Goal: Transaction & Acquisition: Purchase product/service

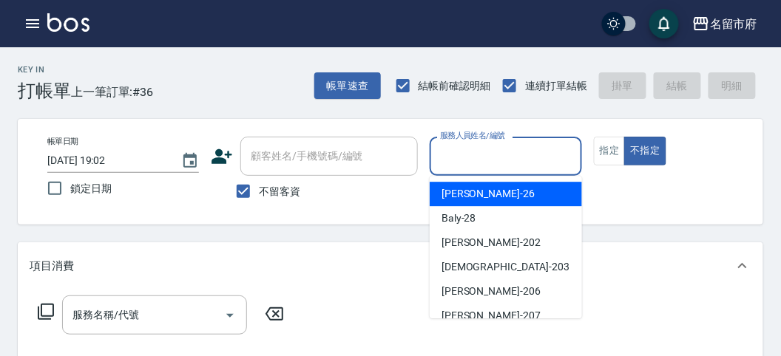
click at [536, 157] on input "服務人員姓名/編號" at bounding box center [505, 156] width 138 height 26
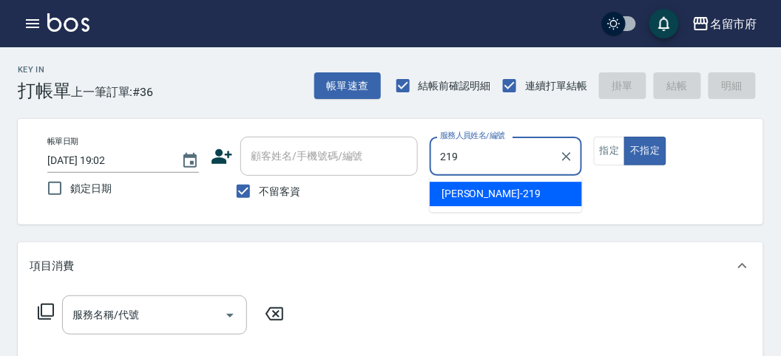
type input "[PERSON_NAME]-219"
type button "false"
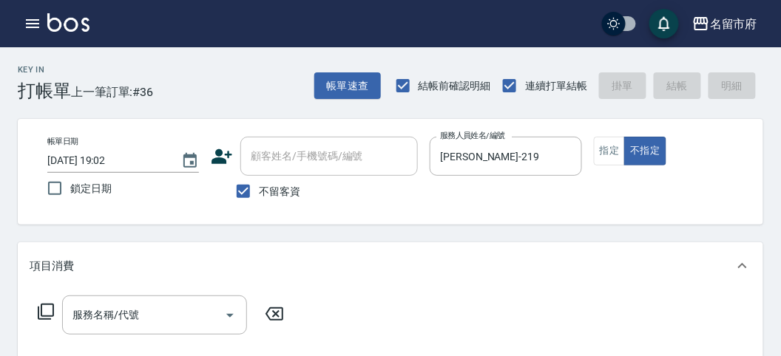
click at [50, 314] on icon at bounding box center [46, 312] width 18 height 18
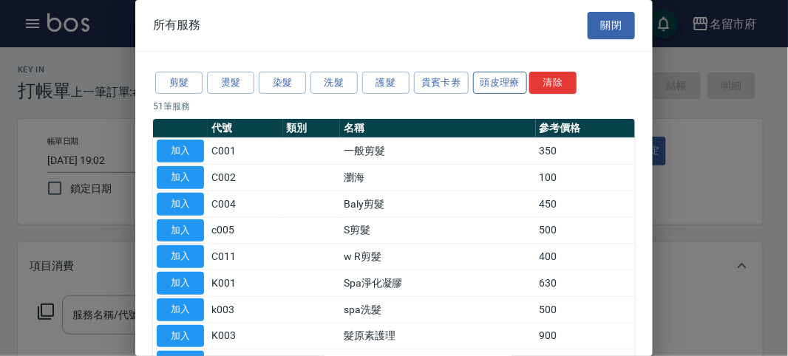
click at [495, 75] on button "頭皮理療" at bounding box center [500, 83] width 55 height 23
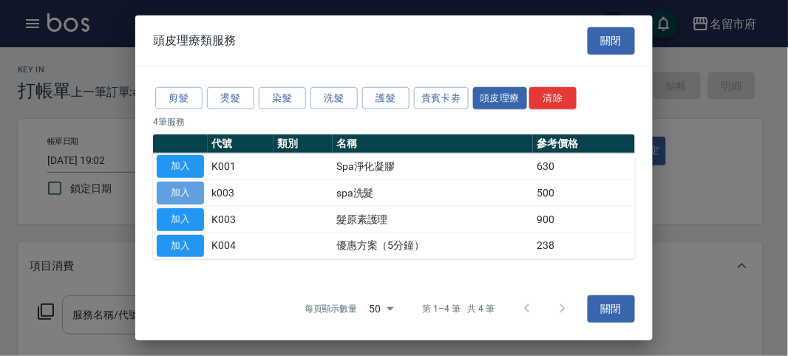
click at [186, 186] on button "加入" at bounding box center [180, 193] width 47 height 23
type input "spa洗髮(k003)"
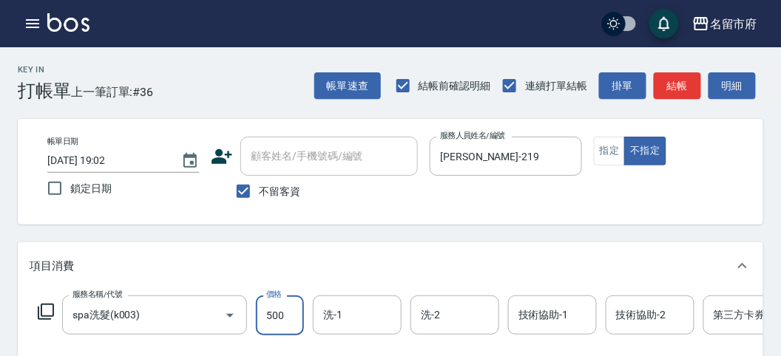
click at [292, 319] on input "500" at bounding box center [280, 316] width 48 height 40
type input "520"
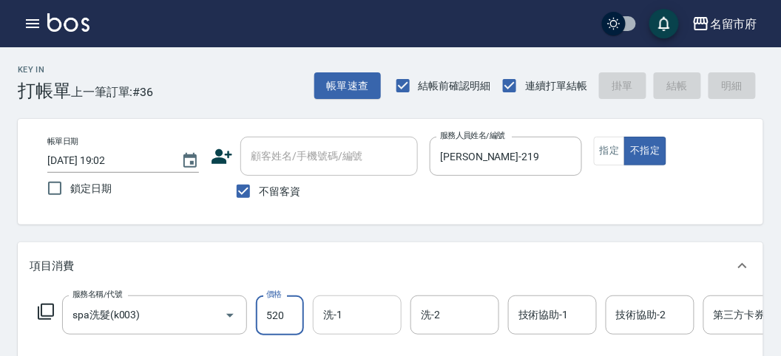
type input "[DATE] 19:37"
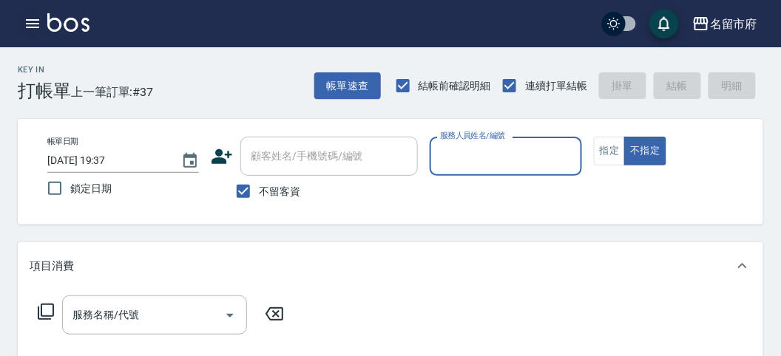
click at [31, 31] on icon "button" at bounding box center [33, 24] width 18 height 18
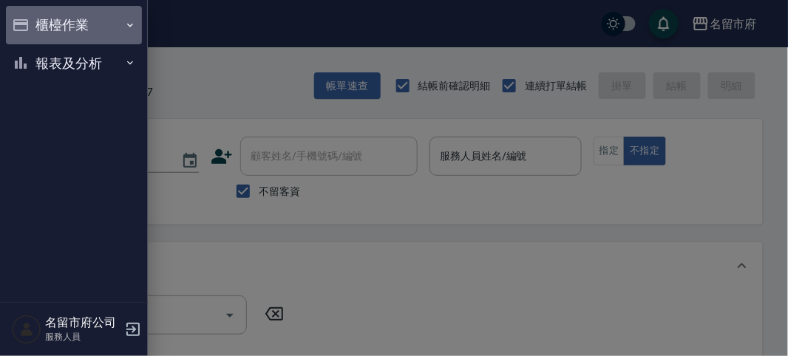
click at [50, 41] on button "櫃檯作業" at bounding box center [74, 25] width 136 height 38
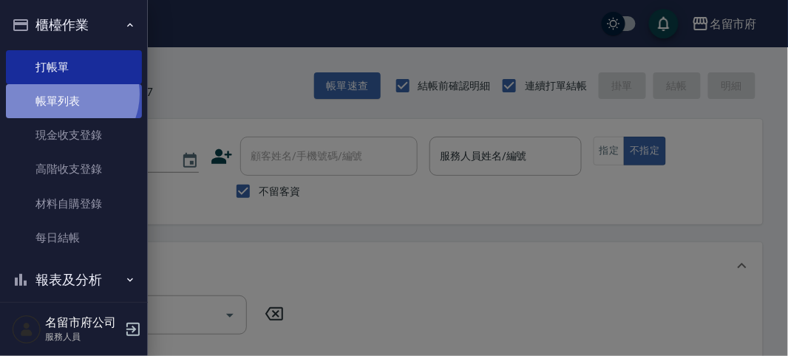
drag, startPoint x: 67, startPoint y: 95, endPoint x: 55, endPoint y: 101, distance: 13.9
click at [67, 95] on link "帳單列表" at bounding box center [74, 101] width 136 height 34
click at [66, 100] on link "帳單列表" at bounding box center [74, 101] width 136 height 34
click at [55, 101] on link "帳單列表" at bounding box center [74, 101] width 136 height 34
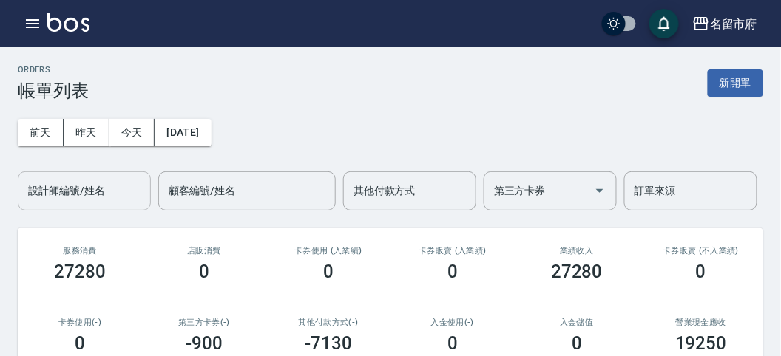
click at [87, 186] on div "設計師編號/姓名 設計師編號/姓名" at bounding box center [84, 191] width 133 height 39
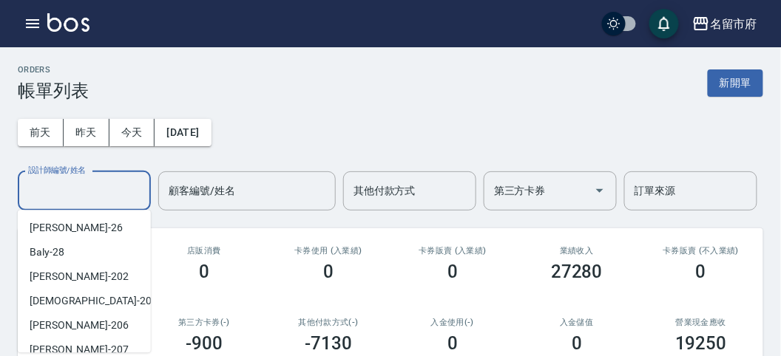
scroll to position [161, 0]
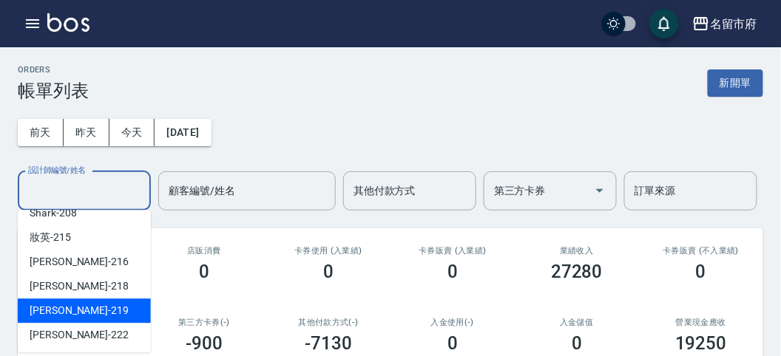
click at [72, 313] on span "[PERSON_NAME] -219" at bounding box center [79, 311] width 99 height 16
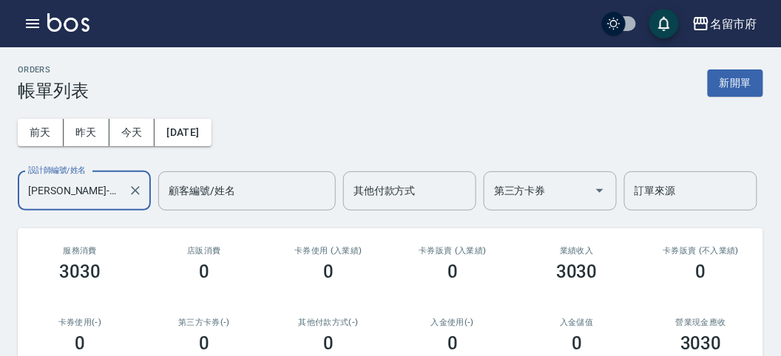
click at [81, 181] on input "[PERSON_NAME]-219" at bounding box center [73, 191] width 98 height 26
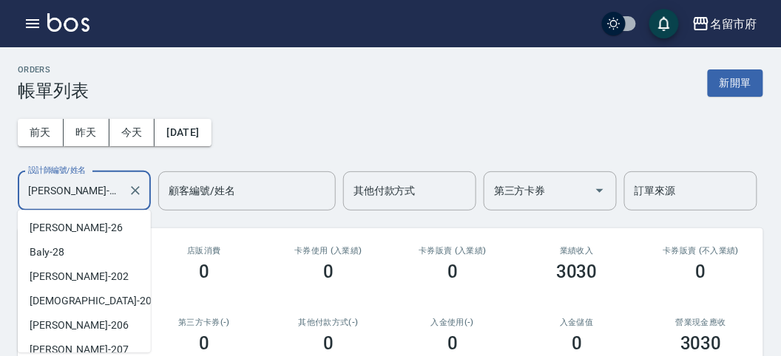
scroll to position [131, 0]
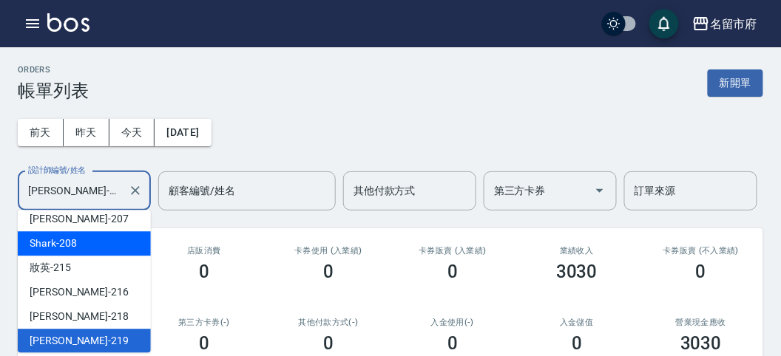
click at [89, 243] on div "Shark -208" at bounding box center [84, 243] width 133 height 24
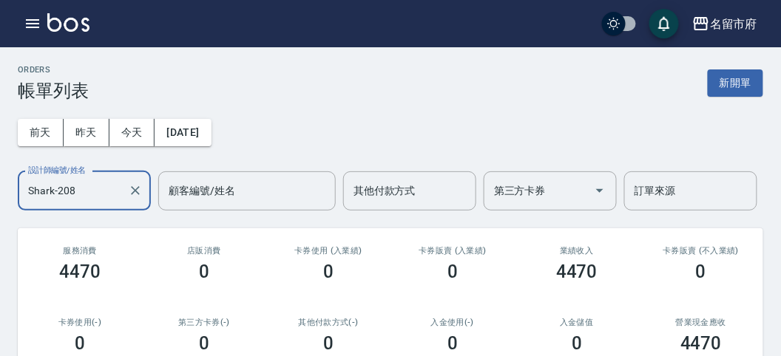
click at [89, 190] on input "Shark-208" at bounding box center [73, 191] width 98 height 26
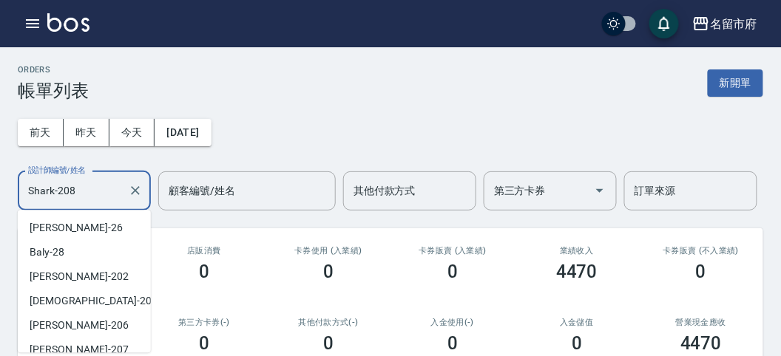
scroll to position [33, 0]
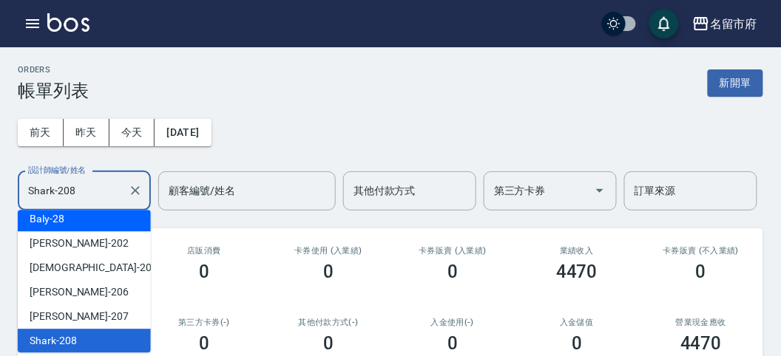
click at [87, 226] on div "Baly -28" at bounding box center [84, 219] width 133 height 24
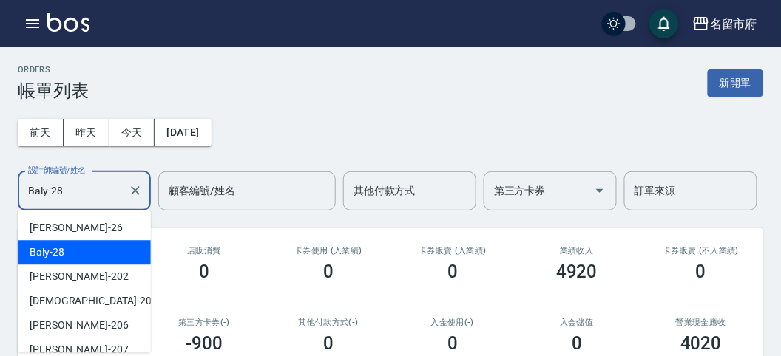
click at [92, 183] on input "Baly-28" at bounding box center [73, 191] width 98 height 26
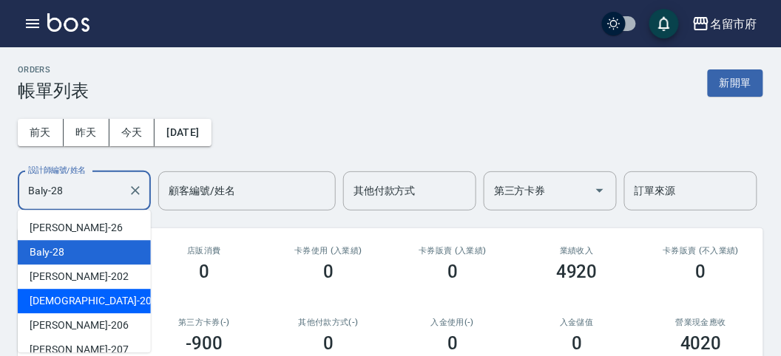
click at [87, 300] on div "聖德 -203" at bounding box center [84, 301] width 133 height 24
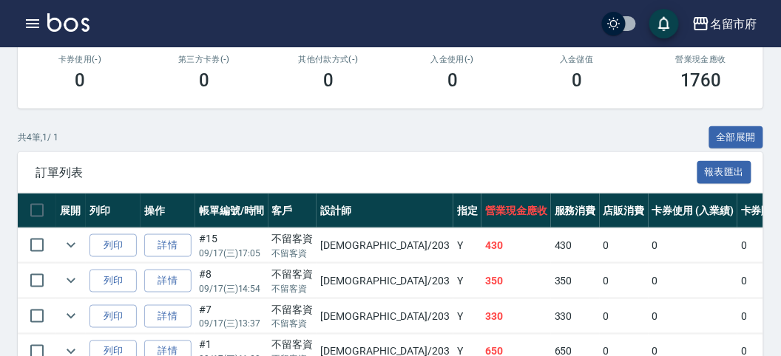
scroll to position [16, 0]
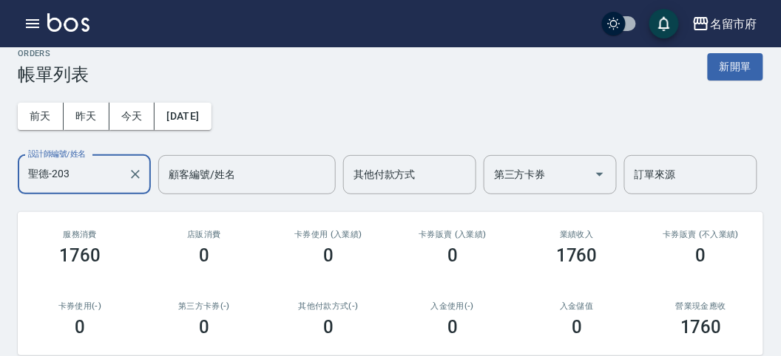
click at [64, 166] on input "聖德-203" at bounding box center [73, 175] width 98 height 26
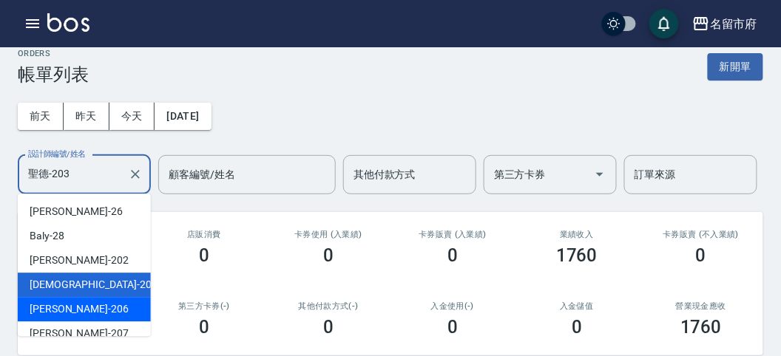
click at [86, 312] on div "[PERSON_NAME] -206" at bounding box center [84, 309] width 133 height 24
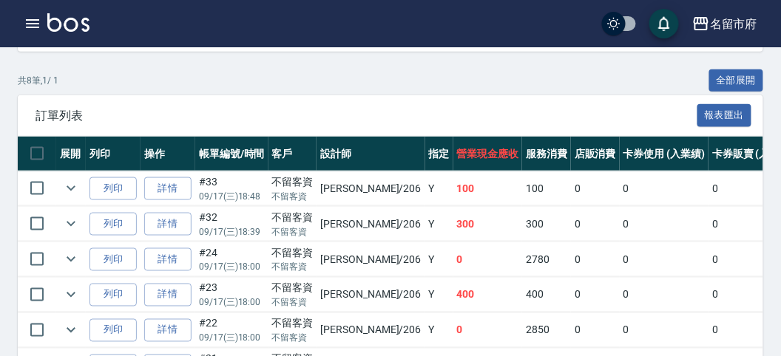
scroll to position [0, 0]
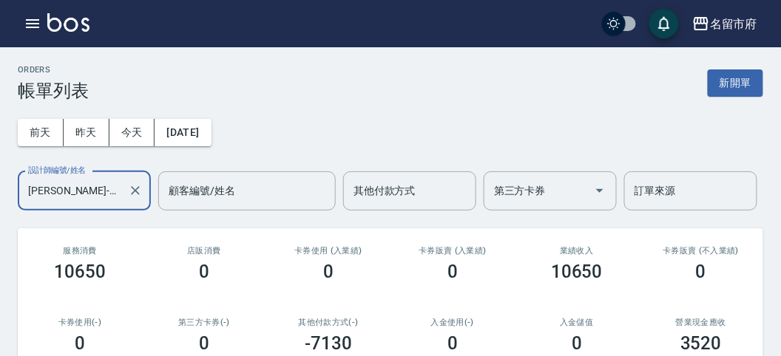
click at [104, 181] on input "[PERSON_NAME]-206" at bounding box center [73, 191] width 98 height 26
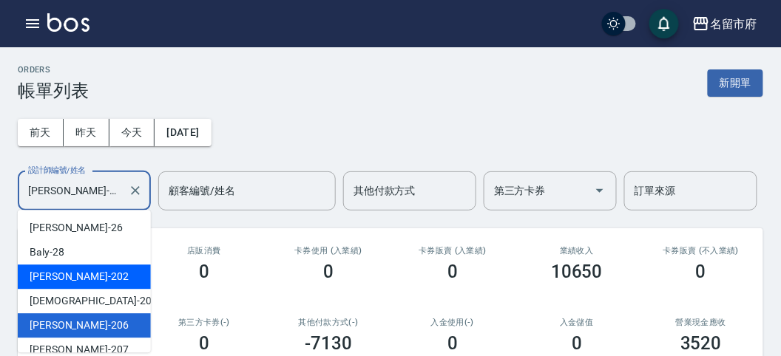
click at [85, 277] on div "[PERSON_NAME] -202" at bounding box center [84, 277] width 133 height 24
type input "[PERSON_NAME]-202"
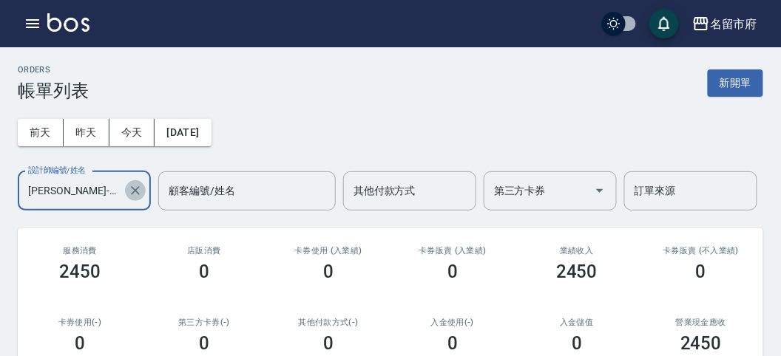
click at [135, 192] on icon "Clear" at bounding box center [135, 190] width 15 height 15
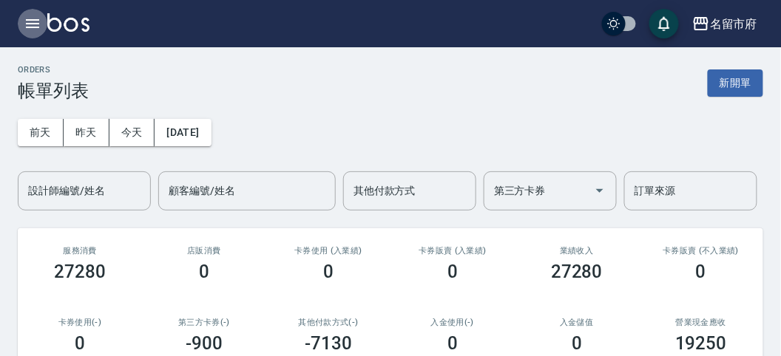
click at [35, 21] on icon "button" at bounding box center [33, 24] width 18 height 18
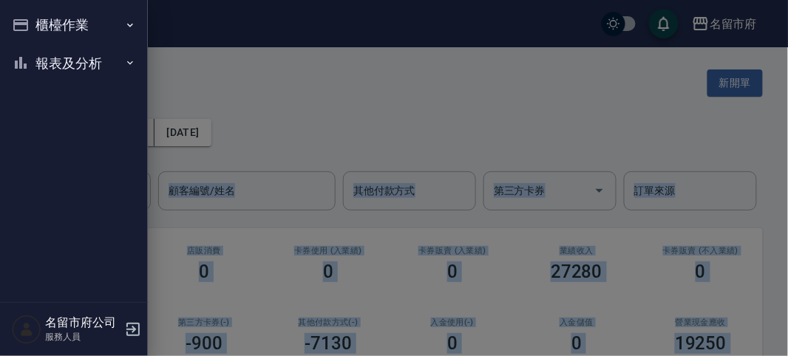
click at [35, 21] on div "櫃檯作業 打帳單 帳單列表 現金收支登錄 高階收支登錄 材料自購登錄 每日結帳 報表及分析 報表目錄 店家日報表 互助排行榜 互助點數明細 設計師日報表 設計…" at bounding box center [74, 178] width 148 height 356
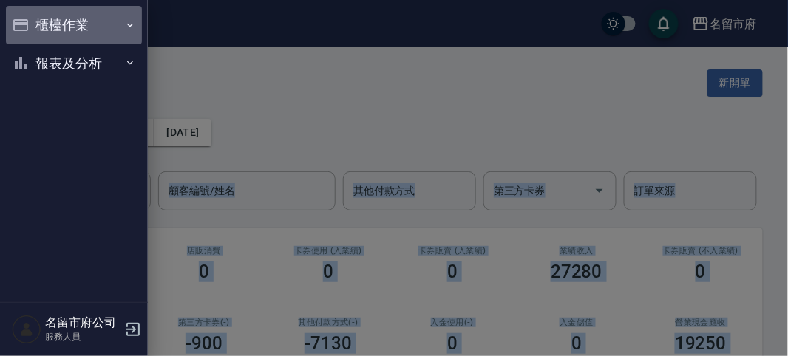
click at [37, 21] on button "櫃檯作業" at bounding box center [74, 25] width 136 height 38
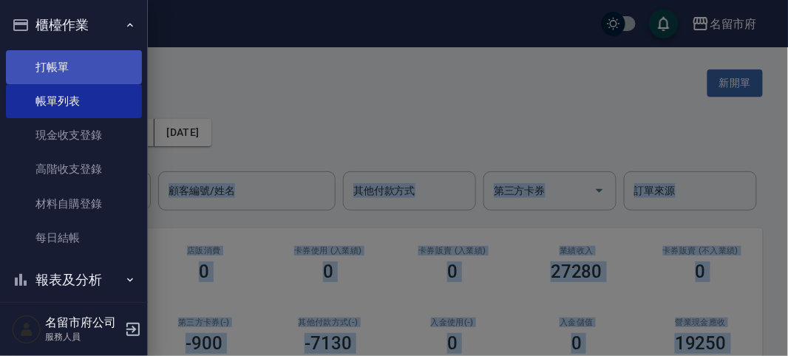
click at [45, 78] on link "打帳單" at bounding box center [74, 67] width 136 height 34
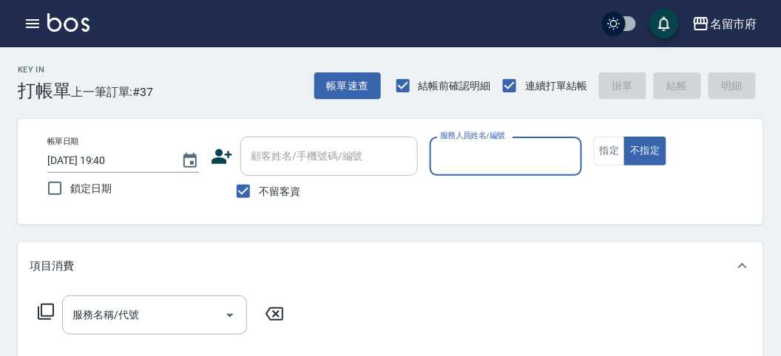
drag, startPoint x: 494, startPoint y: 160, endPoint x: 538, endPoint y: 147, distance: 46.3
click at [509, 160] on input "服務人員姓名/編號" at bounding box center [505, 156] width 138 height 26
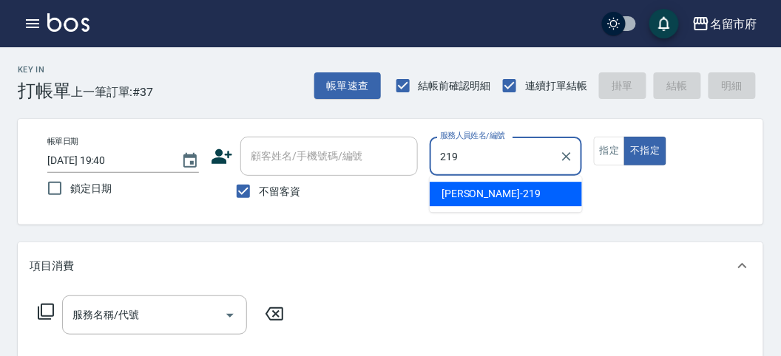
type input "[PERSON_NAME]-219"
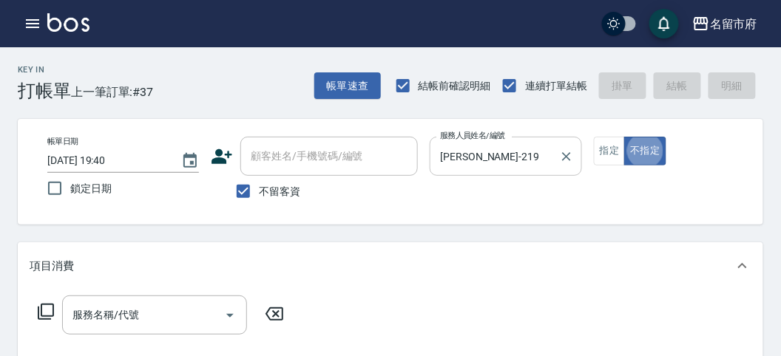
type button "false"
click at [42, 309] on icon at bounding box center [46, 312] width 18 height 18
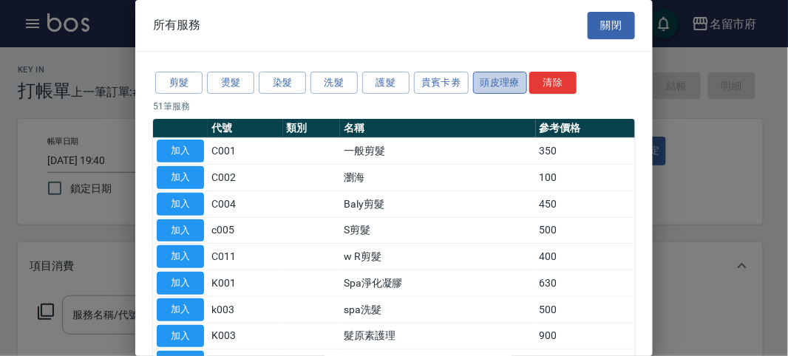
click at [489, 72] on button "頭皮理療" at bounding box center [500, 83] width 55 height 23
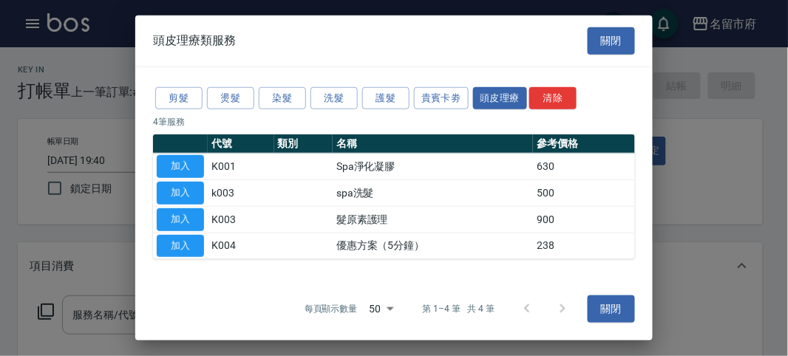
click at [183, 185] on button "加入" at bounding box center [180, 193] width 47 height 23
type input "spa洗髮(k003)"
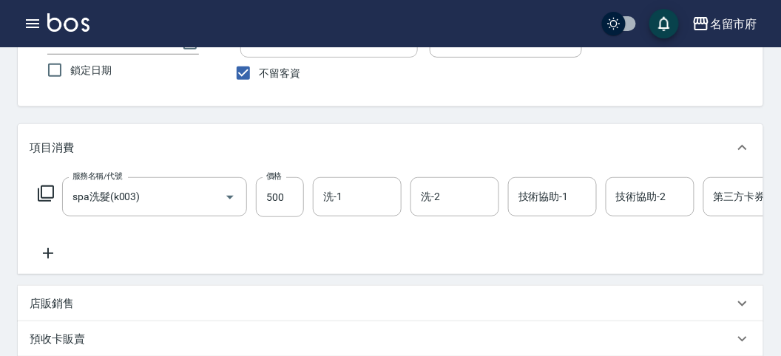
scroll to position [35, 0]
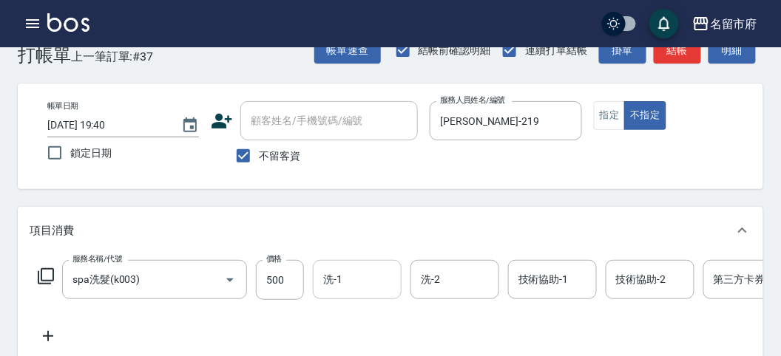
click at [343, 282] on input "洗-1" at bounding box center [356, 280] width 75 height 26
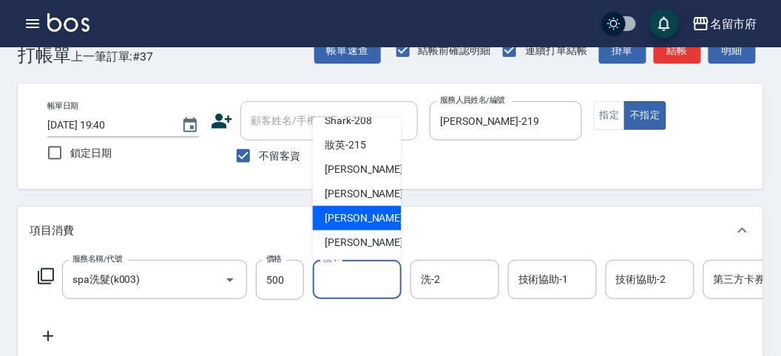
scroll to position [118, 0]
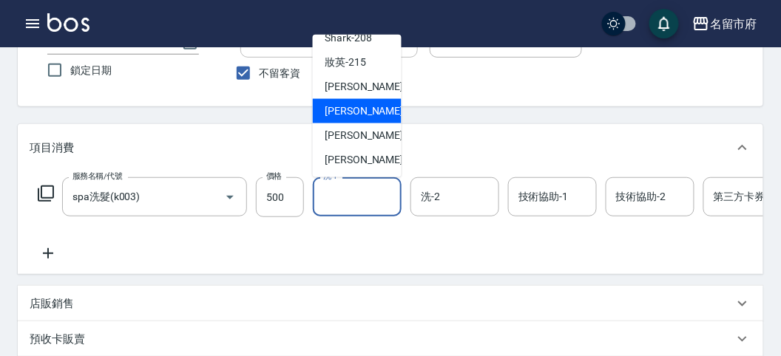
click at [338, 115] on span "Min Min -218" at bounding box center [374, 112] width 99 height 16
type input "Min Min-218"
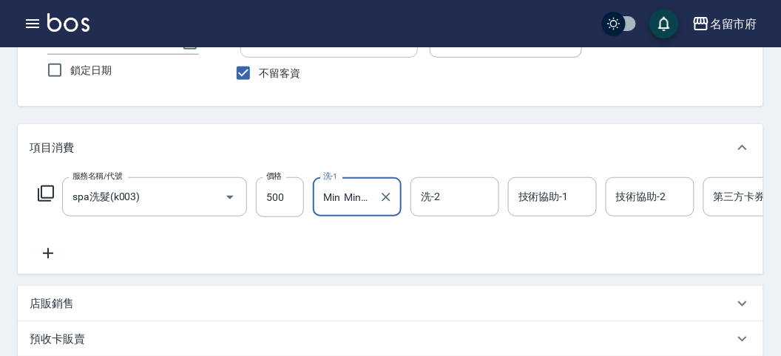
type input "[DATE] 19:52"
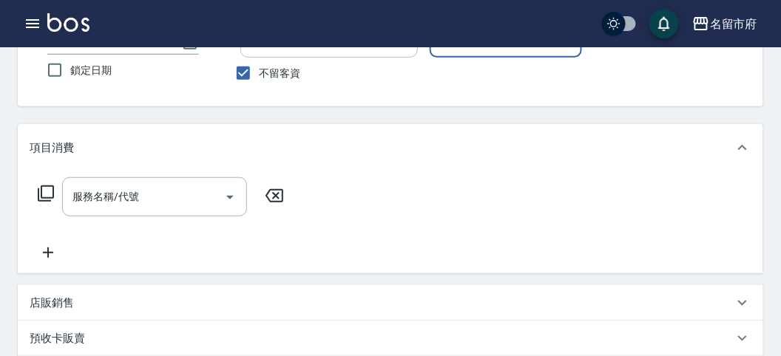
scroll to position [0, 0]
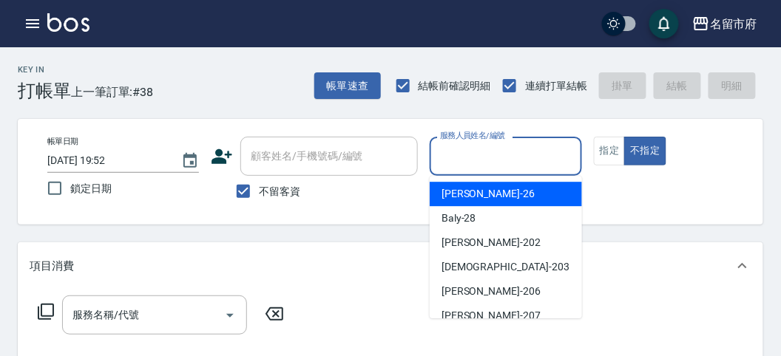
click at [466, 156] on input "服務人員姓名/編號" at bounding box center [505, 156] width 138 height 26
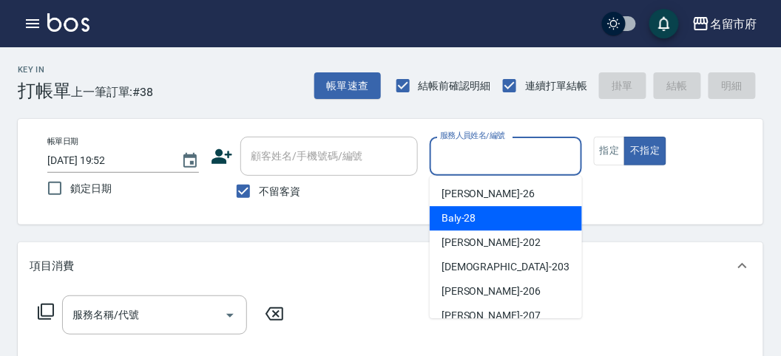
click at [447, 229] on div "Baly -28" at bounding box center [506, 218] width 152 height 24
type input "Baly-28"
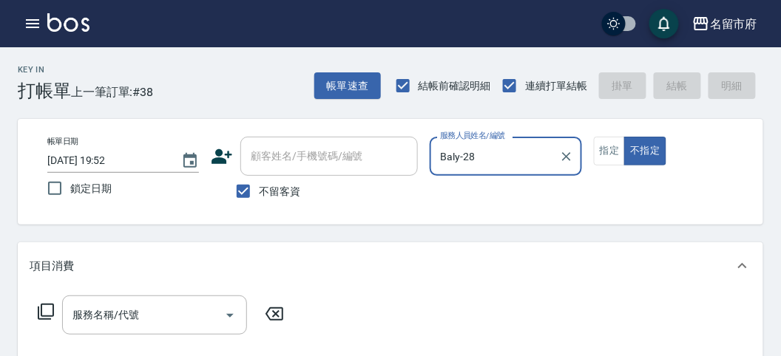
click at [47, 308] on icon at bounding box center [46, 312] width 18 height 18
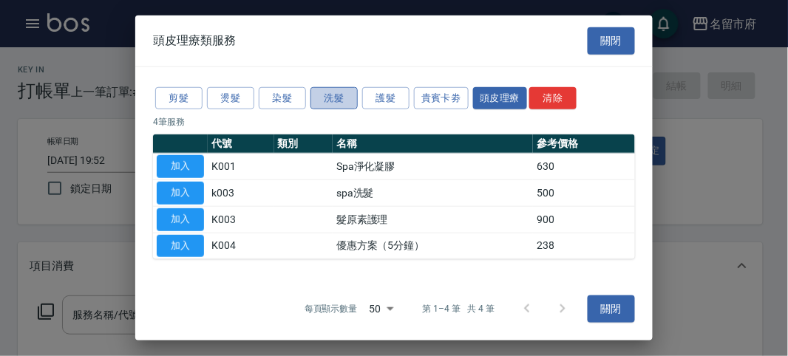
click at [347, 102] on button "洗髮" at bounding box center [334, 98] width 47 height 23
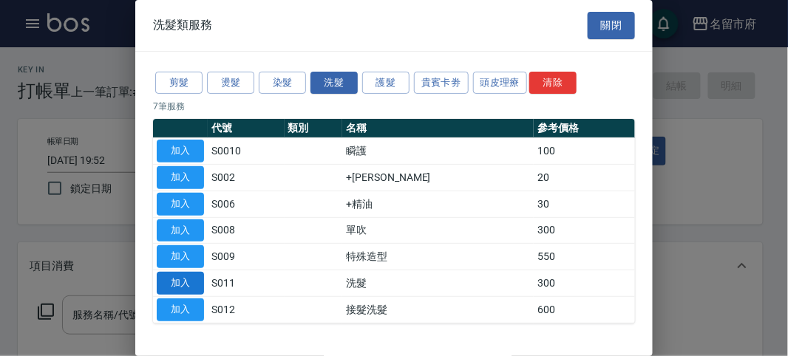
click at [186, 274] on button "加入" at bounding box center [180, 283] width 47 height 23
type input "洗髮(S011)"
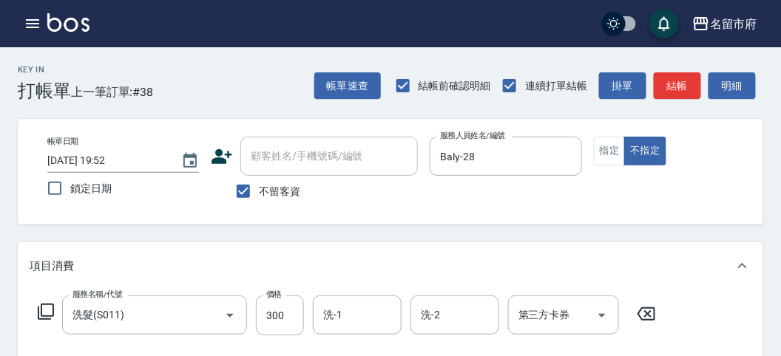
click at [44, 308] on icon at bounding box center [46, 312] width 18 height 18
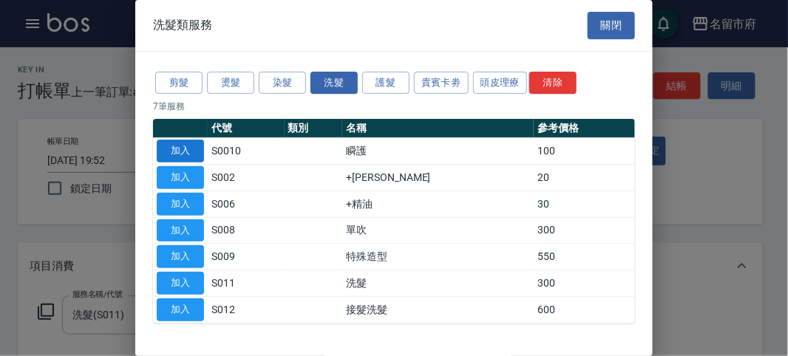
click at [175, 149] on button "加入" at bounding box center [180, 151] width 47 height 23
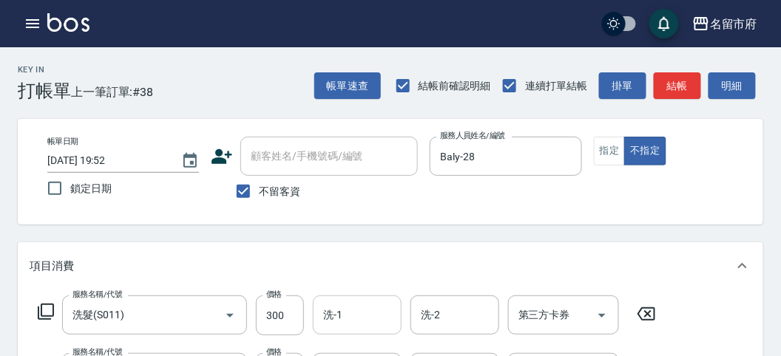
click at [344, 318] on input "洗-1" at bounding box center [356, 315] width 75 height 26
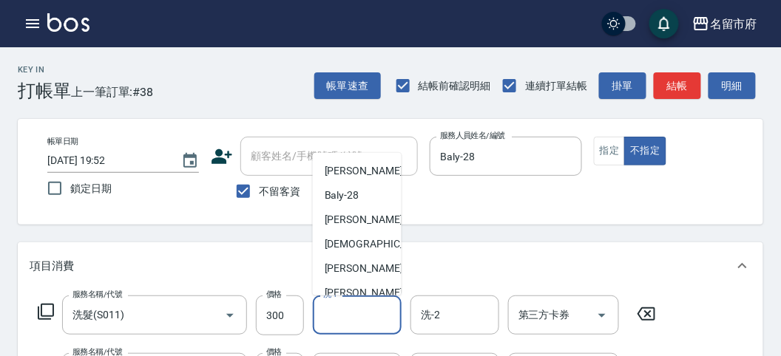
scroll to position [161, 0]
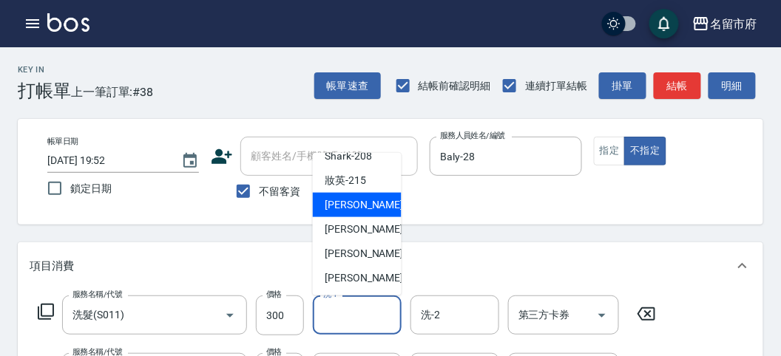
click at [342, 208] on span "小靜 -216" at bounding box center [374, 205] width 99 height 16
type input "小靜-216"
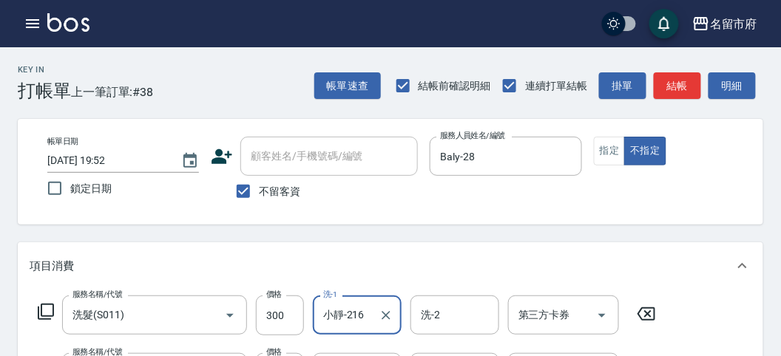
scroll to position [82, 0]
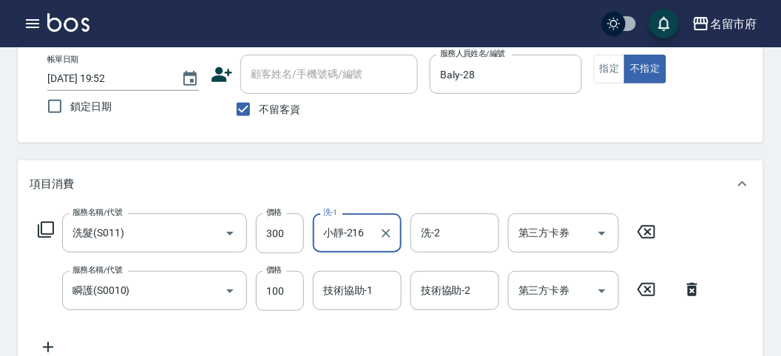
click at [353, 292] on input "技術協助-1" at bounding box center [356, 291] width 75 height 26
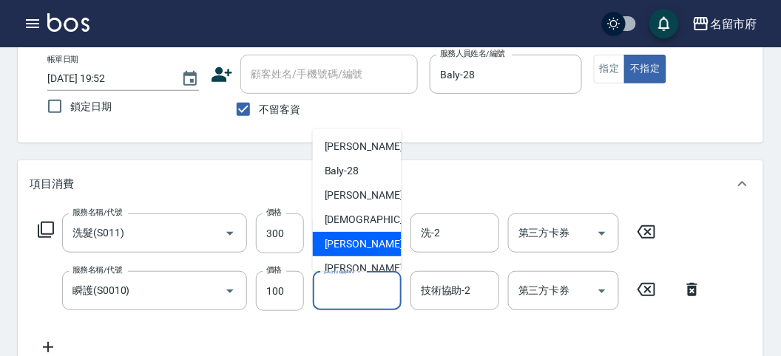
scroll to position [161, 0]
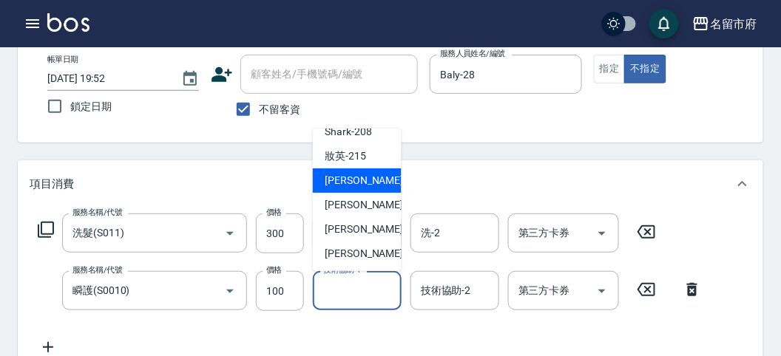
click at [345, 181] on span "小靜 -216" at bounding box center [374, 181] width 99 height 16
type input "小靜-216"
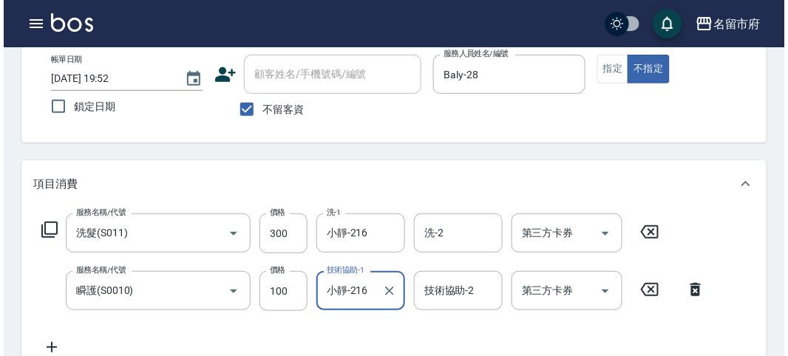
scroll to position [490, 0]
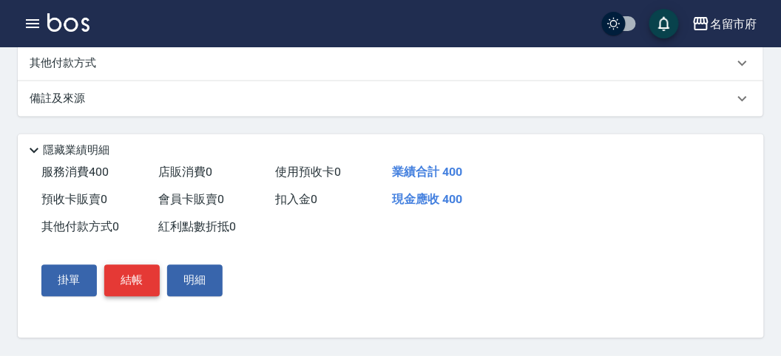
click at [142, 282] on button "結帳" at bounding box center [131, 280] width 55 height 31
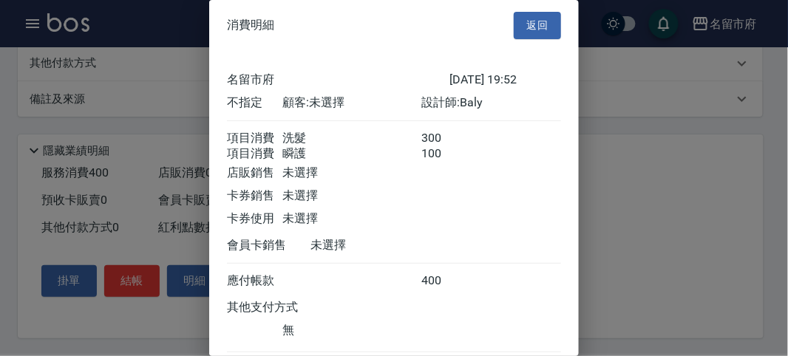
scroll to position [98, 0]
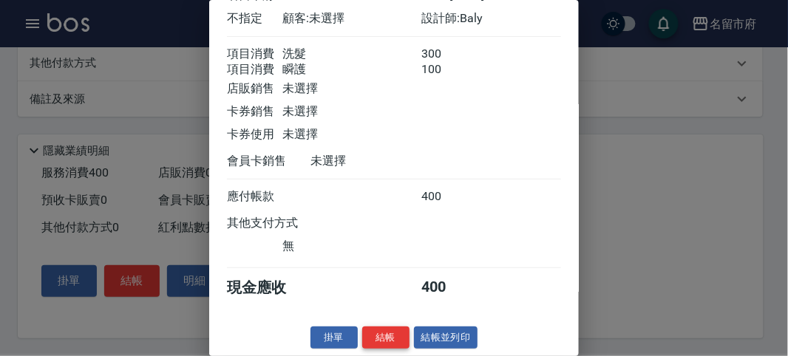
click at [380, 330] on button "結帳" at bounding box center [385, 338] width 47 height 23
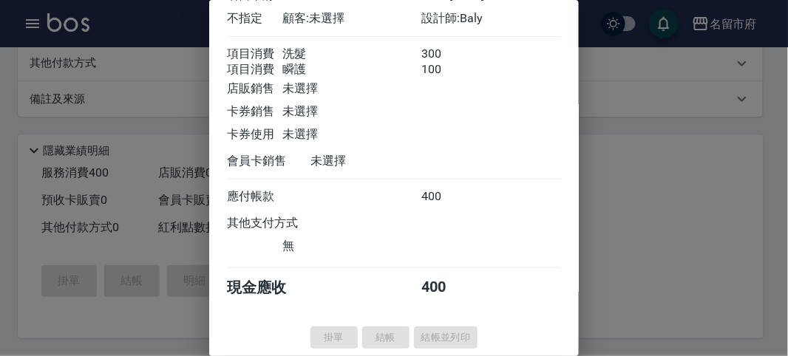
type input "[DATE] 20:04"
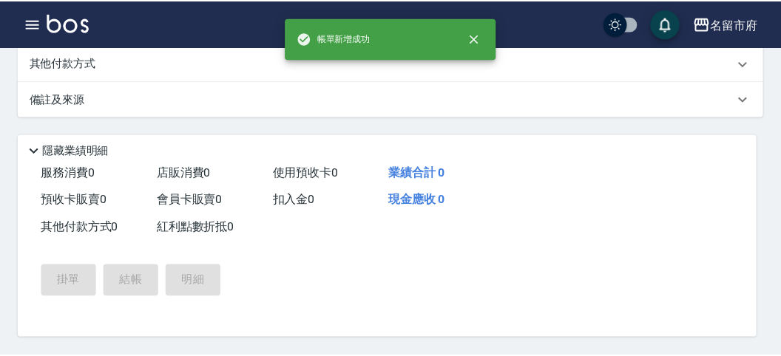
scroll to position [0, 0]
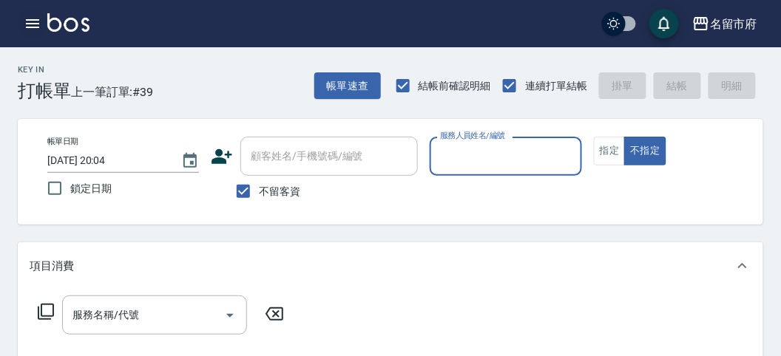
click at [42, 20] on button "button" at bounding box center [33, 24] width 30 height 30
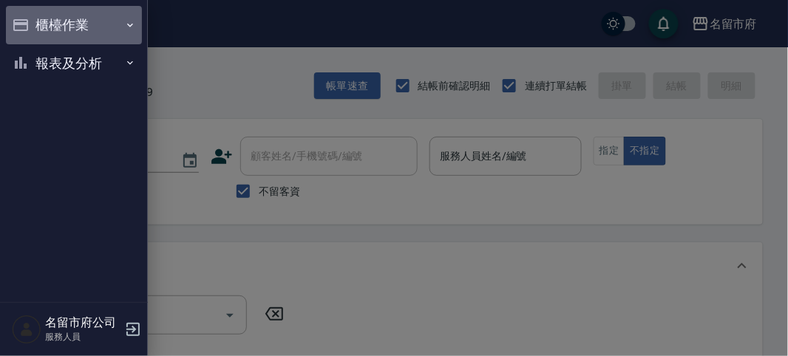
click at [44, 22] on button "櫃檯作業" at bounding box center [74, 25] width 136 height 38
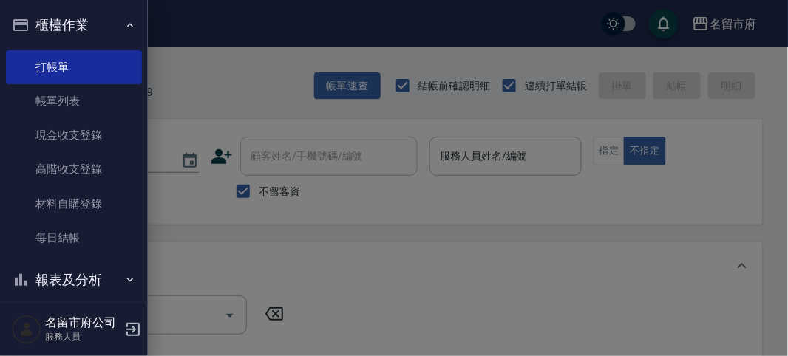
click at [277, 181] on div at bounding box center [394, 178] width 788 height 356
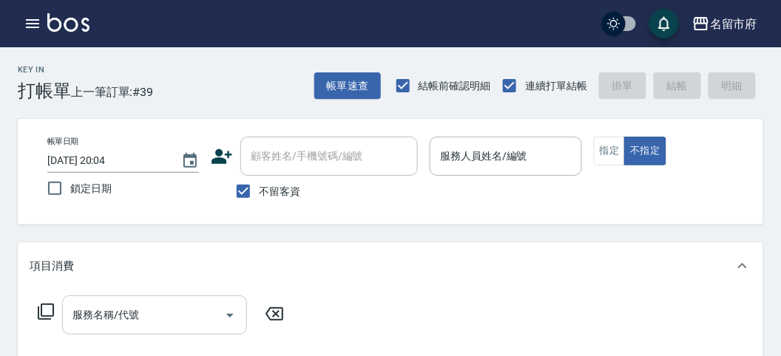
click at [179, 305] on input "服務名稱/代號" at bounding box center [143, 315] width 149 height 26
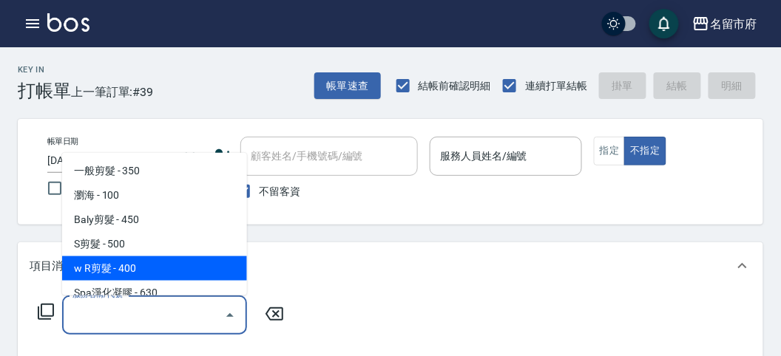
click at [132, 270] on span "w R剪髮 - 400" at bounding box center [154, 269] width 185 height 24
type input "w R剪髮(C011)"
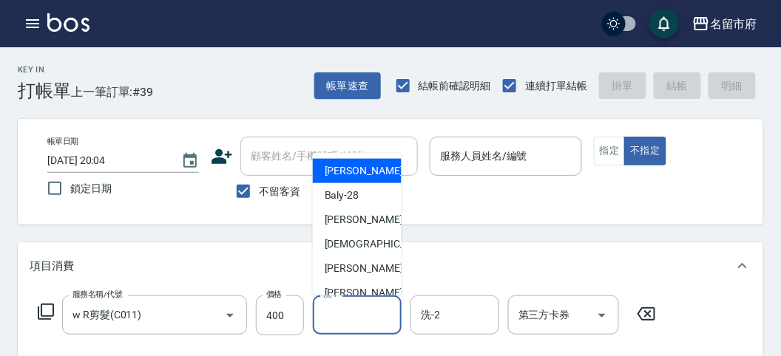
click at [350, 319] on input "洗-1" at bounding box center [356, 315] width 75 height 26
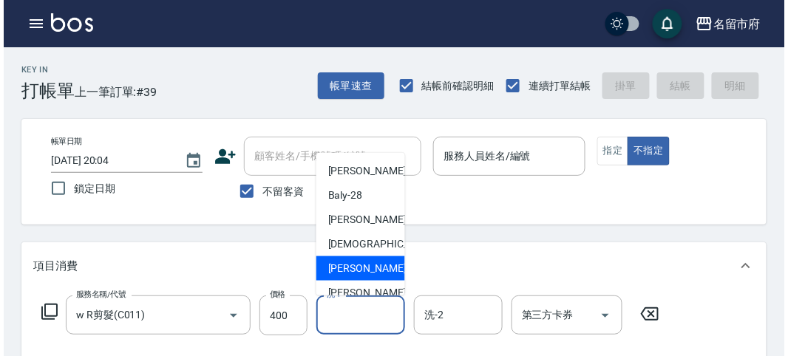
scroll to position [161, 0]
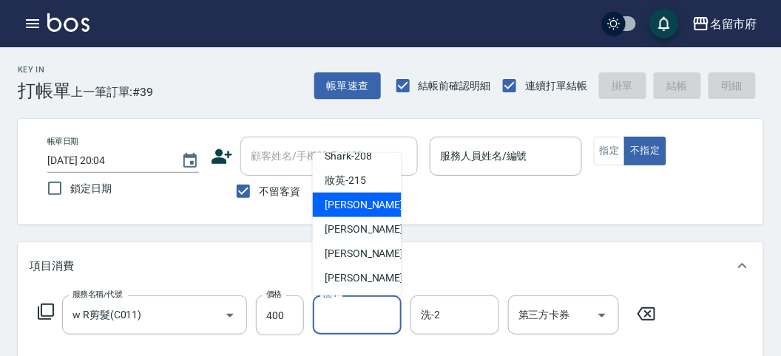
click at [648, 308] on icon at bounding box center [646, 314] width 18 height 13
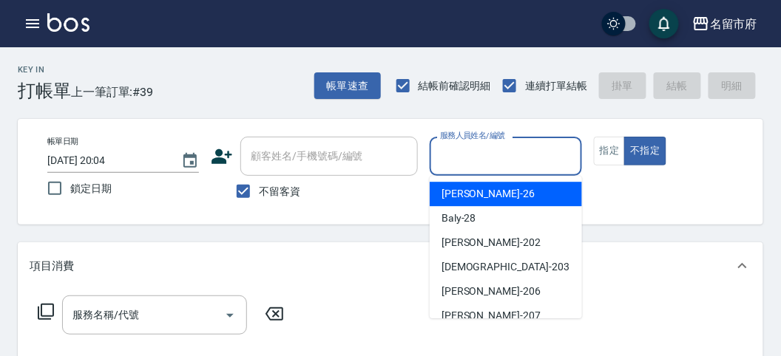
click at [461, 144] on input "服務人員姓名/編號" at bounding box center [505, 156] width 138 height 26
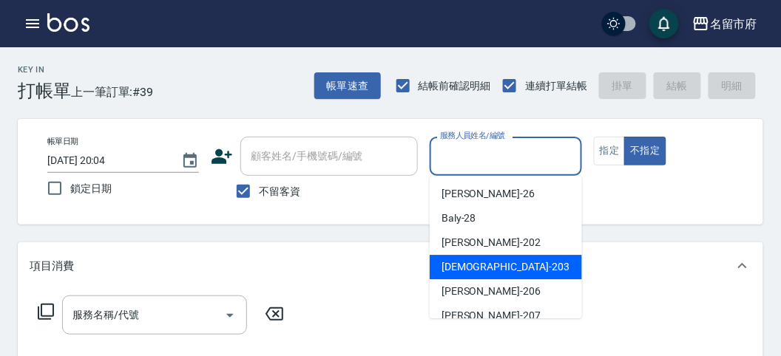
click at [481, 260] on span "聖德 -203" at bounding box center [505, 268] width 128 height 16
type input "聖德-203"
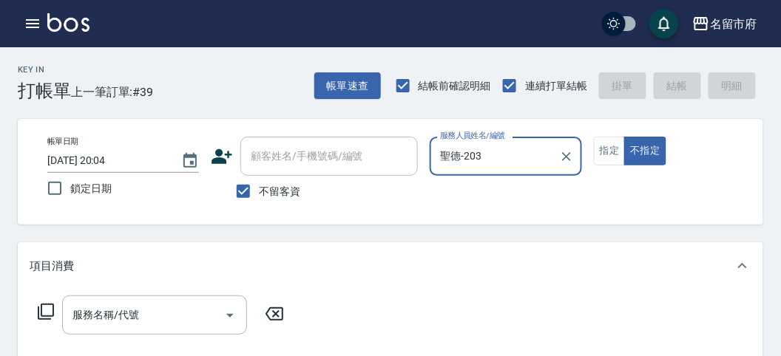
click at [52, 318] on icon at bounding box center [46, 312] width 18 height 18
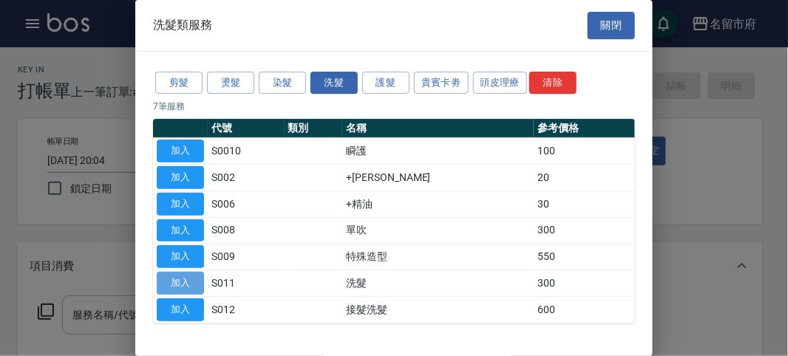
click at [165, 285] on button "加入" at bounding box center [180, 283] width 47 height 23
type input "洗髮(S011)"
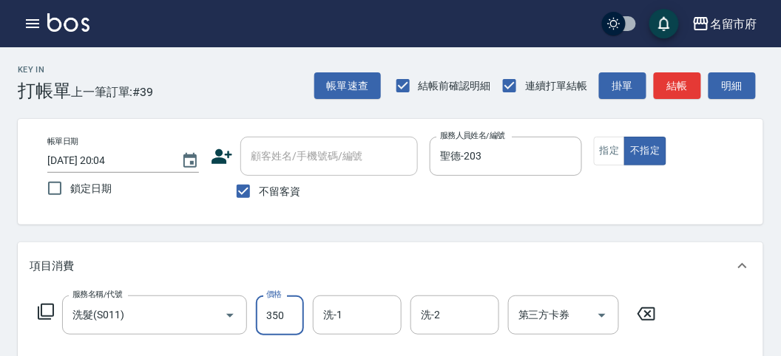
type input "350"
click at [733, 81] on button "明細" at bounding box center [731, 85] width 47 height 27
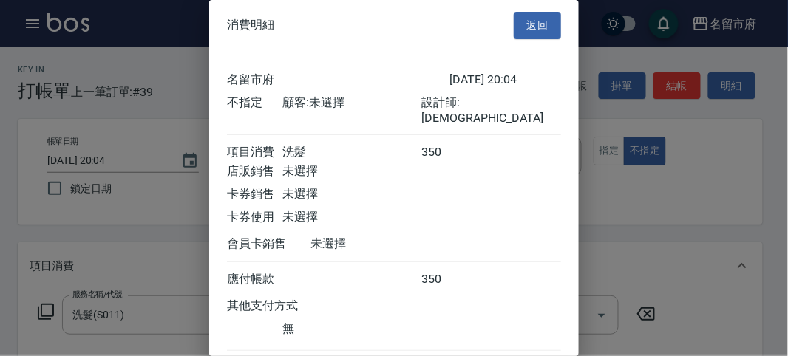
scroll to position [82, 0]
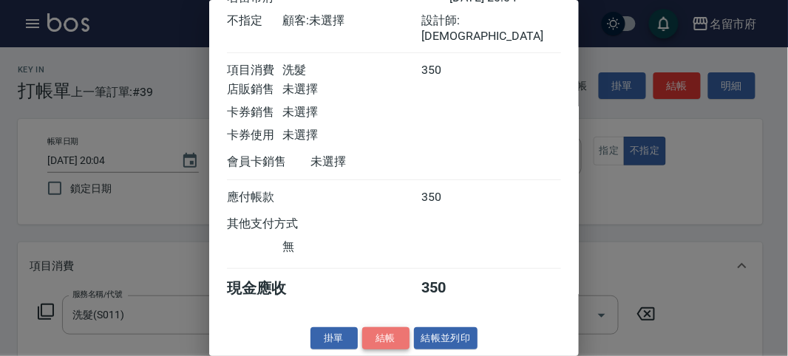
click at [389, 342] on button "結帳" at bounding box center [385, 339] width 47 height 23
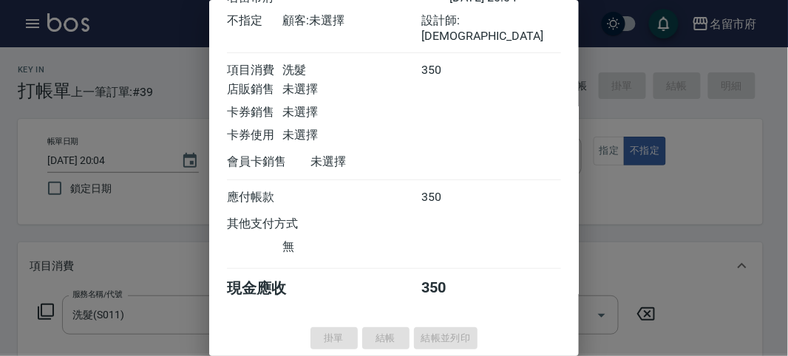
type input "[DATE] 20:25"
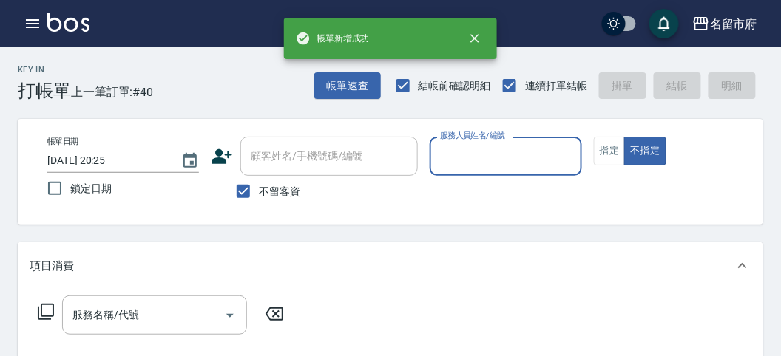
click at [493, 158] on input "服務人員姓名/編號" at bounding box center [505, 156] width 138 height 26
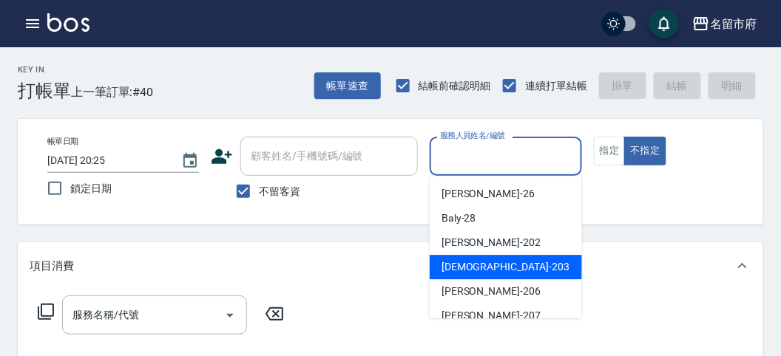
click at [482, 256] on div "聖德 -203" at bounding box center [506, 267] width 152 height 24
type input "聖德-203"
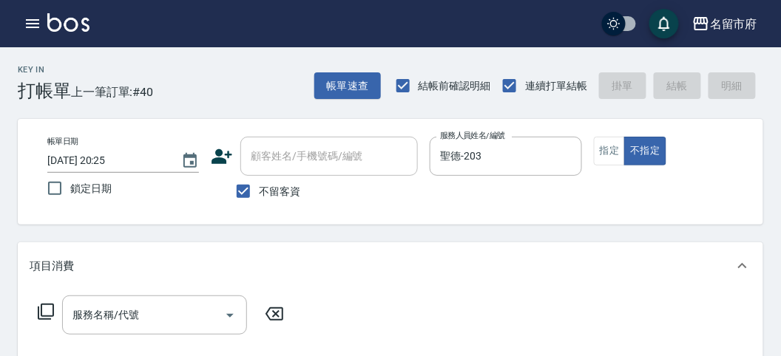
click at [46, 311] on icon at bounding box center [46, 312] width 18 height 18
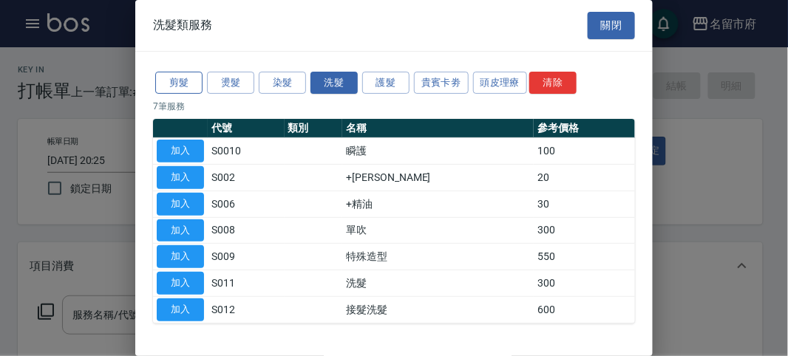
drag, startPoint x: 169, startPoint y: 96, endPoint x: 171, endPoint y: 88, distance: 8.4
click at [171, 90] on div "剪髮 燙髮 染髮 洗髮 護髮 貴賓卡劵 頭皮理療 清除 7 筆服務 代號 類別 名稱 參考價格 加入 S0010 瞬護 100 加入 S002 +潤絲 20 …" at bounding box center [394, 197] width 518 height 290
click at [171, 88] on button "剪髮" at bounding box center [178, 83] width 47 height 23
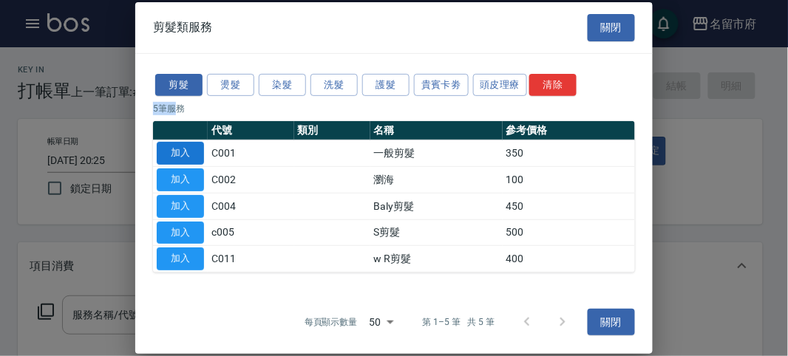
click at [178, 144] on button "加入" at bounding box center [180, 153] width 47 height 23
type input "一般剪髮(C001)"
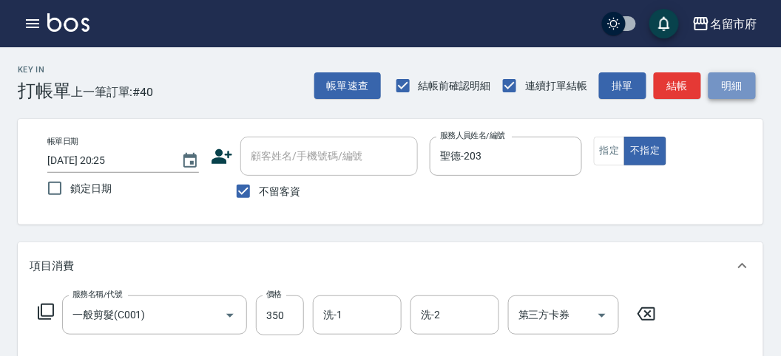
click at [727, 78] on button "明細" at bounding box center [731, 85] width 47 height 27
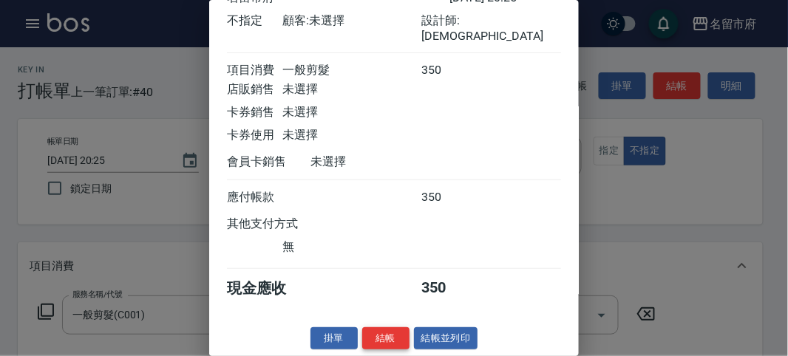
click at [396, 337] on button "結帳" at bounding box center [385, 339] width 47 height 23
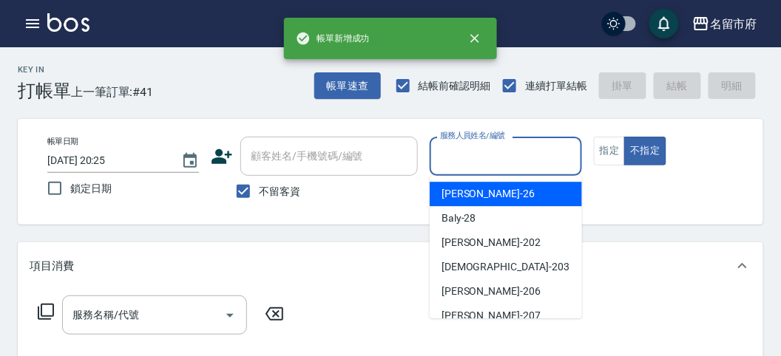
click at [481, 161] on input "服務人員姓名/編號" at bounding box center [505, 156] width 138 height 26
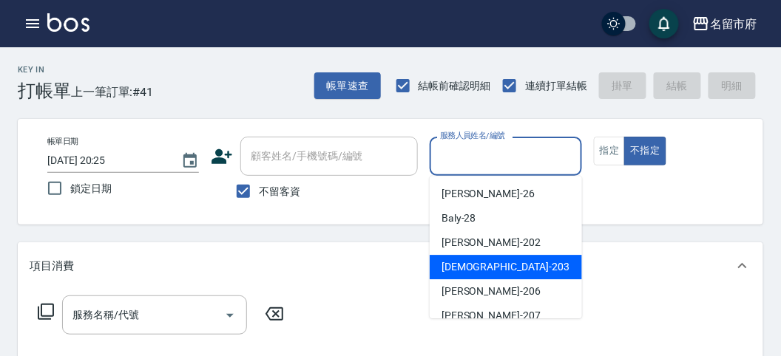
drag, startPoint x: 450, startPoint y: 270, endPoint x: 183, endPoint y: 251, distance: 267.6
click at [450, 268] on span "聖德 -203" at bounding box center [505, 268] width 128 height 16
type input "聖德-203"
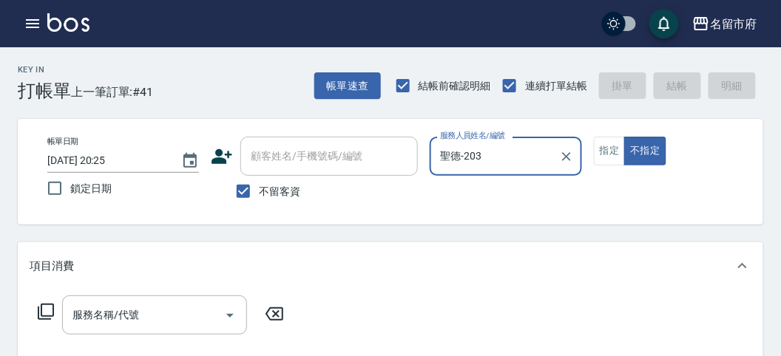
click at [48, 310] on icon at bounding box center [46, 312] width 18 height 18
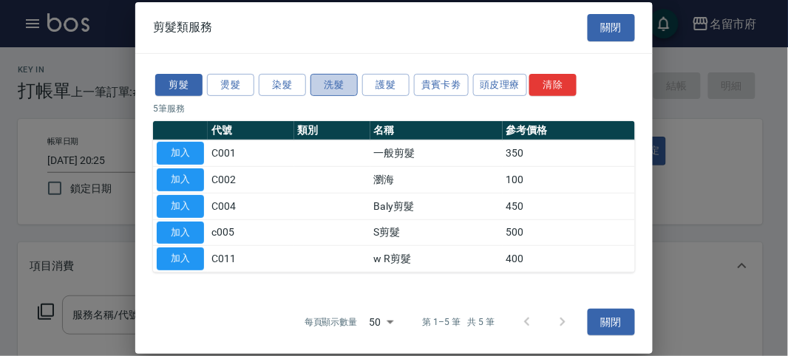
click at [328, 84] on button "洗髮" at bounding box center [334, 84] width 47 height 23
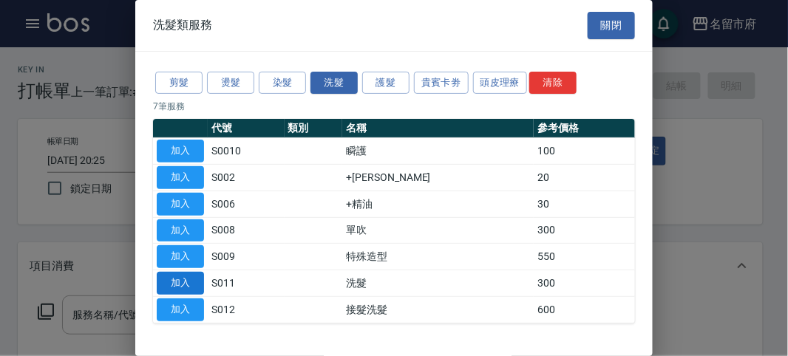
click at [175, 278] on button "加入" at bounding box center [180, 283] width 47 height 23
type input "洗髮(S011)"
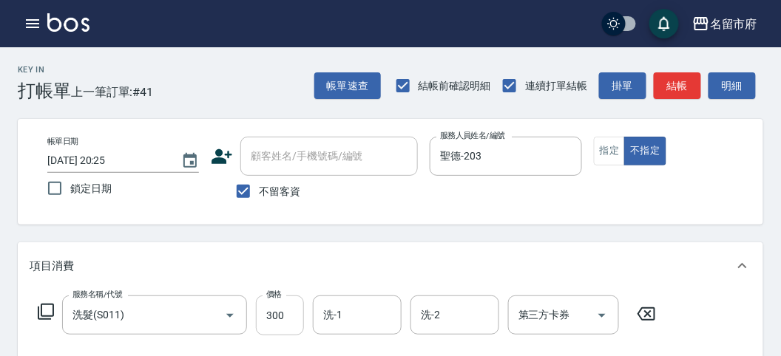
click at [292, 324] on input "300" at bounding box center [280, 316] width 48 height 40
type input "330"
click at [727, 91] on button "明細" at bounding box center [731, 85] width 47 height 27
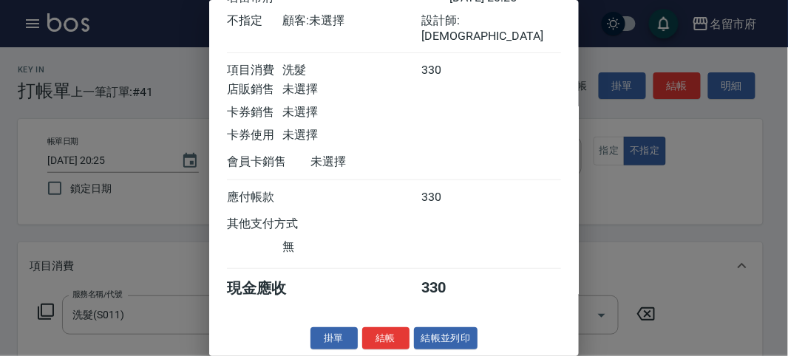
click at [396, 325] on div "消費明細 返回 名留市府 [DATE] 20:25 不指定 顧客: 未選擇 設計師: 聖德 項目消費 洗髮 330 店販銷售 未選擇 卡券銷售 未選擇 卡券使…" at bounding box center [394, 178] width 370 height 356
click at [394, 339] on button "結帳" at bounding box center [385, 339] width 47 height 23
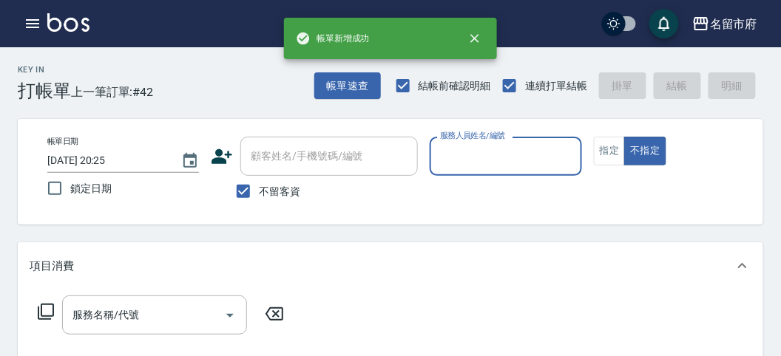
drag, startPoint x: 501, startPoint y: 157, endPoint x: 416, endPoint y: 276, distance: 145.7
click at [501, 161] on input "服務人員姓名/編號" at bounding box center [505, 156] width 138 height 26
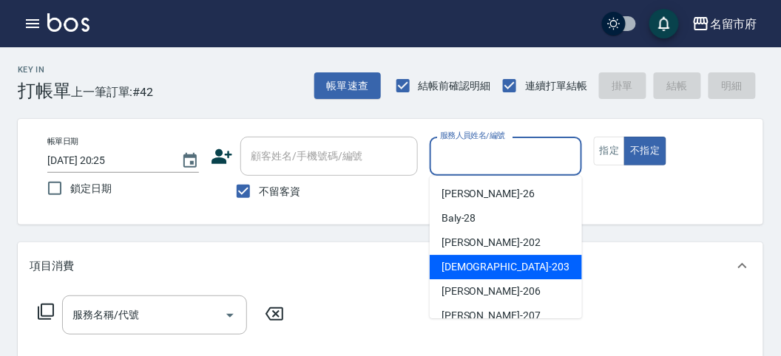
click at [445, 274] on span "聖德 -203" at bounding box center [505, 268] width 128 height 16
type input "聖德-203"
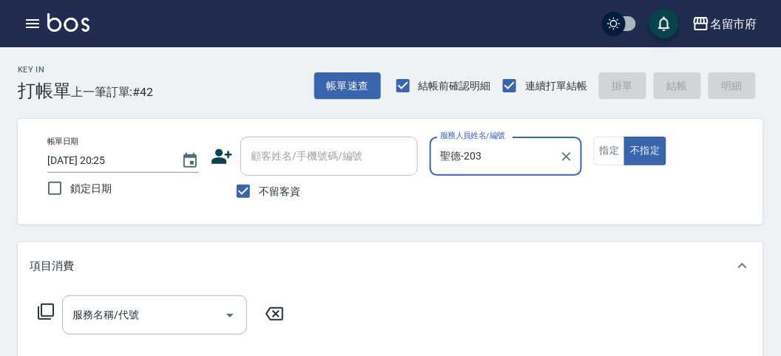
click at [49, 303] on div "服務名稱/代號 服務名稱/代號" at bounding box center [161, 315] width 263 height 39
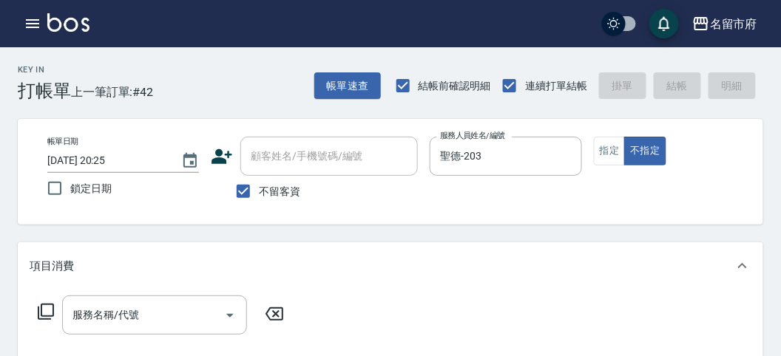
click at [48, 305] on icon at bounding box center [46, 312] width 18 height 18
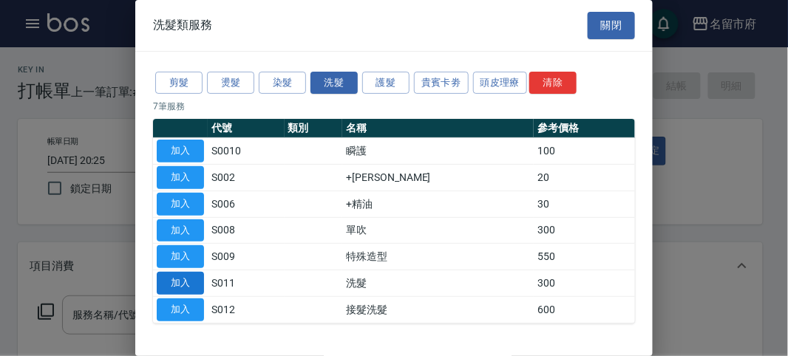
click at [172, 280] on button "加入" at bounding box center [180, 283] width 47 height 23
type input "洗髮(S011)"
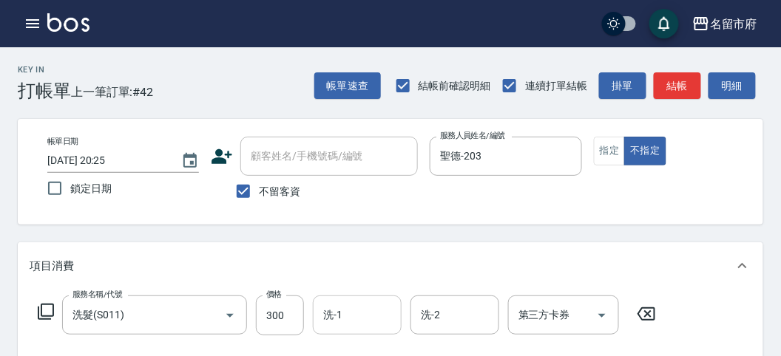
click at [315, 313] on div "洗-1" at bounding box center [357, 315] width 89 height 39
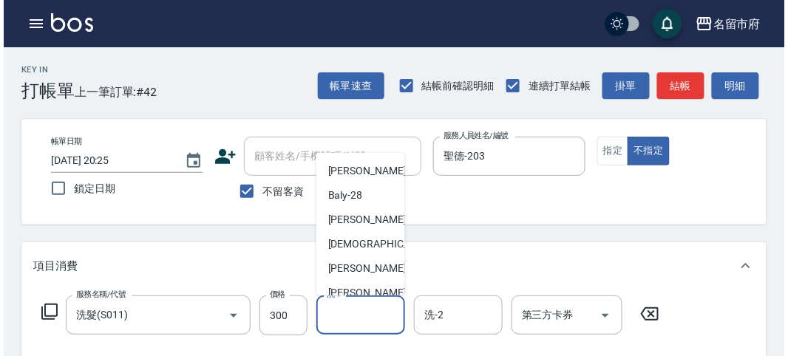
scroll to position [161, 0]
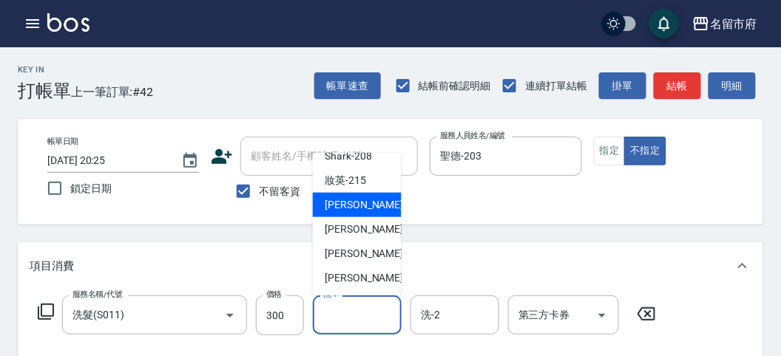
click at [340, 203] on span "小靜 -216" at bounding box center [374, 205] width 99 height 16
type input "小靜-216"
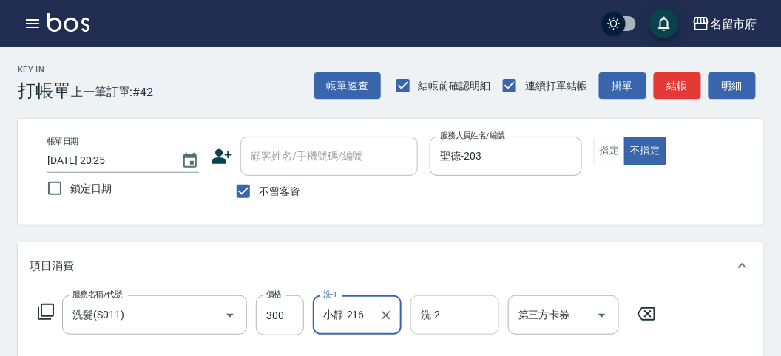
click at [457, 313] on input "洗-2" at bounding box center [454, 315] width 75 height 26
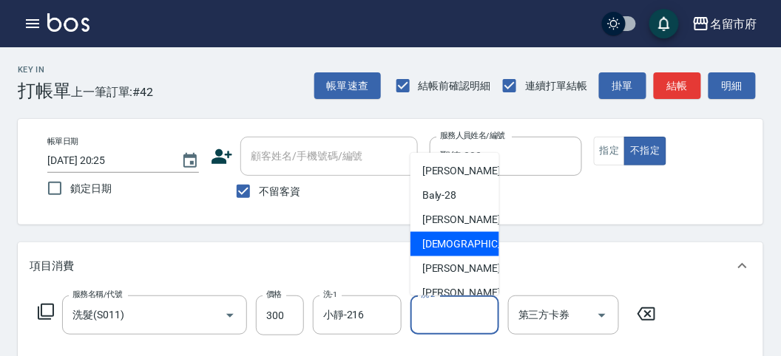
click at [458, 240] on span "聖德 -203" at bounding box center [486, 245] width 128 height 16
type input "聖德-203"
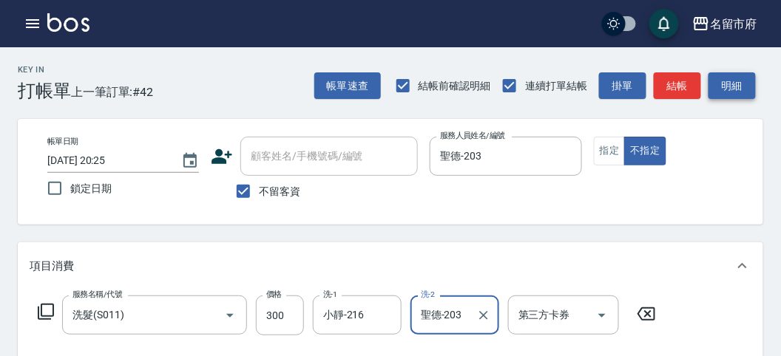
click at [711, 87] on button "明細" at bounding box center [731, 85] width 47 height 27
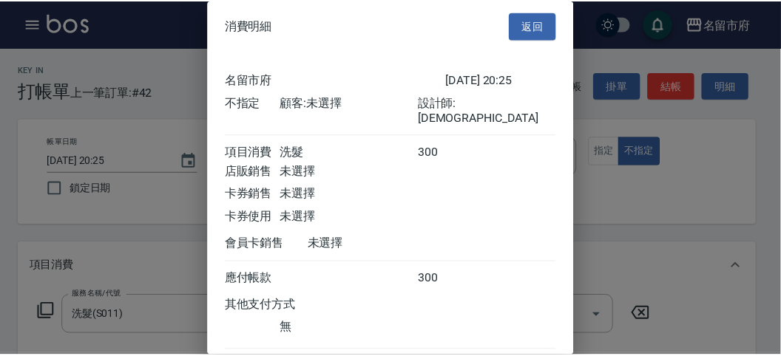
scroll to position [82, 0]
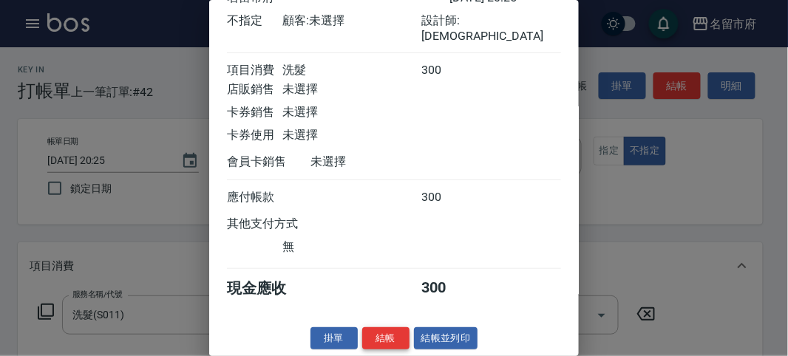
click at [394, 336] on button "結帳" at bounding box center [385, 339] width 47 height 23
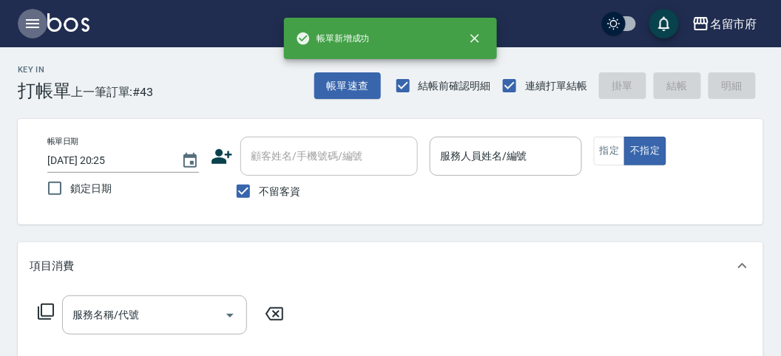
click at [27, 22] on icon "button" at bounding box center [33, 24] width 18 height 18
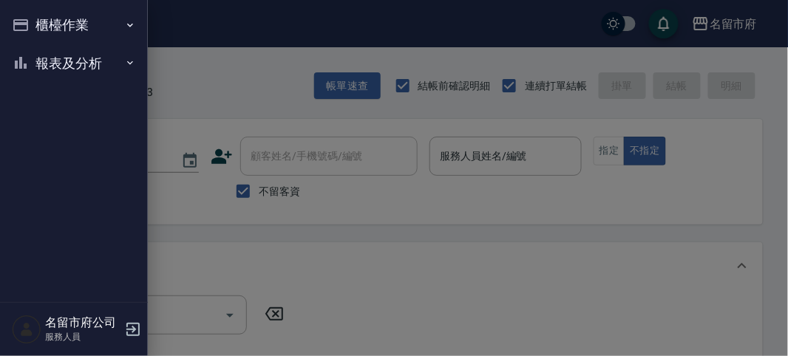
click at [59, 61] on button "報表及分析" at bounding box center [74, 63] width 136 height 38
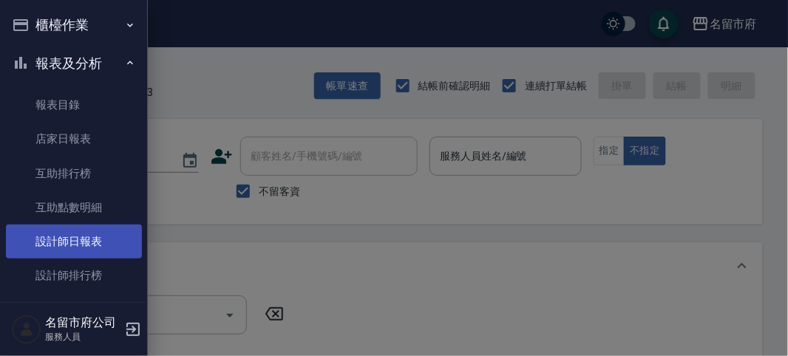
click at [57, 237] on link "設計師日報表" at bounding box center [74, 242] width 136 height 34
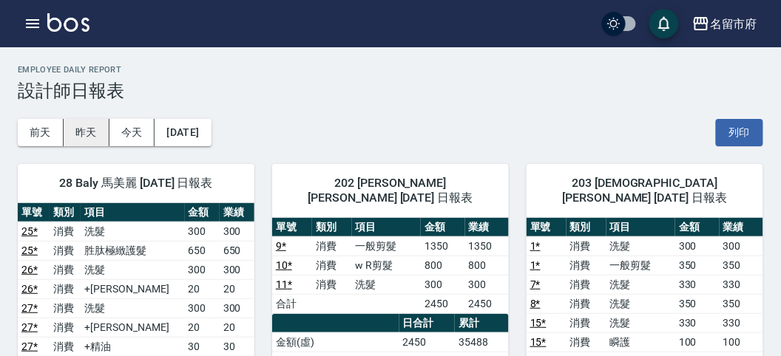
click at [83, 125] on button "昨天" at bounding box center [87, 132] width 46 height 27
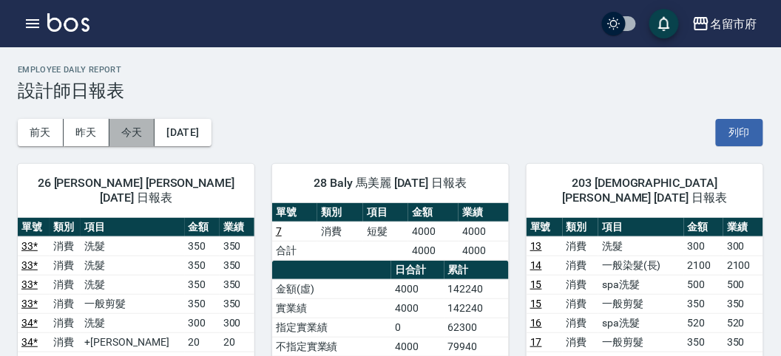
click at [137, 133] on button "今天" at bounding box center [132, 132] width 46 height 27
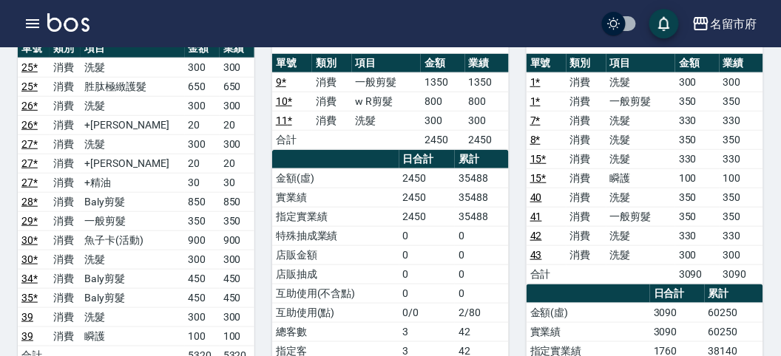
scroll to position [328, 0]
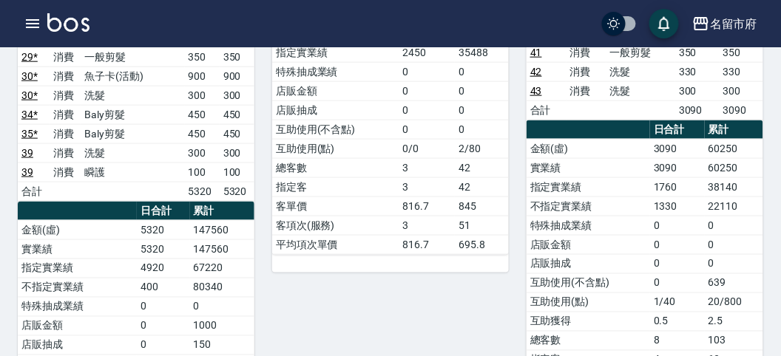
click at [458, 268] on div "202 [PERSON_NAME] [PERSON_NAME] [DATE] 日報表 單號 類別 項目 金額 業績 9 * 消費 一般剪髮 1350 1350…" at bounding box center [381, 182] width 254 height 728
click at [486, 288] on div "202 [PERSON_NAME] [PERSON_NAME] [DATE] 日報表 單號 類別 項目 金額 業績 9 * 消費 一般剪髮 1350 1350…" at bounding box center [381, 182] width 254 height 728
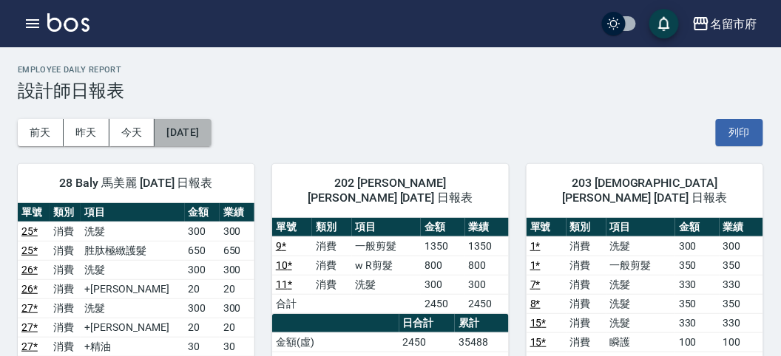
click at [211, 124] on button "[DATE]" at bounding box center [183, 132] width 56 height 27
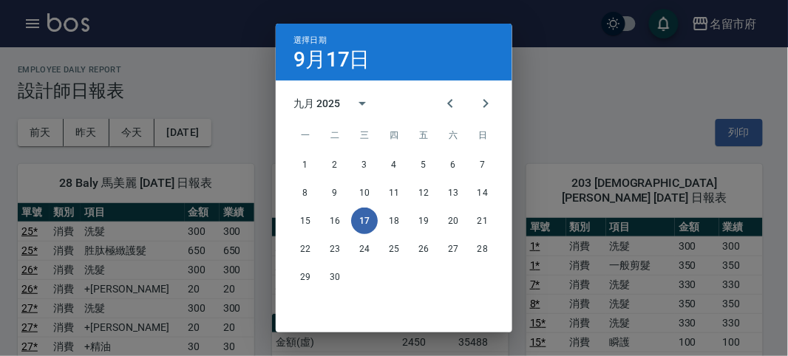
click at [161, 89] on div "選擇日期 [DATE] 九月 2025 一 二 三 四 五 六 日 1 2 3 4 5 6 7 8 9 10 11 12 13 14 15 16 17 18 …" at bounding box center [394, 178] width 788 height 356
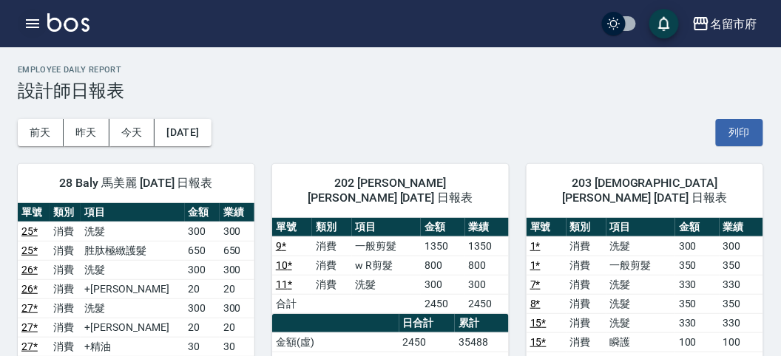
click at [45, 24] on button "button" at bounding box center [33, 24] width 30 height 30
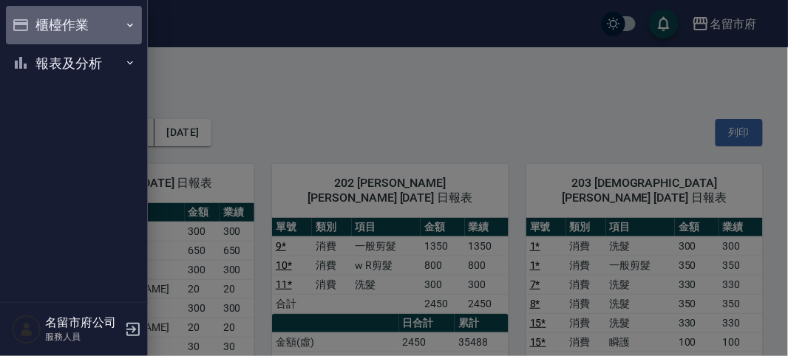
click at [39, 24] on button "櫃檯作業" at bounding box center [74, 25] width 136 height 38
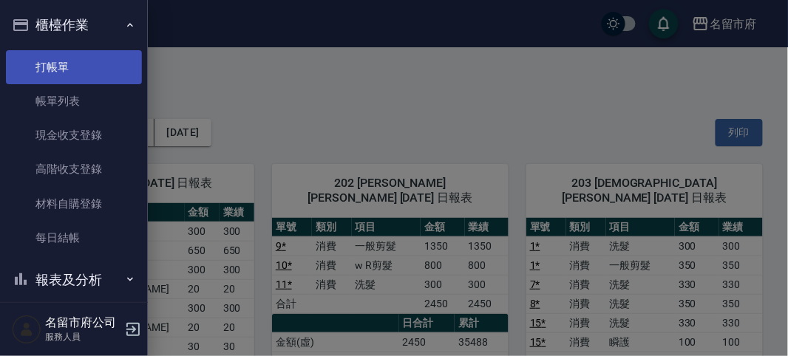
click at [50, 60] on link "打帳單" at bounding box center [74, 67] width 136 height 34
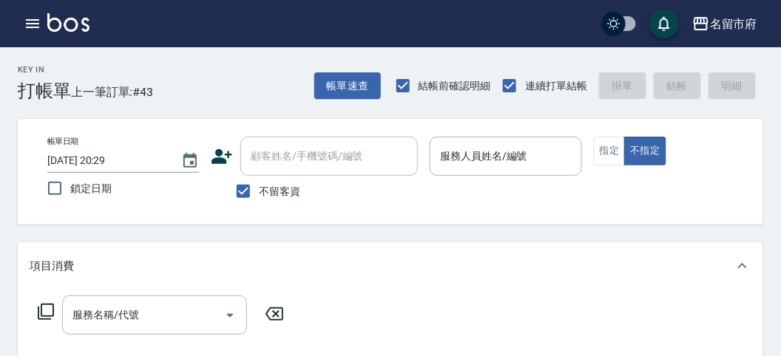
click at [228, 83] on div "Key In 打帳單 上一筆訂單:#43 帳單速查 結帳前確認明細 連續打單結帳 掛單 結帳 明細" at bounding box center [381, 74] width 763 height 54
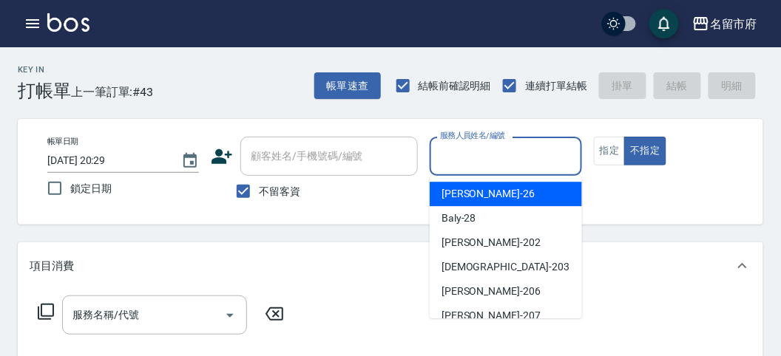
click at [552, 157] on input "服務人員姓名/編號" at bounding box center [505, 156] width 138 height 26
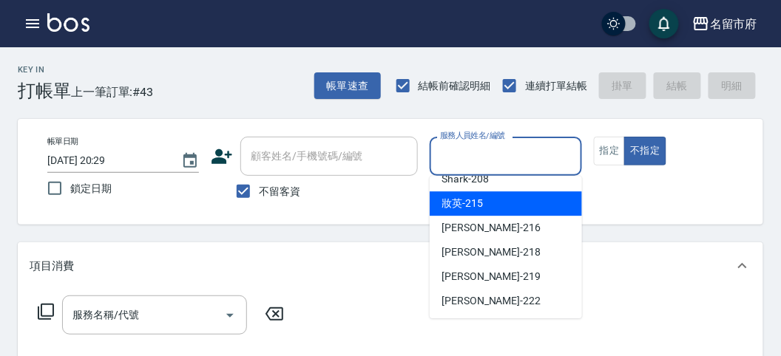
scroll to position [79, 0]
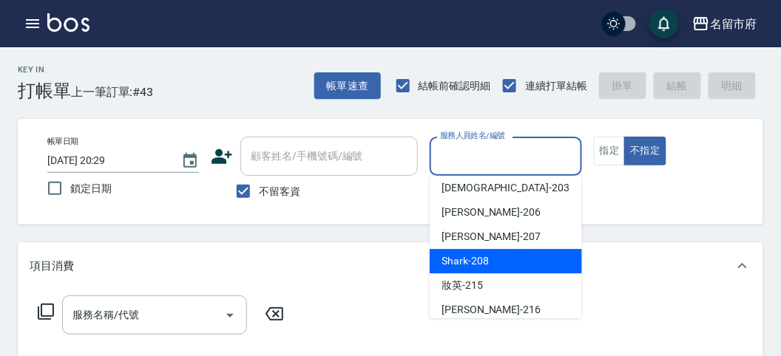
click at [485, 256] on span "Shark -208" at bounding box center [464, 262] width 47 height 16
type input "Shark-208"
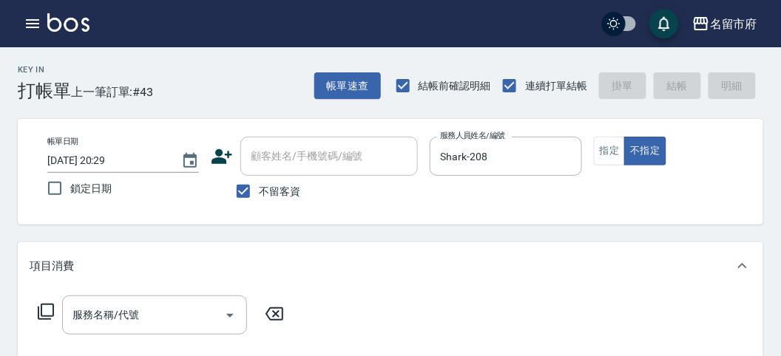
click at [44, 314] on icon at bounding box center [46, 312] width 18 height 18
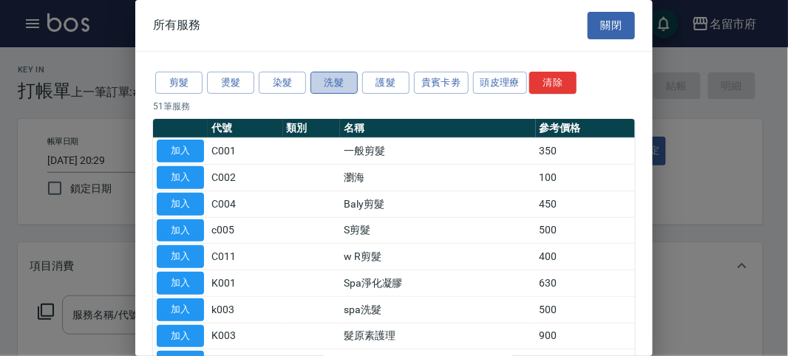
click at [329, 75] on button "洗髮" at bounding box center [334, 83] width 47 height 23
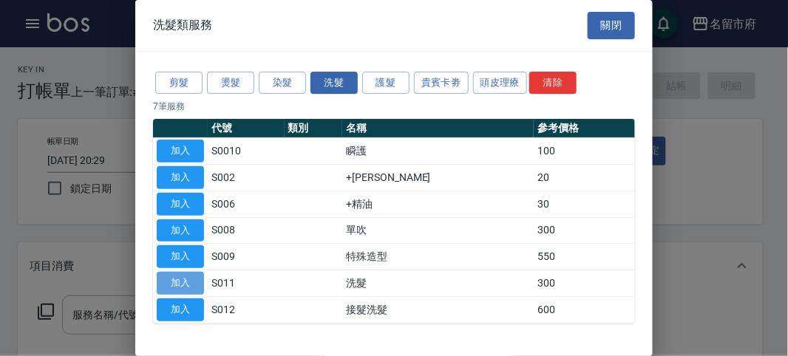
click at [183, 276] on button "加入" at bounding box center [180, 283] width 47 height 23
type input "洗髮(S011)"
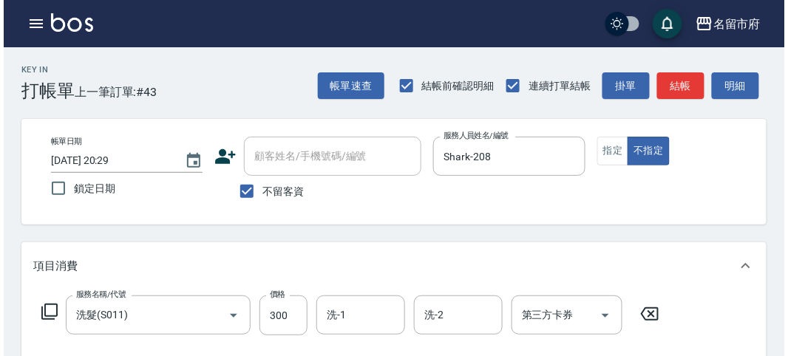
scroll to position [433, 0]
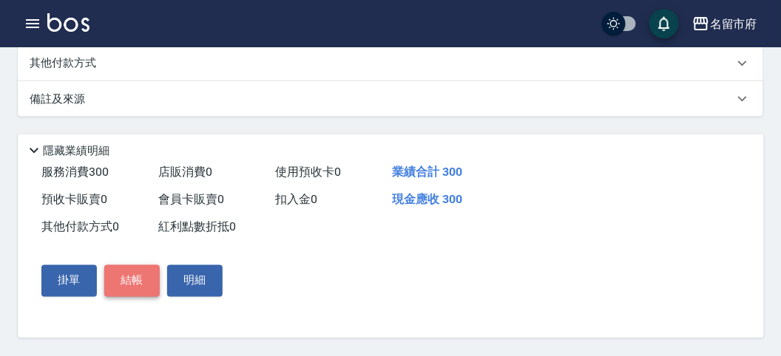
click at [129, 290] on button "結帳" at bounding box center [131, 280] width 55 height 31
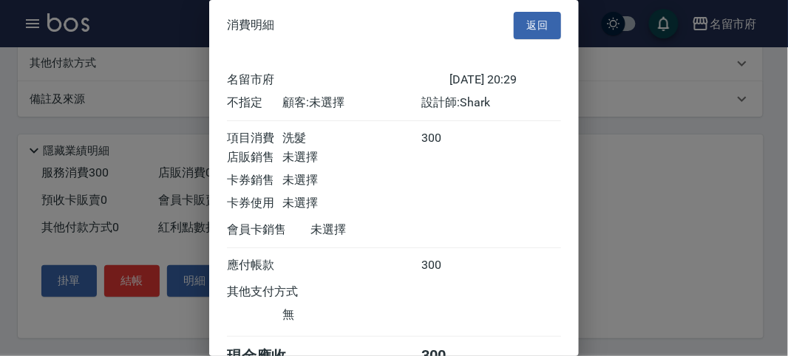
scroll to position [82, 0]
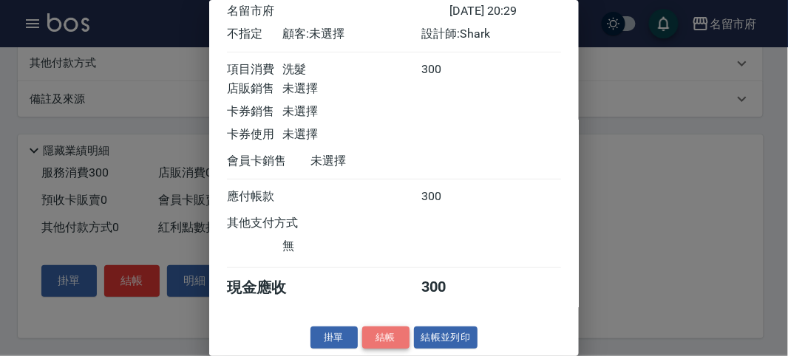
click at [383, 333] on button "結帳" at bounding box center [385, 338] width 47 height 23
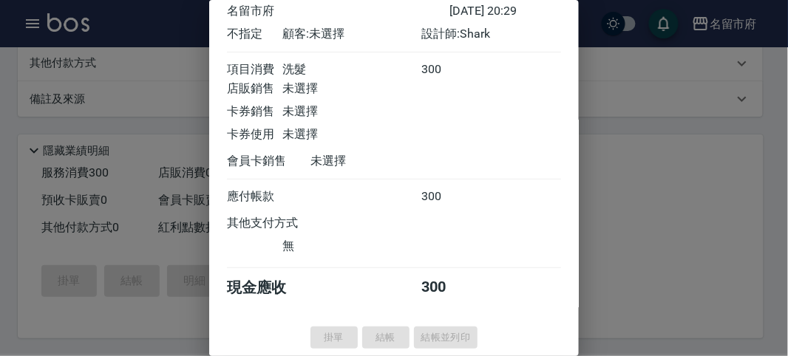
type input "[DATE] 20:41"
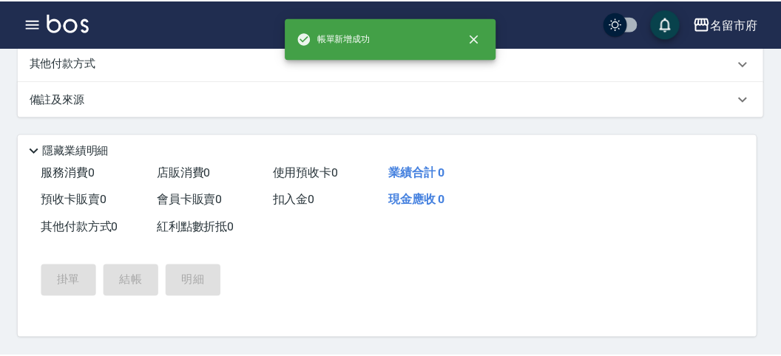
scroll to position [0, 0]
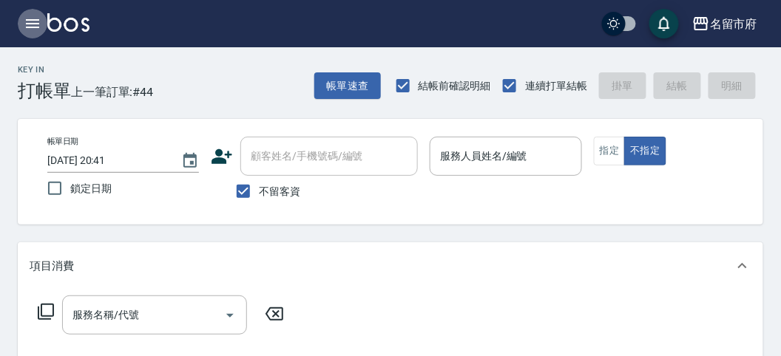
click at [30, 19] on icon "button" at bounding box center [32, 23] width 13 height 9
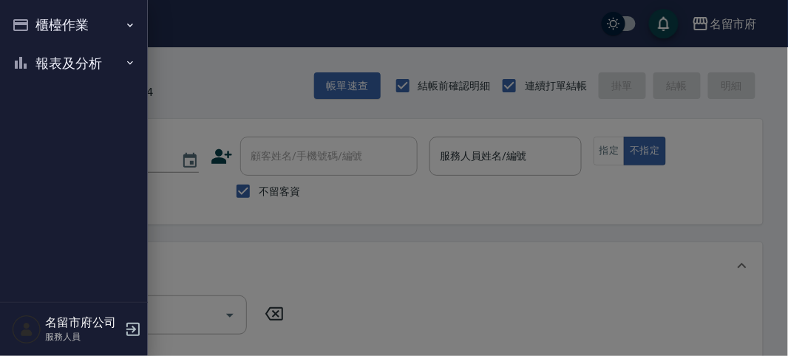
click at [45, 61] on button "報表及分析" at bounding box center [74, 63] width 136 height 38
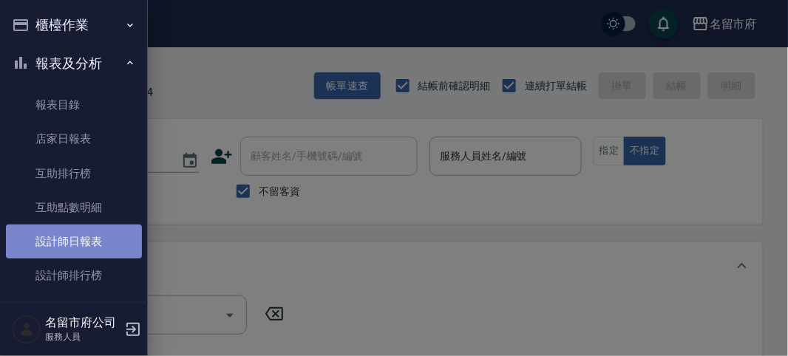
click at [80, 238] on link "設計師日報表" at bounding box center [74, 242] width 136 height 34
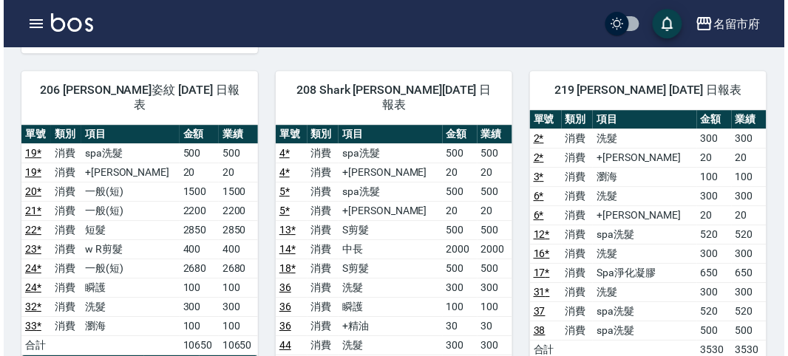
scroll to position [904, 0]
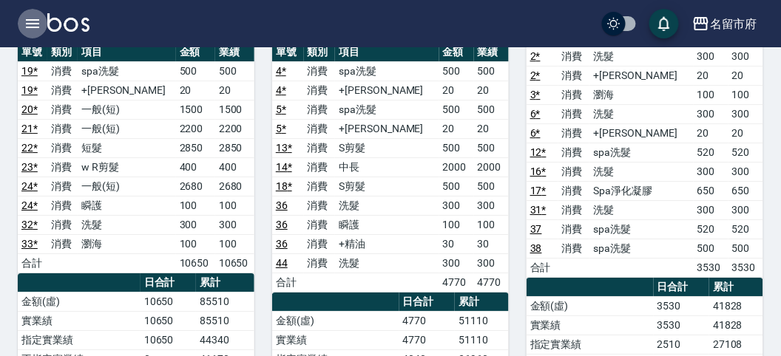
click at [31, 24] on icon "button" at bounding box center [32, 23] width 13 height 9
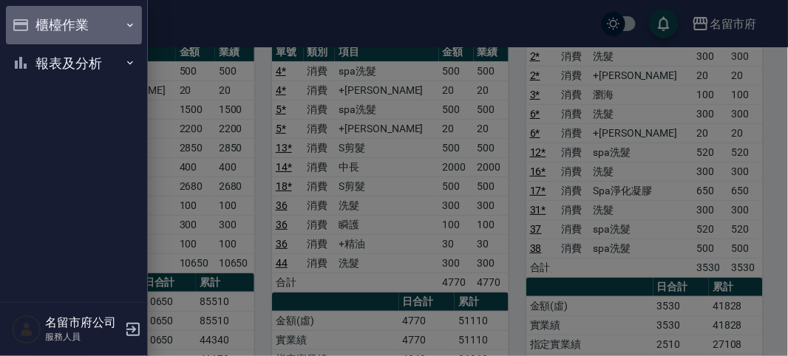
click at [64, 30] on button "櫃檯作業" at bounding box center [74, 25] width 136 height 38
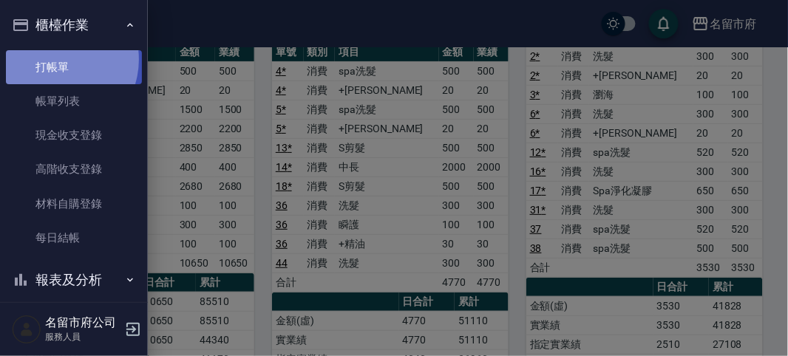
click at [56, 59] on link "打帳單" at bounding box center [74, 67] width 136 height 34
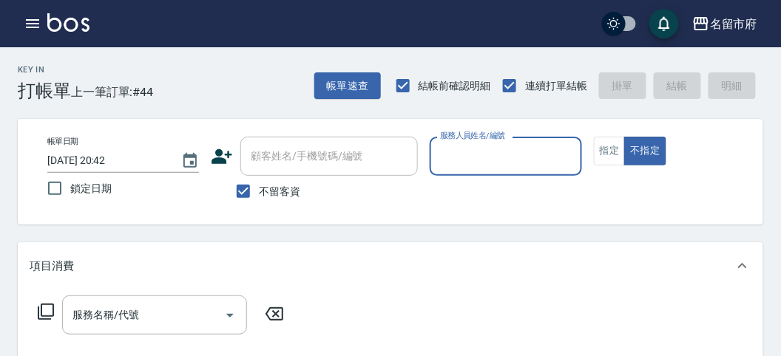
click at [500, 160] on input "服務人員姓名/編號" at bounding box center [505, 156] width 138 height 26
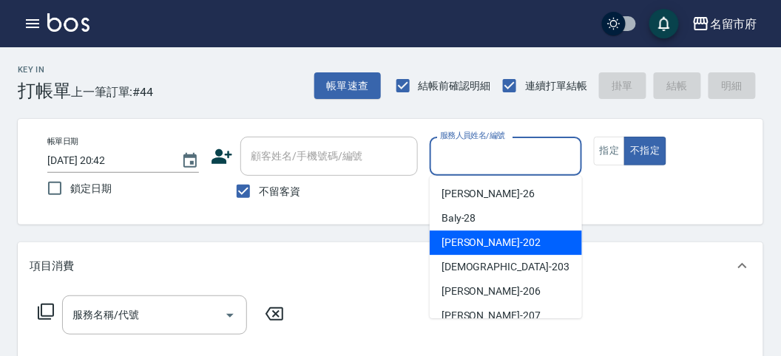
click at [485, 248] on div "[PERSON_NAME] -202" at bounding box center [506, 243] width 152 height 24
type input "[PERSON_NAME]-202"
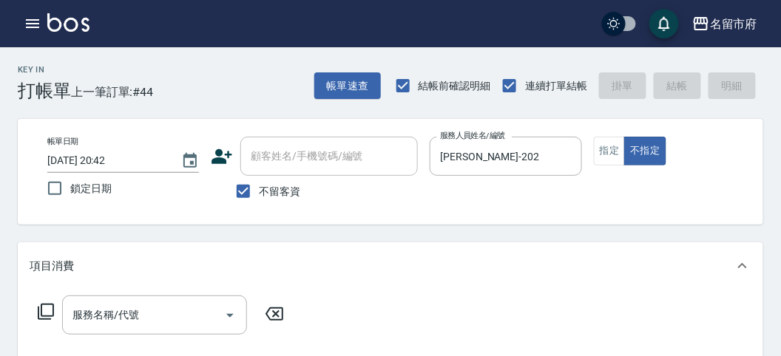
click at [47, 307] on icon at bounding box center [46, 312] width 18 height 18
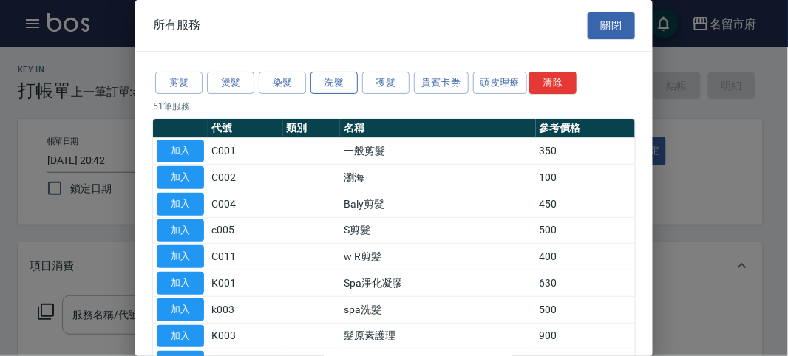
click at [330, 87] on button "洗髮" at bounding box center [334, 83] width 47 height 23
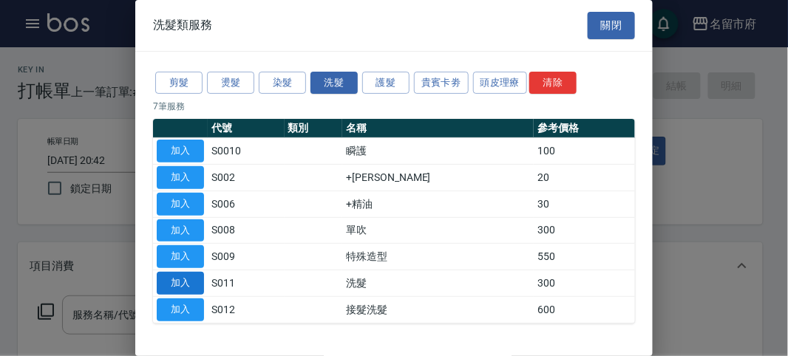
click at [189, 279] on button "加入" at bounding box center [180, 283] width 47 height 23
type input "洗髮(S011)"
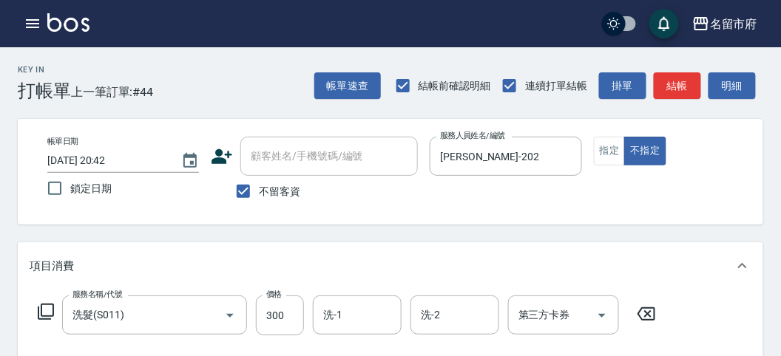
click at [52, 309] on icon at bounding box center [46, 312] width 16 height 16
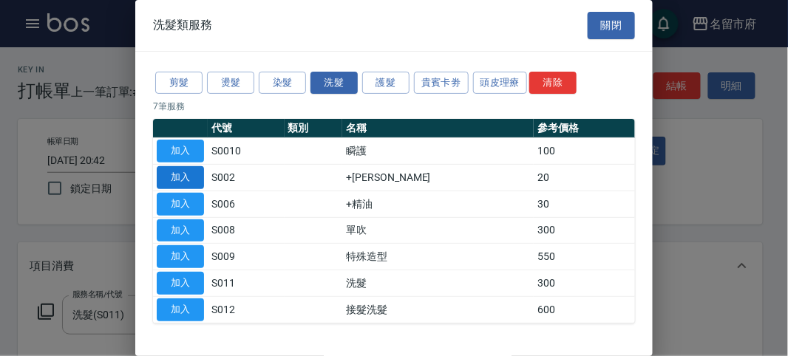
click at [187, 179] on button "加入" at bounding box center [180, 177] width 47 height 23
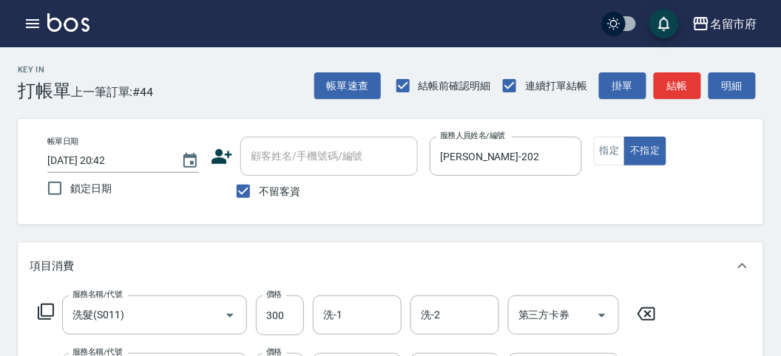
click at [50, 311] on icon at bounding box center [46, 312] width 18 height 18
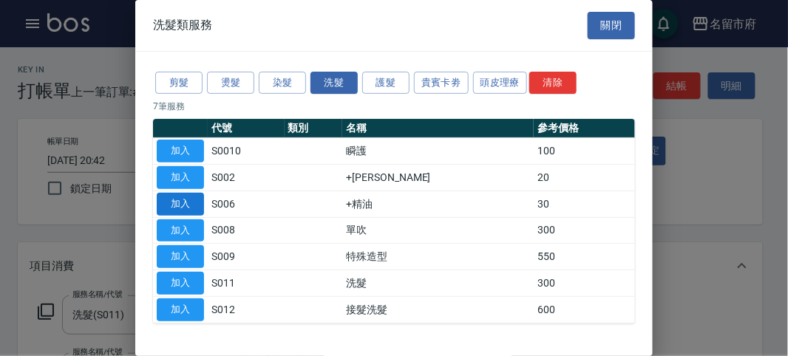
click at [184, 203] on button "加入" at bounding box center [180, 204] width 47 height 23
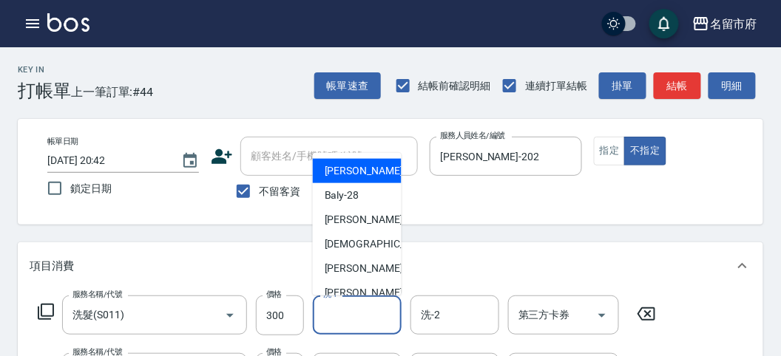
click at [344, 311] on input "洗-1" at bounding box center [356, 315] width 75 height 26
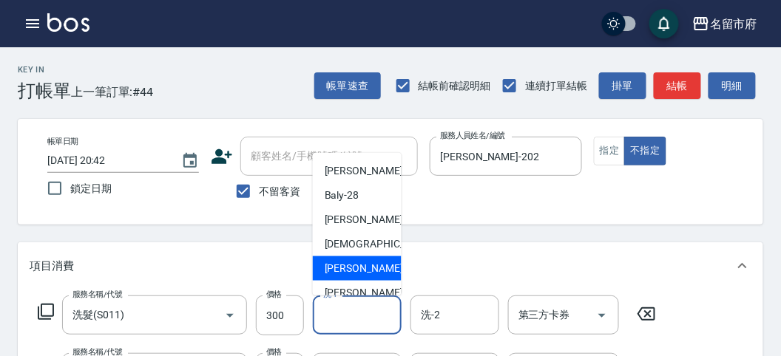
scroll to position [161, 0]
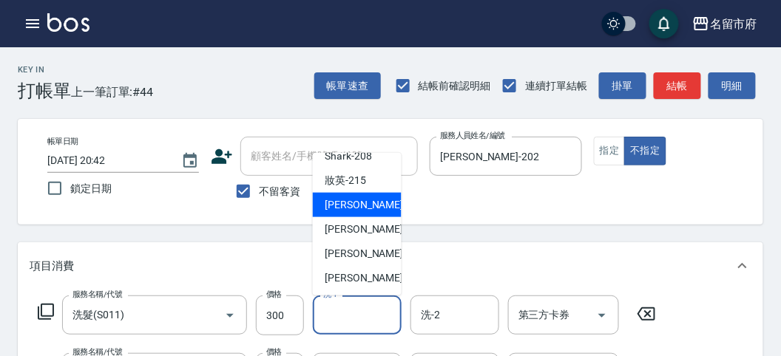
click at [357, 207] on span "小靜 -216" at bounding box center [374, 205] width 99 height 16
type input "小靜-216"
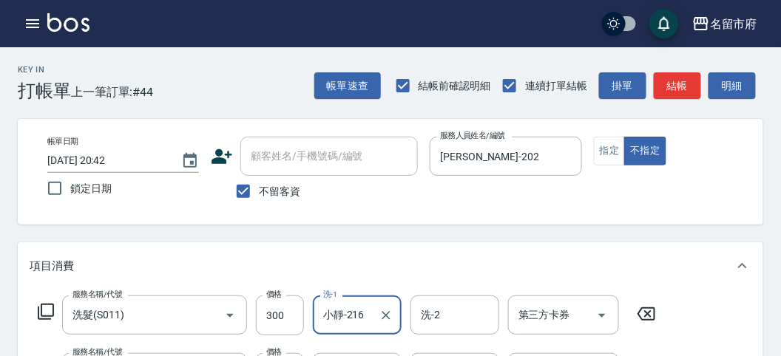
scroll to position [164, 0]
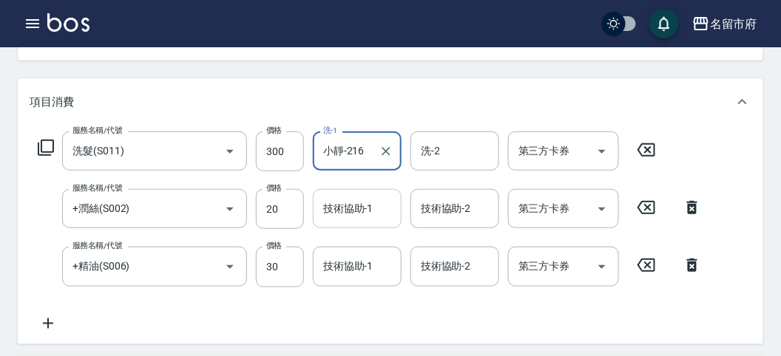
click at [351, 203] on input "技術協助-1" at bounding box center [356, 209] width 75 height 26
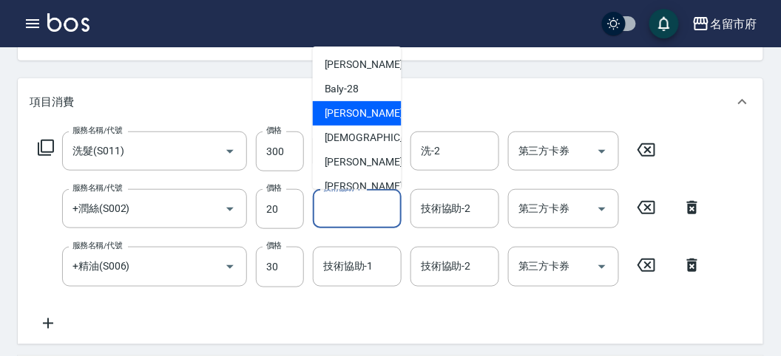
scroll to position [161, 0]
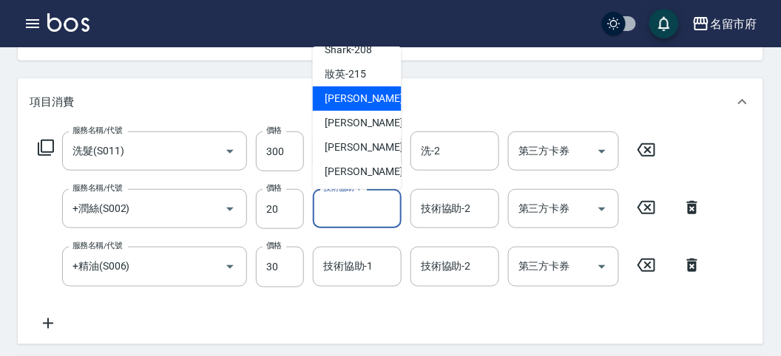
click at [355, 98] on span "小靜 -216" at bounding box center [374, 99] width 99 height 16
type input "小靜-216"
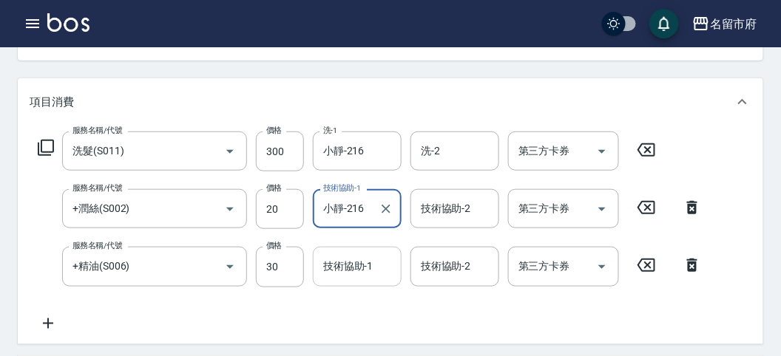
click at [353, 274] on input "技術協助-1" at bounding box center [356, 267] width 75 height 26
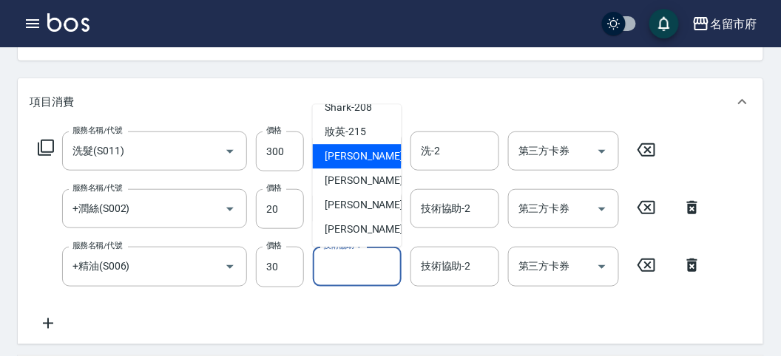
click at [359, 159] on span "小靜 -216" at bounding box center [374, 157] width 99 height 16
type input "小靜-216"
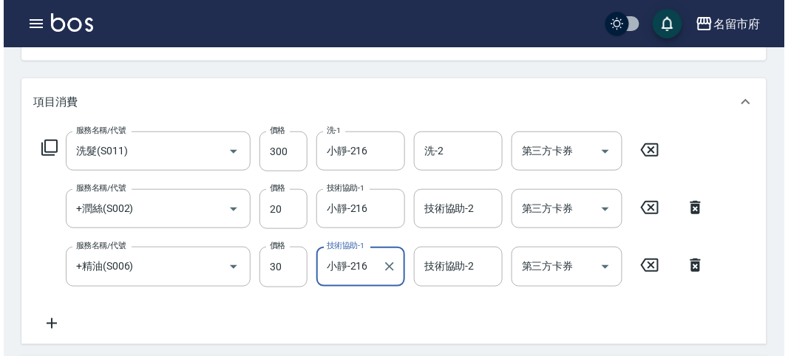
scroll to position [492, 0]
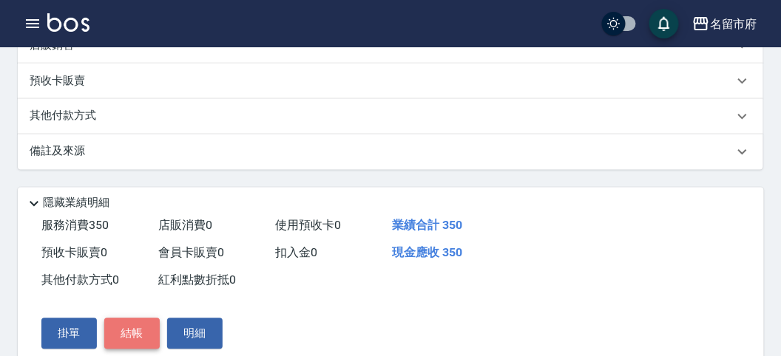
click at [138, 330] on button "結帳" at bounding box center [131, 334] width 55 height 31
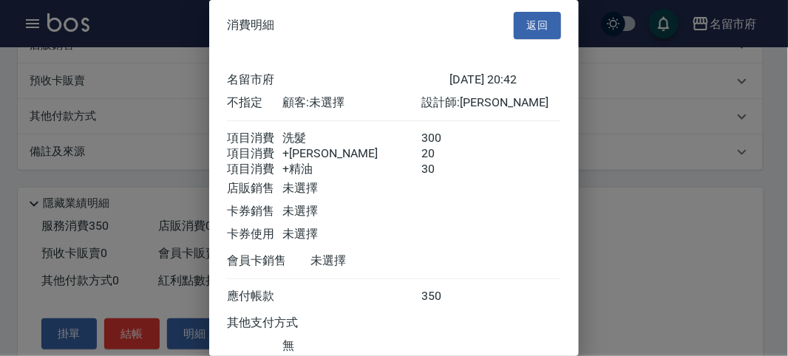
scroll to position [115, 0]
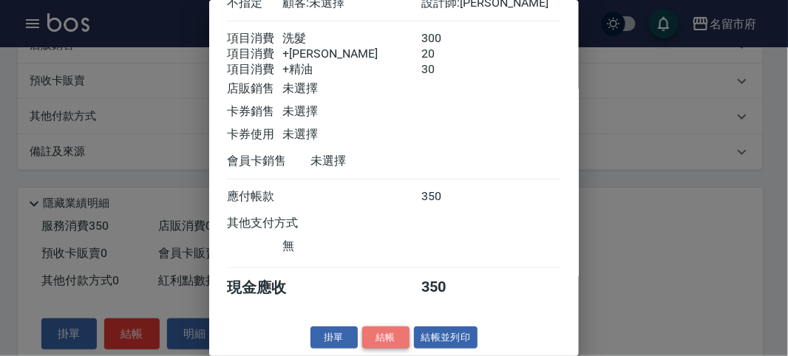
click at [381, 343] on button "結帳" at bounding box center [385, 338] width 47 height 23
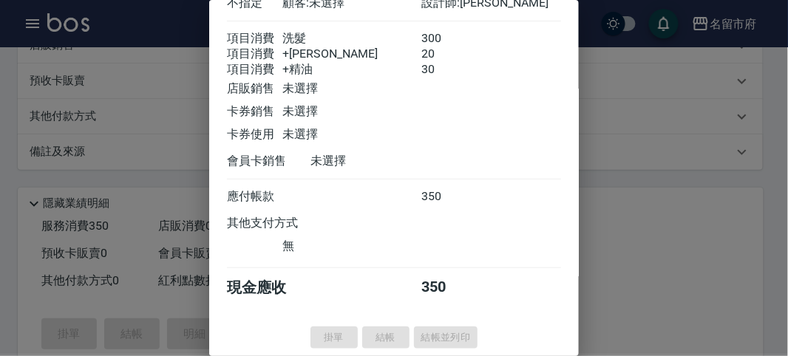
type input "[DATE] 20:47"
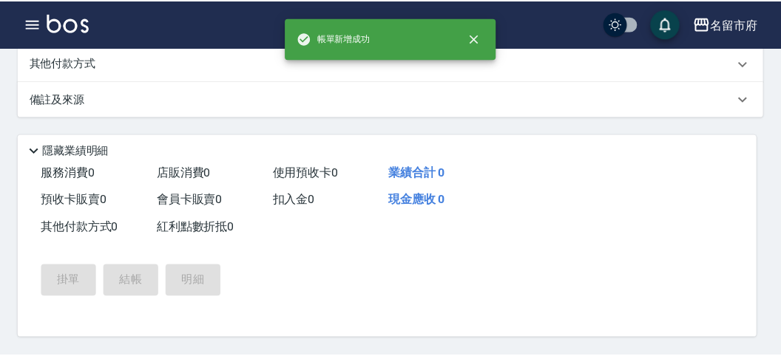
scroll to position [0, 0]
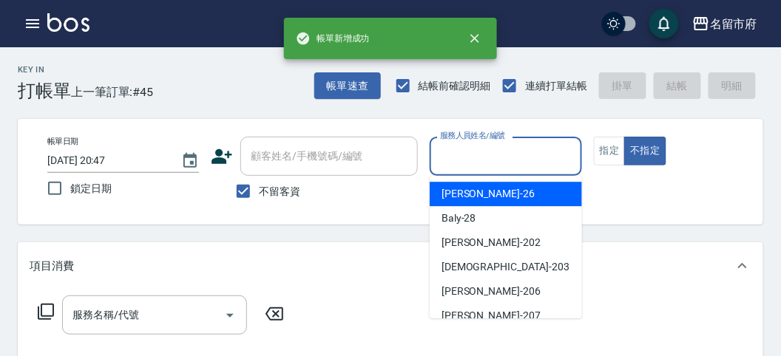
click at [473, 159] on input "服務人員姓名/編號" at bounding box center [505, 156] width 138 height 26
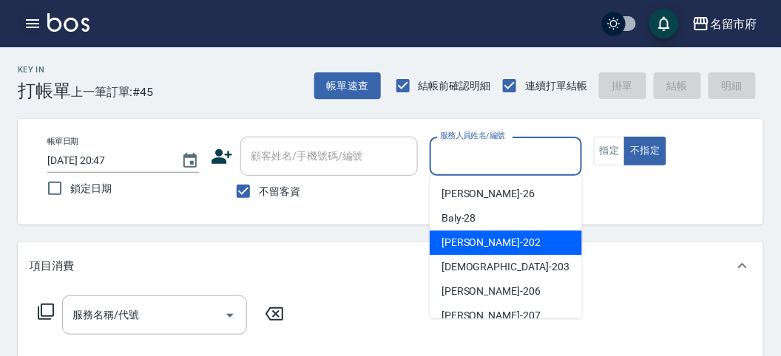
click at [30, 22] on icon "button" at bounding box center [33, 24] width 18 height 18
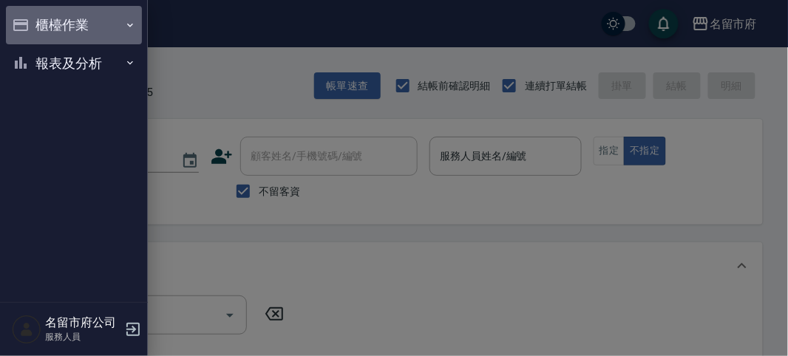
click at [38, 33] on button "櫃檯作業" at bounding box center [74, 25] width 136 height 38
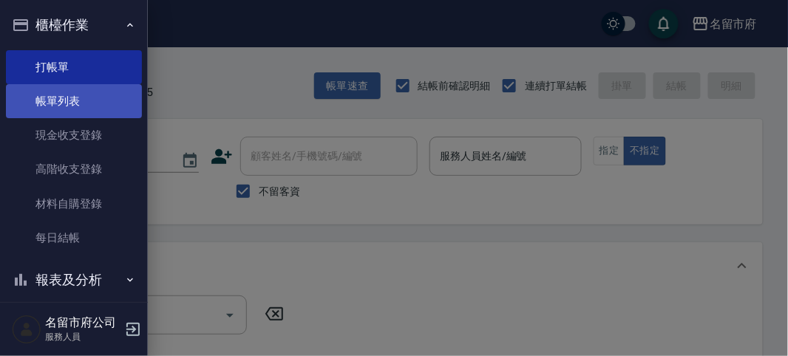
click at [85, 105] on link "帳單列表" at bounding box center [74, 101] width 136 height 34
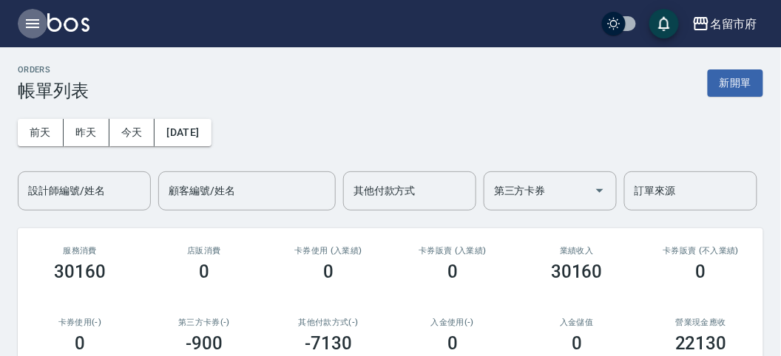
click at [29, 23] on icon "button" at bounding box center [32, 23] width 13 height 9
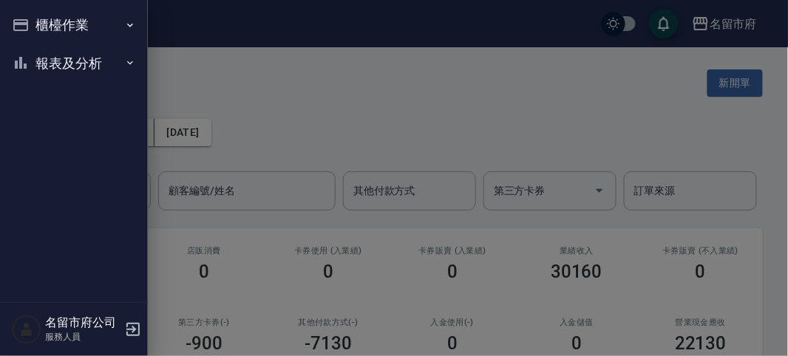
click at [29, 23] on div "櫃檯作業 打帳單 帳單列表 現金收支登錄 高階收支登錄 材料自購登錄 每日結帳 報表及分析 報表目錄 店家日報表 互助排行榜 互助點數明細 設計師日報表 設計…" at bounding box center [74, 178] width 148 height 356
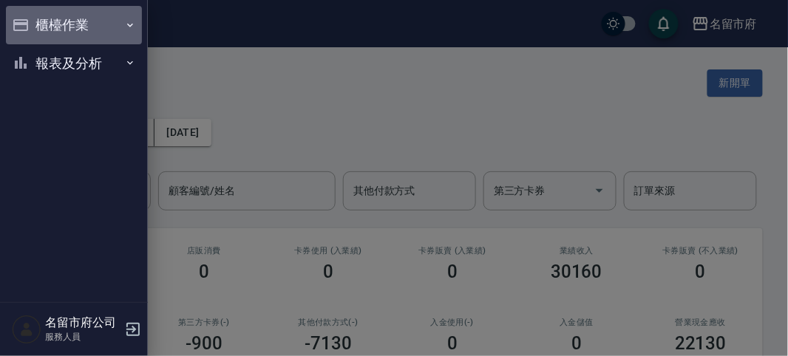
click at [70, 30] on button "櫃檯作業" at bounding box center [74, 25] width 136 height 38
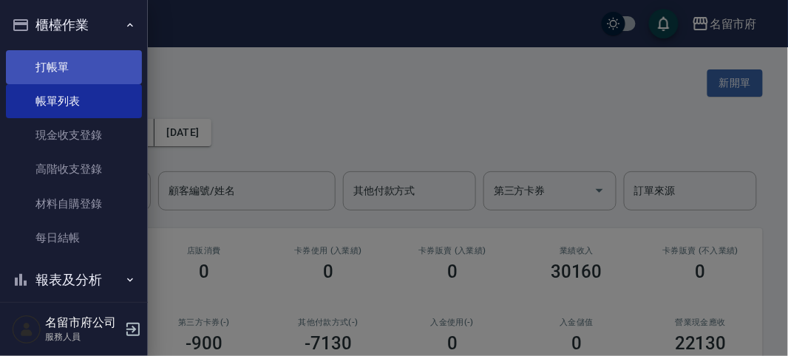
click at [70, 74] on link "打帳單" at bounding box center [74, 67] width 136 height 34
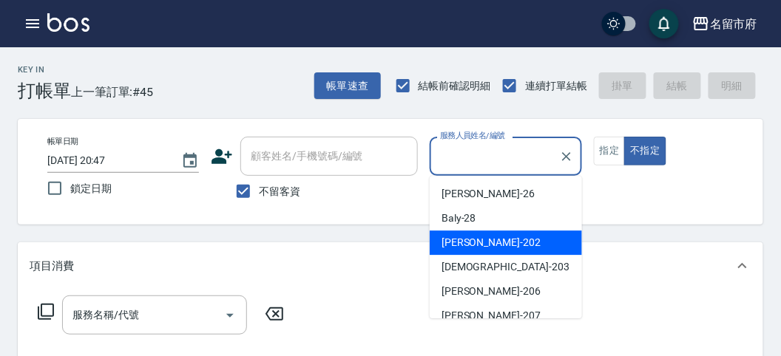
drag, startPoint x: 476, startPoint y: 249, endPoint x: 467, endPoint y: 251, distance: 9.9
click at [477, 249] on span "[PERSON_NAME] -202" at bounding box center [490, 243] width 99 height 16
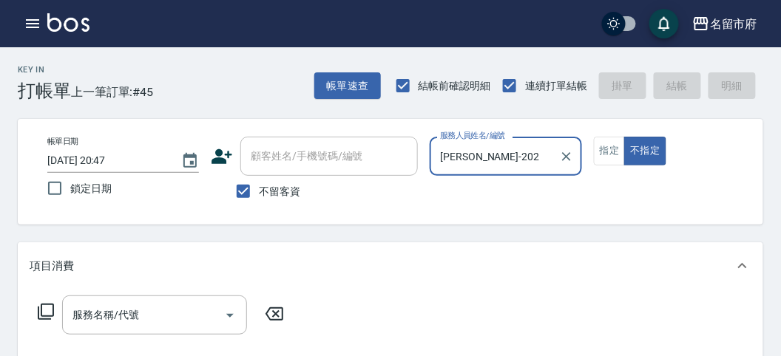
type input "[PERSON_NAME]-202"
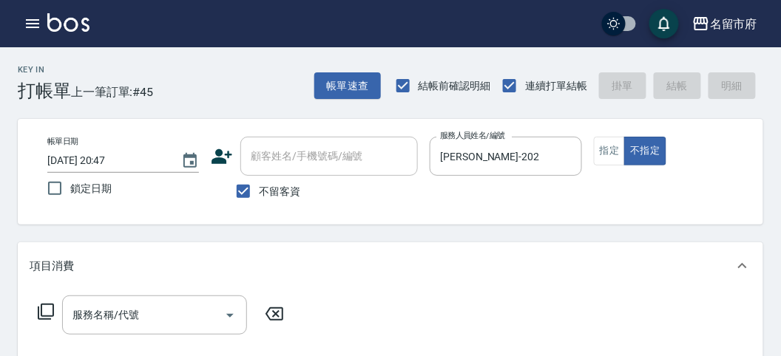
click at [41, 308] on icon at bounding box center [46, 312] width 16 height 16
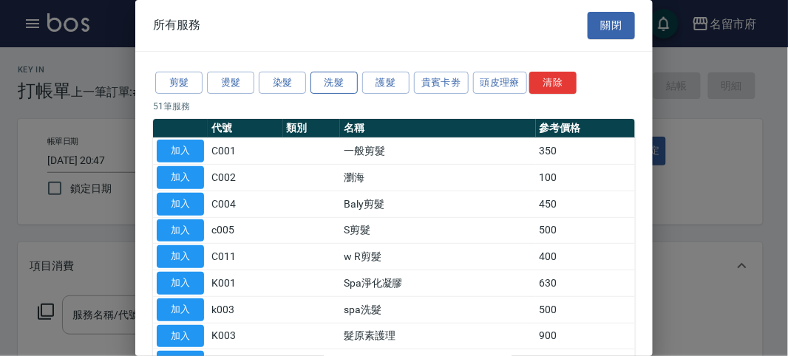
click at [330, 80] on button "洗髮" at bounding box center [334, 83] width 47 height 23
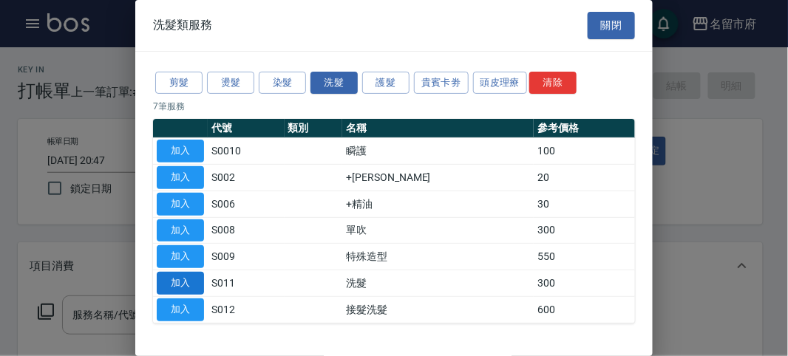
click at [177, 276] on button "加入" at bounding box center [180, 283] width 47 height 23
type input "洗髮(S011)"
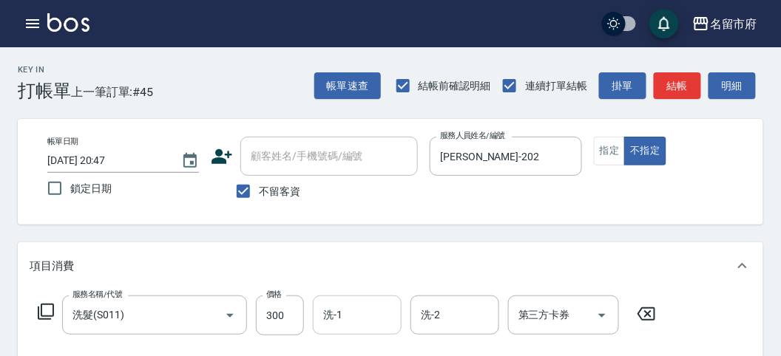
click at [348, 314] on input "洗-1" at bounding box center [356, 315] width 75 height 26
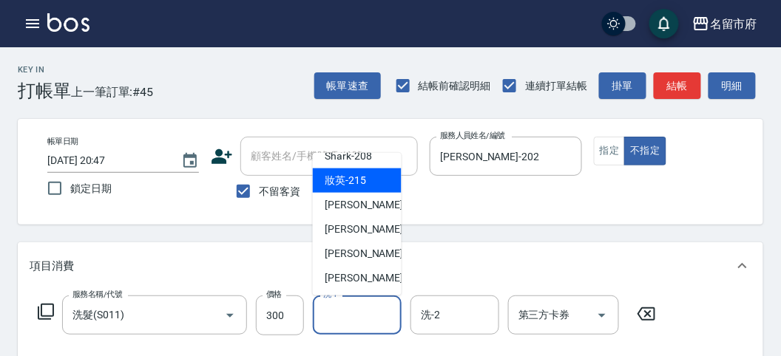
scroll to position [79, 0]
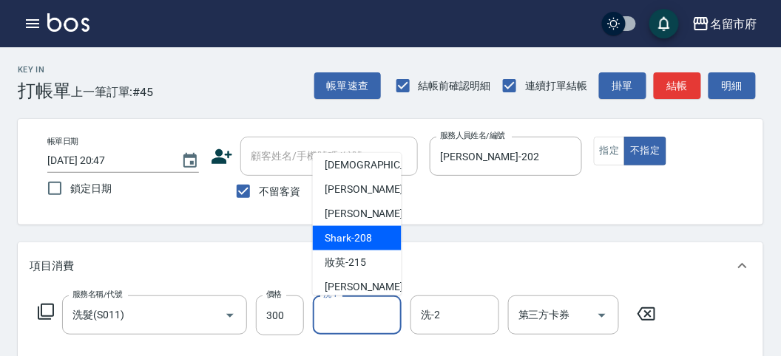
click at [359, 235] on span "Shark -208" at bounding box center [348, 239] width 47 height 16
type input "Shark-208"
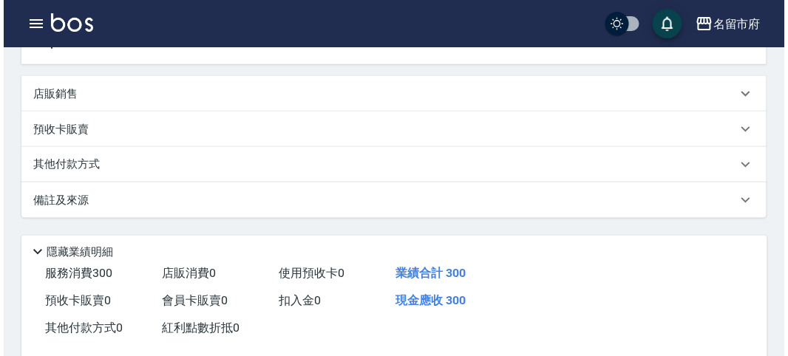
scroll to position [433, 0]
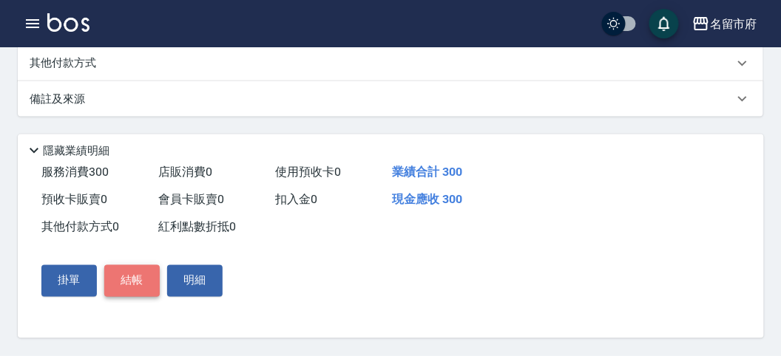
click at [133, 279] on button "結帳" at bounding box center [131, 280] width 55 height 31
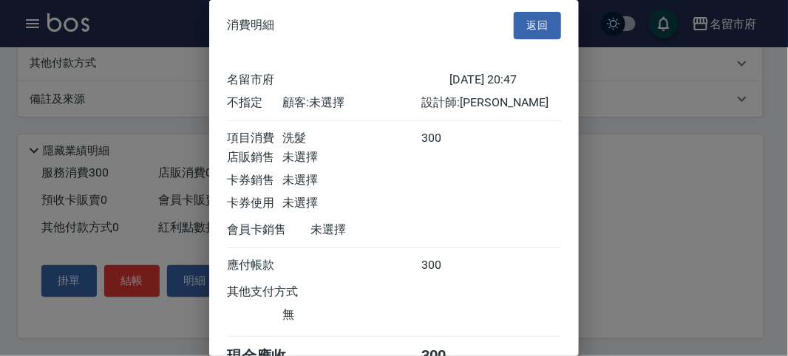
scroll to position [82, 0]
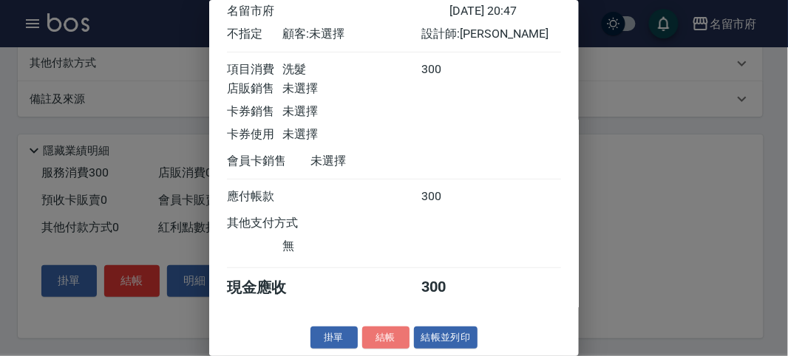
click at [382, 339] on button "結帳" at bounding box center [385, 338] width 47 height 23
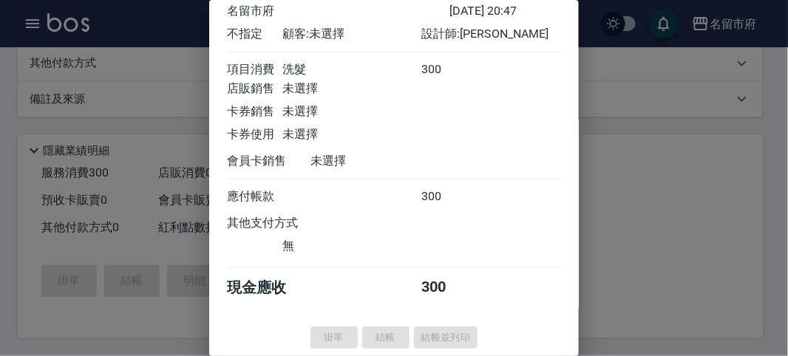
type input "[DATE] 20:48"
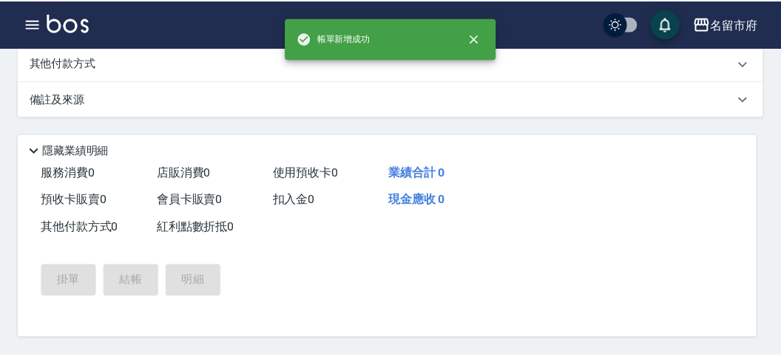
scroll to position [0, 0]
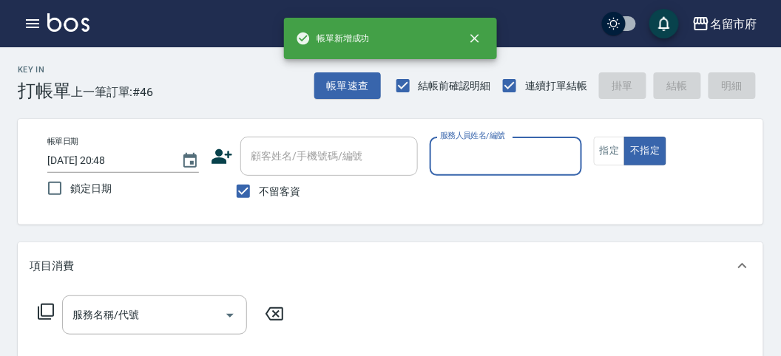
click at [460, 160] on input "服務人員姓名/編號" at bounding box center [505, 156] width 138 height 26
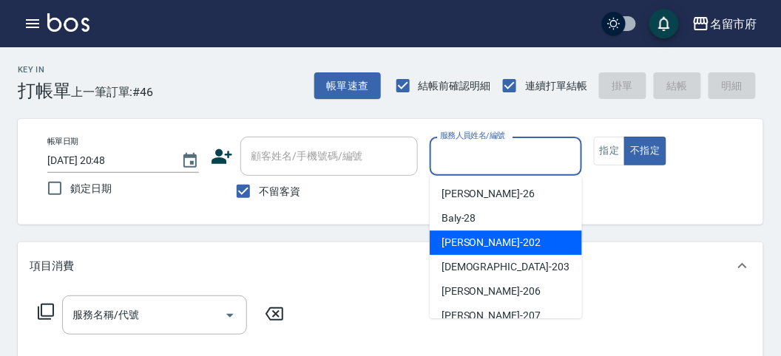
click at [464, 244] on span "[PERSON_NAME] -202" at bounding box center [490, 243] width 99 height 16
type input "[PERSON_NAME]-202"
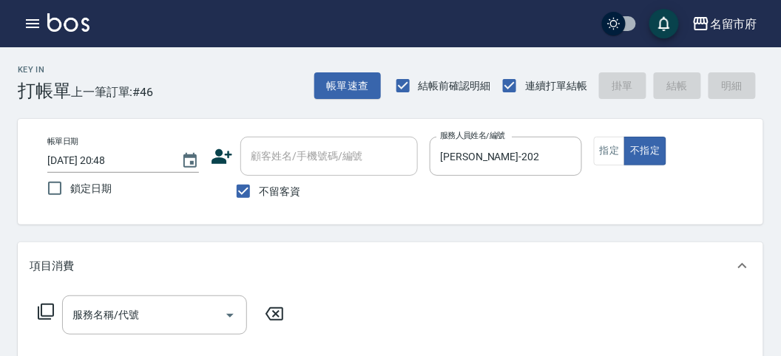
click at [42, 305] on icon at bounding box center [46, 312] width 18 height 18
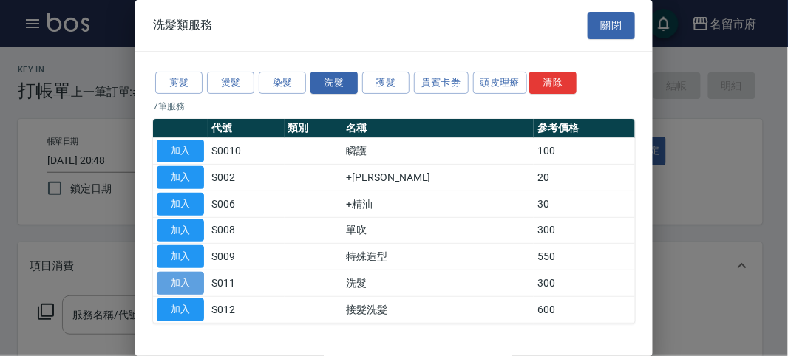
click at [174, 284] on button "加入" at bounding box center [180, 283] width 47 height 23
type input "洗髮(S011)"
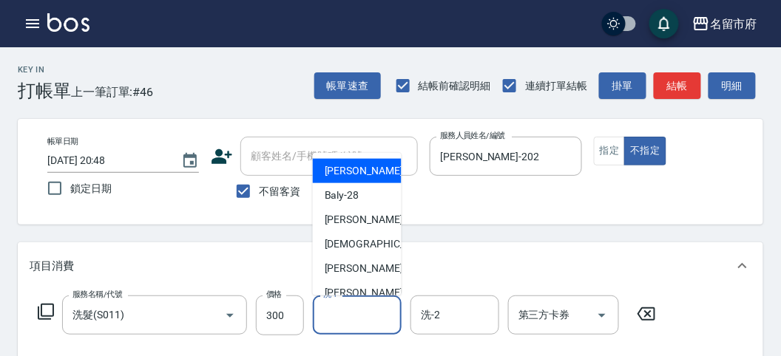
click at [345, 319] on input "洗-1" at bounding box center [356, 315] width 75 height 26
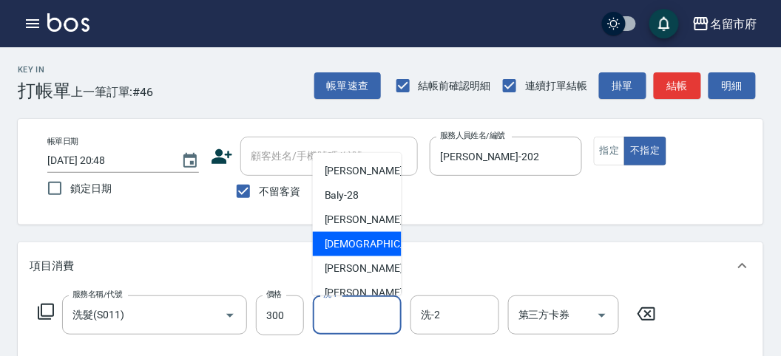
scroll to position [161, 0]
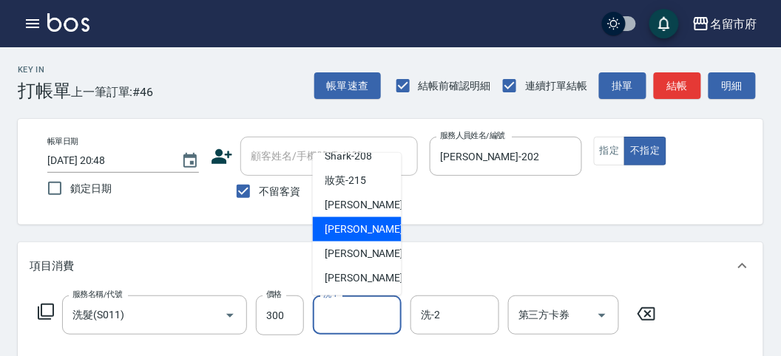
drag, startPoint x: 365, startPoint y: 229, endPoint x: 356, endPoint y: 203, distance: 27.8
click at [356, 203] on ul "[PERSON_NAME] -26 Baly -28 [PERSON_NAME] -202 聖德 -203 [PERSON_NAME] -206 [PERSO…" at bounding box center [357, 224] width 89 height 143
click at [348, 226] on span "Min Min -218" at bounding box center [374, 230] width 99 height 16
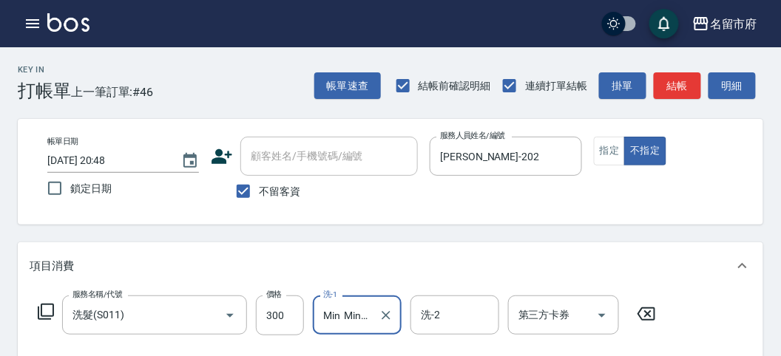
type input "Min Min-218"
click at [47, 308] on icon at bounding box center [46, 312] width 18 height 18
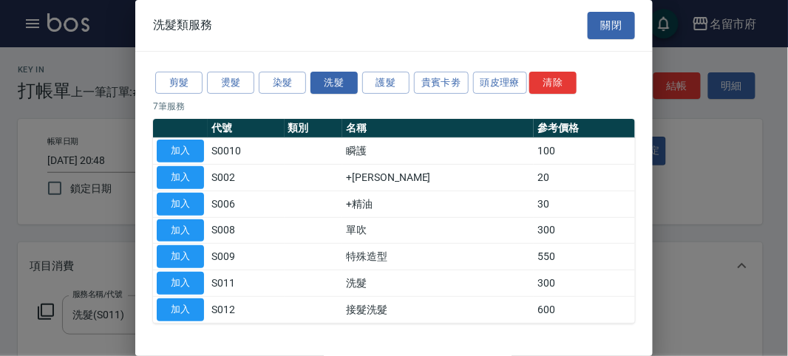
drag, startPoint x: 186, startPoint y: 177, endPoint x: 143, endPoint y: 249, distance: 83.6
click at [185, 177] on button "加入" at bounding box center [180, 177] width 47 height 23
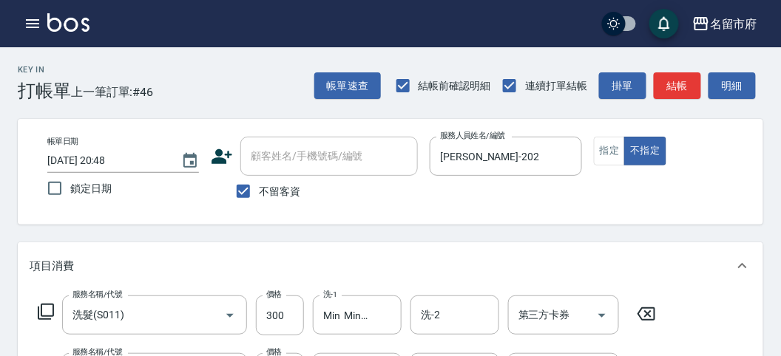
click at [44, 308] on icon at bounding box center [46, 312] width 18 height 18
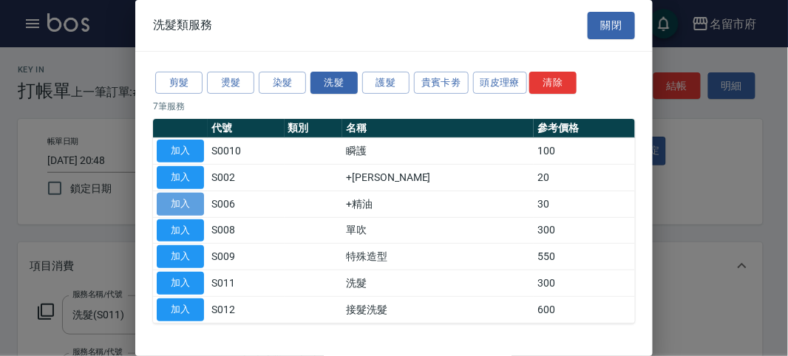
click at [186, 199] on button "加入" at bounding box center [180, 204] width 47 height 23
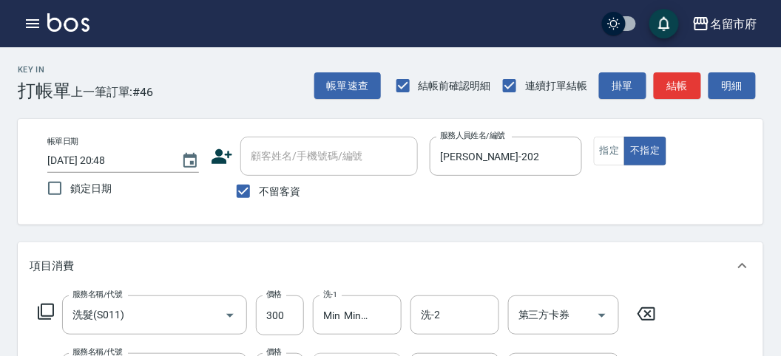
scroll to position [82, 0]
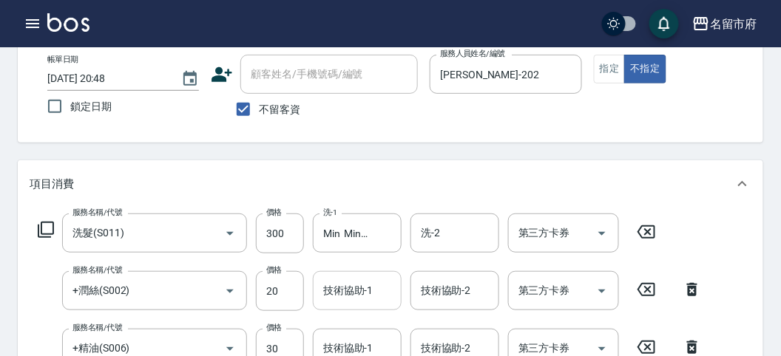
click at [356, 294] on input "技術協助-1" at bounding box center [356, 291] width 75 height 26
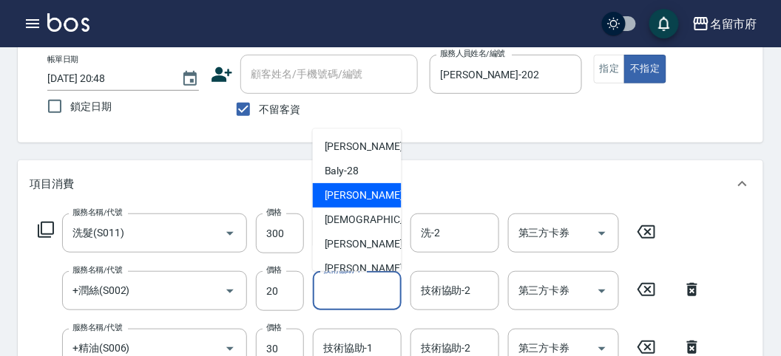
scroll to position [161, 0]
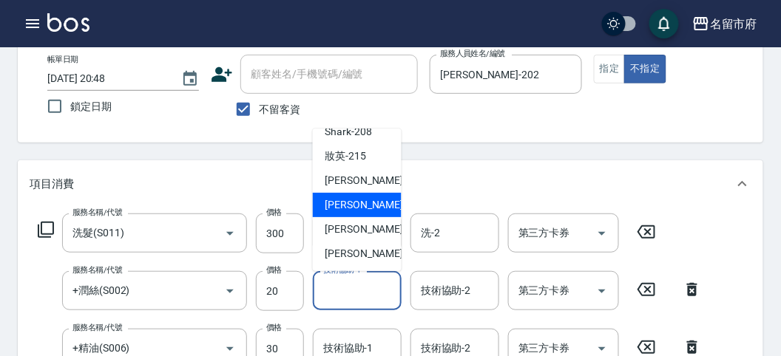
click at [356, 211] on span "Min Min -218" at bounding box center [374, 205] width 99 height 16
type input "Min Min-218"
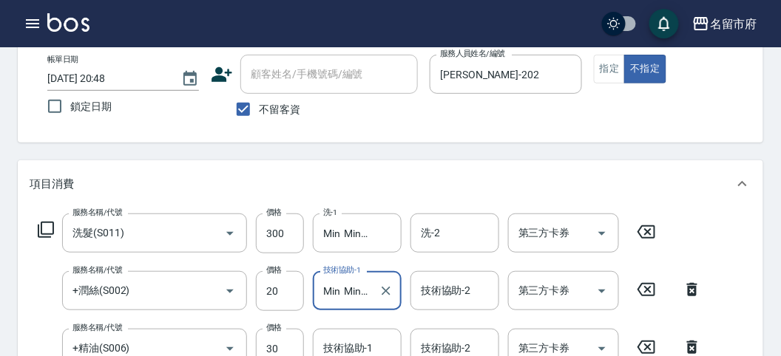
scroll to position [164, 0]
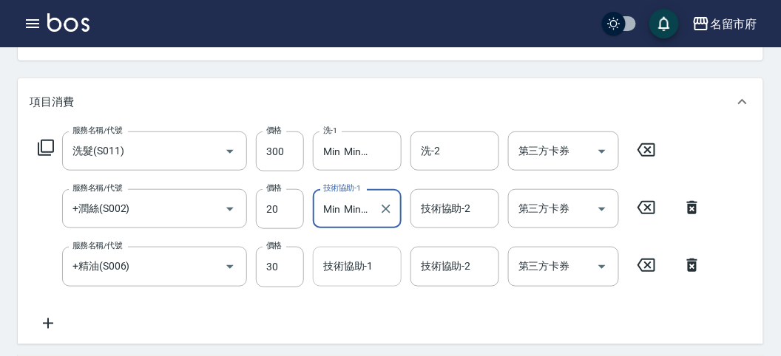
click at [348, 263] on input "技術協助-1" at bounding box center [356, 267] width 75 height 26
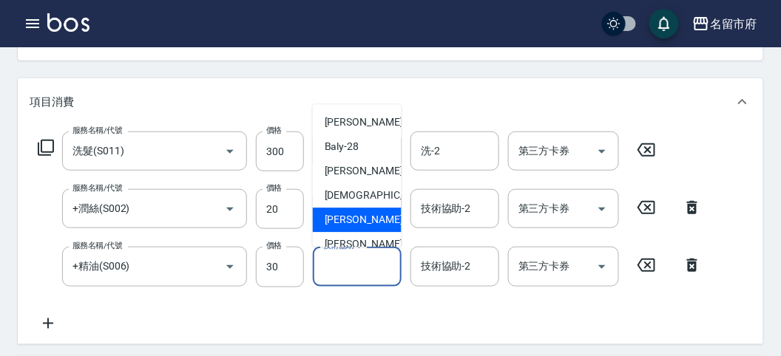
scroll to position [161, 0]
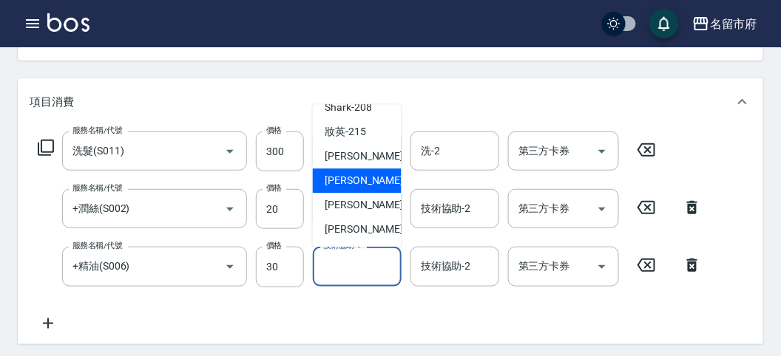
click at [356, 181] on span "Min Min -218" at bounding box center [374, 182] width 99 height 16
type input "Min Min-218"
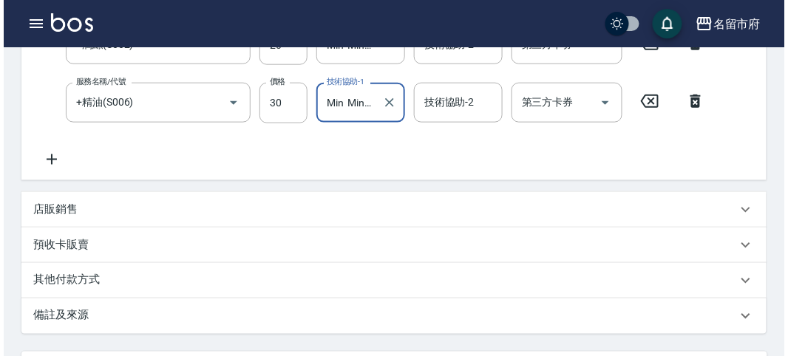
scroll to position [548, 0]
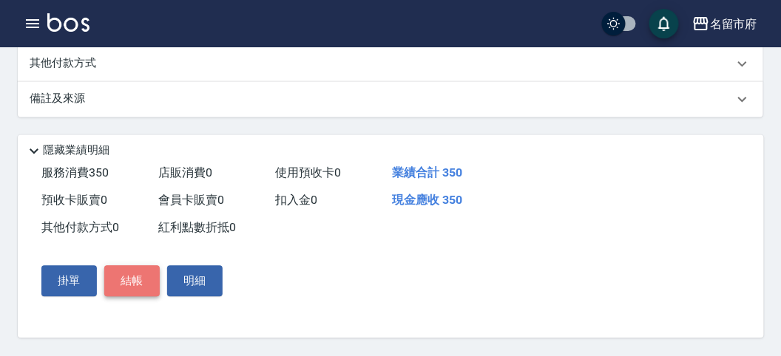
click at [126, 274] on button "結帳" at bounding box center [131, 281] width 55 height 31
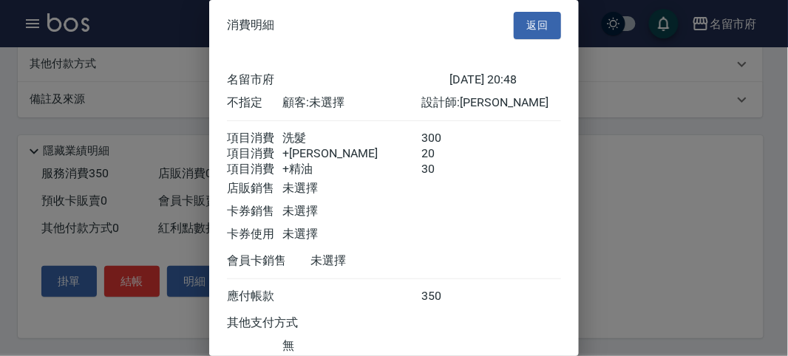
scroll to position [115, 0]
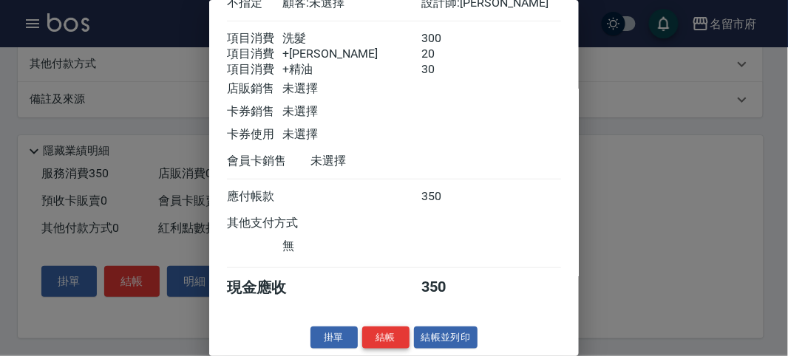
click at [385, 340] on button "結帳" at bounding box center [385, 338] width 47 height 23
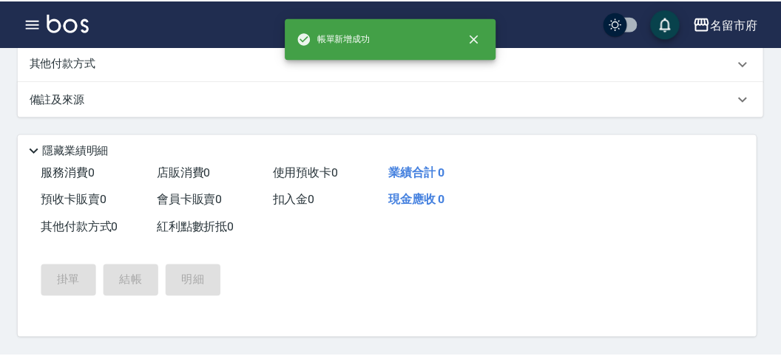
scroll to position [0, 0]
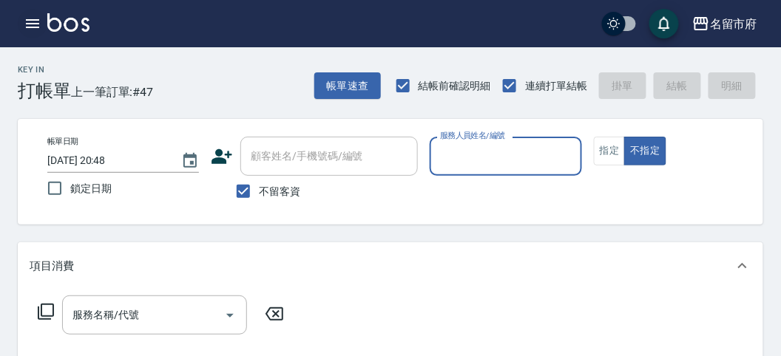
click at [36, 27] on icon "button" at bounding box center [32, 23] width 13 height 9
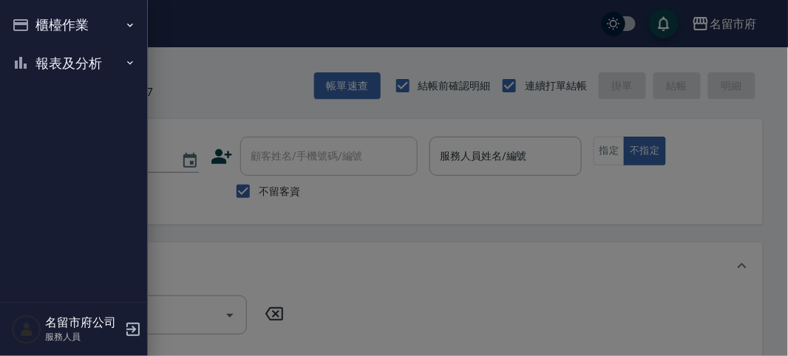
click at [36, 27] on button "櫃檯作業" at bounding box center [74, 25] width 136 height 38
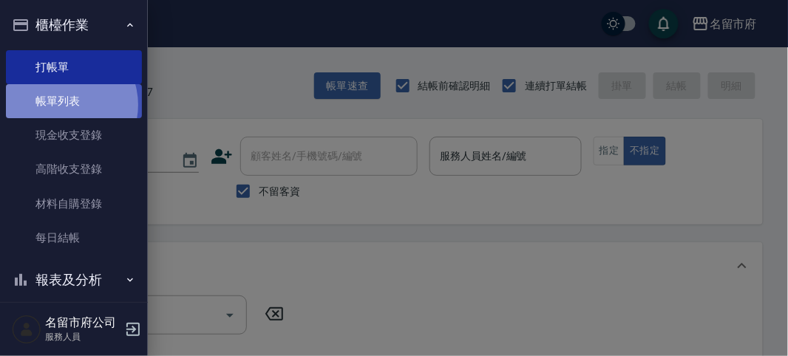
click at [61, 105] on link "帳單列表" at bounding box center [74, 101] width 136 height 34
drag, startPoint x: 61, startPoint y: 105, endPoint x: 251, endPoint y: 115, distance: 190.3
click at [61, 104] on link "帳單列表" at bounding box center [74, 101] width 136 height 34
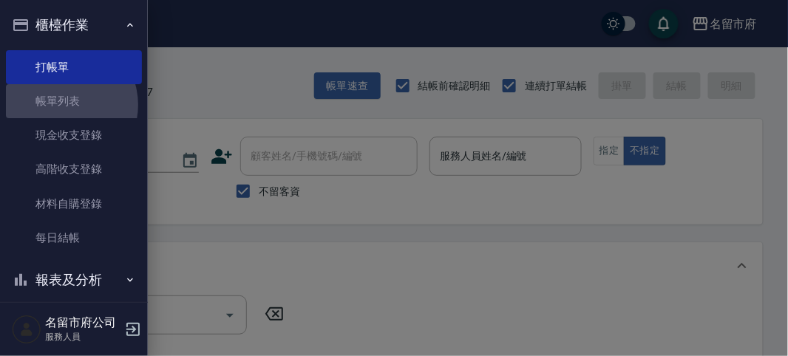
click at [61, 104] on link "帳單列表" at bounding box center [74, 101] width 136 height 34
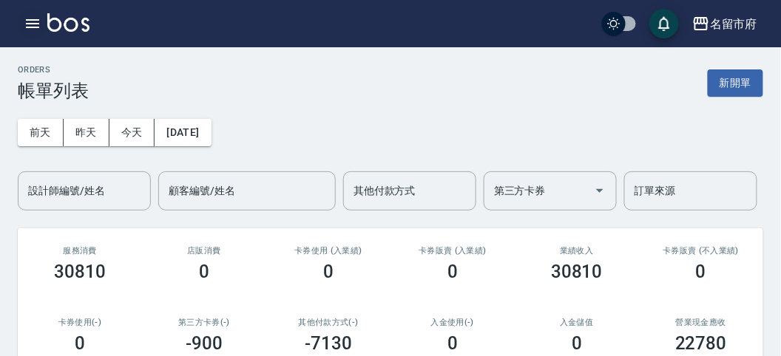
click at [35, 22] on icon "button" at bounding box center [33, 24] width 18 height 18
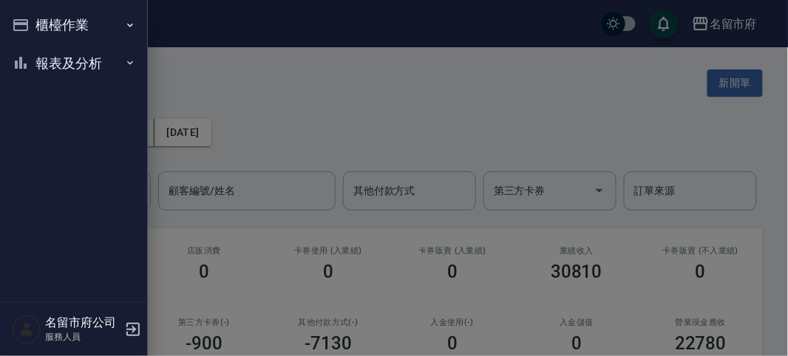
click at [35, 22] on button "櫃檯作業" at bounding box center [74, 25] width 136 height 38
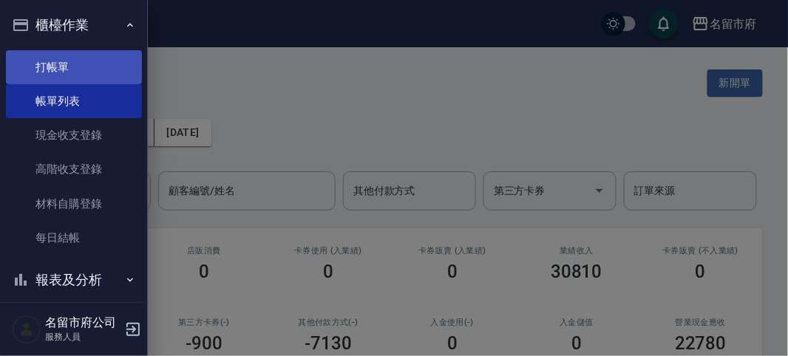
click at [48, 69] on link "打帳單" at bounding box center [74, 67] width 136 height 34
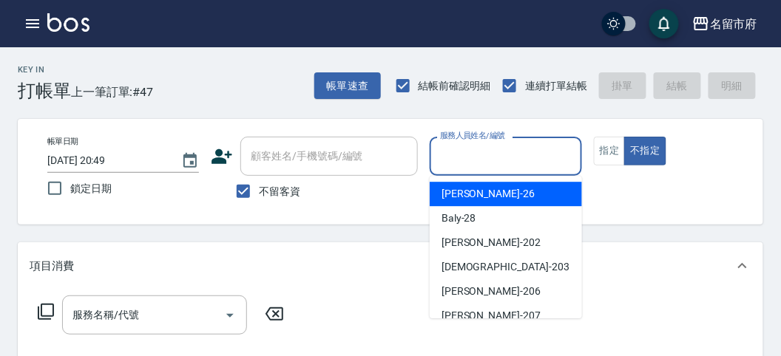
click at [469, 146] on input "服務人員姓名/編號" at bounding box center [505, 156] width 138 height 26
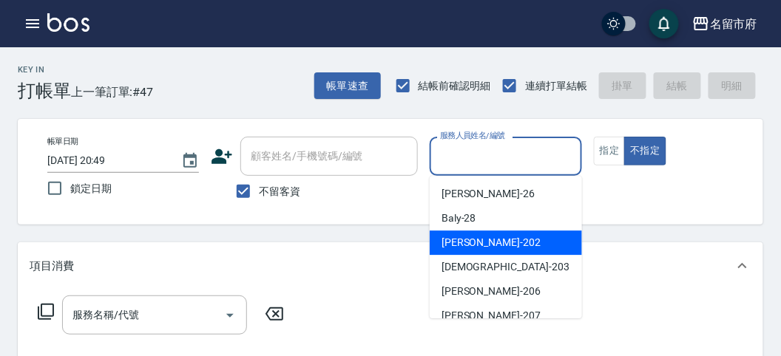
click at [481, 250] on div "[PERSON_NAME] -202" at bounding box center [506, 243] width 152 height 24
type input "[PERSON_NAME]-202"
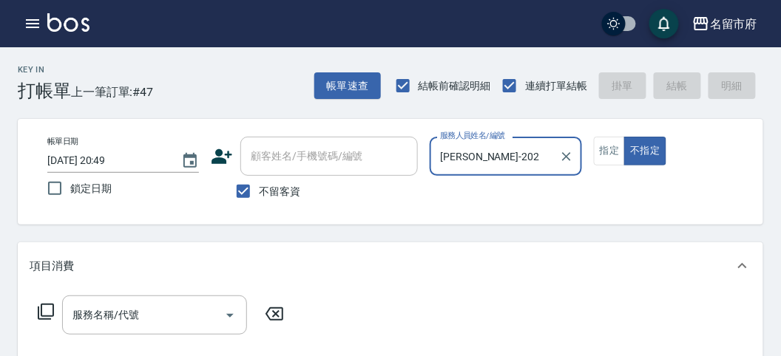
click at [53, 309] on icon at bounding box center [46, 312] width 18 height 18
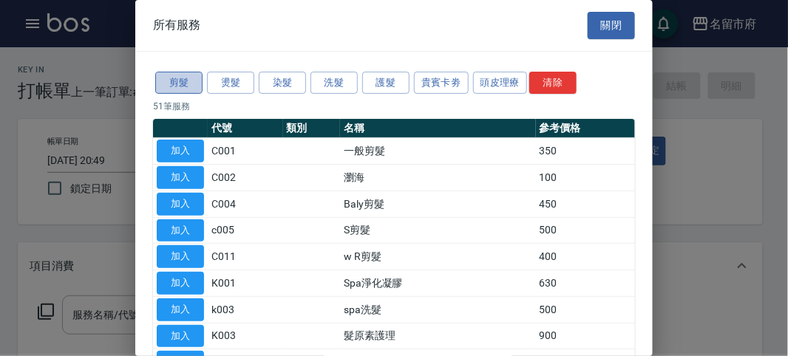
click at [179, 77] on button "剪髮" at bounding box center [178, 83] width 47 height 23
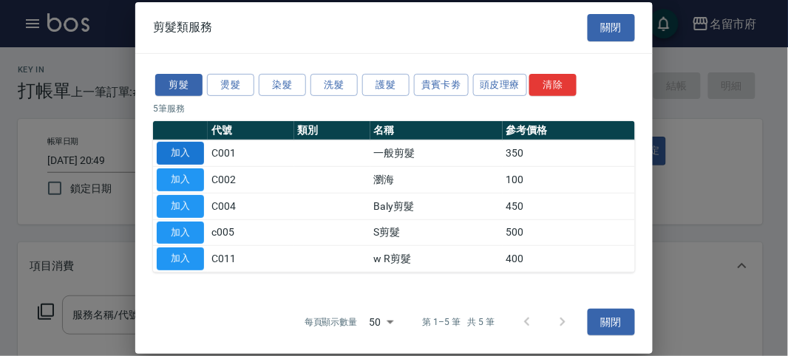
click at [192, 153] on button "加入" at bounding box center [180, 153] width 47 height 23
type input "一般剪髮(C001)"
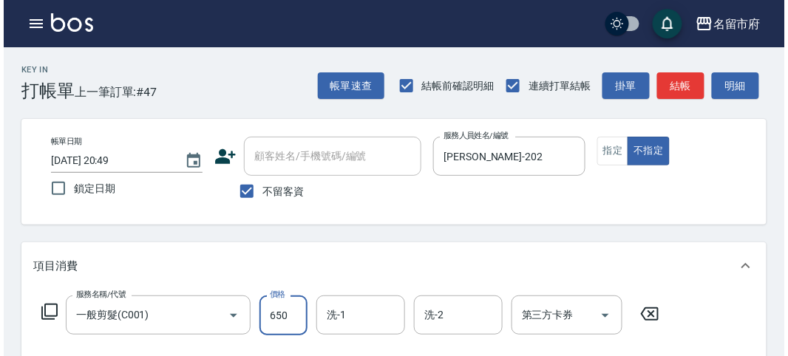
scroll to position [433, 0]
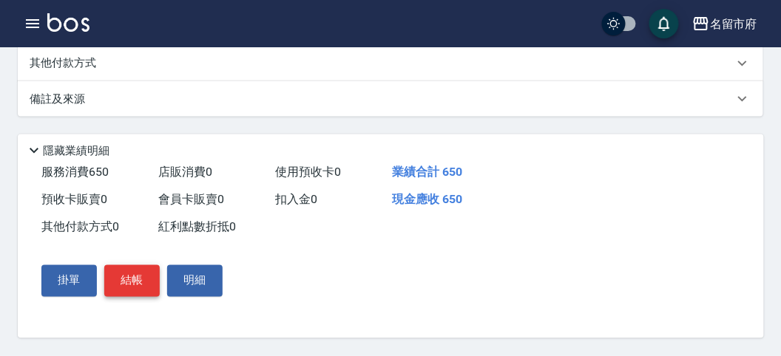
type input "650"
click at [123, 286] on button "結帳" at bounding box center [131, 280] width 55 height 31
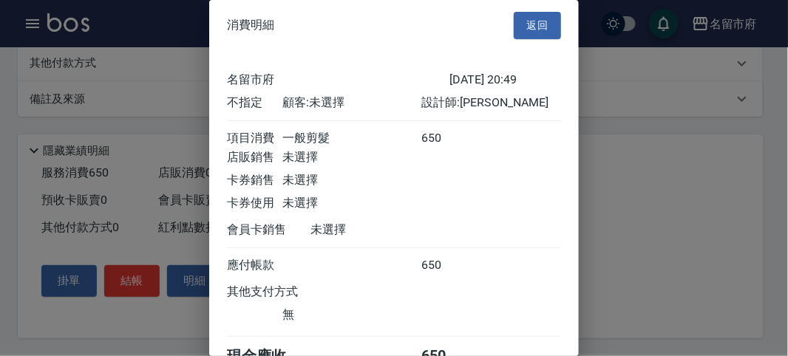
scroll to position [82, 0]
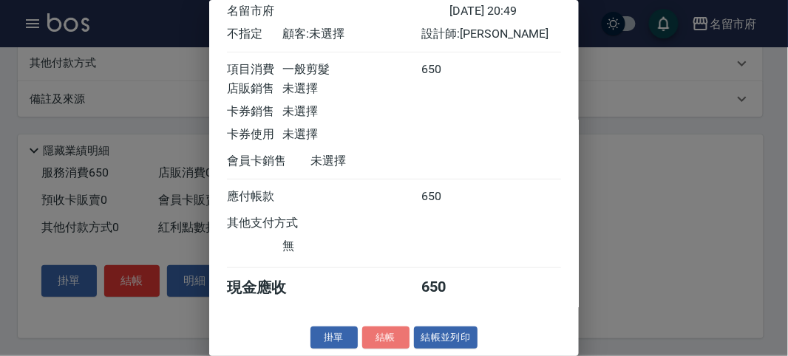
click at [376, 334] on button "結帳" at bounding box center [385, 338] width 47 height 23
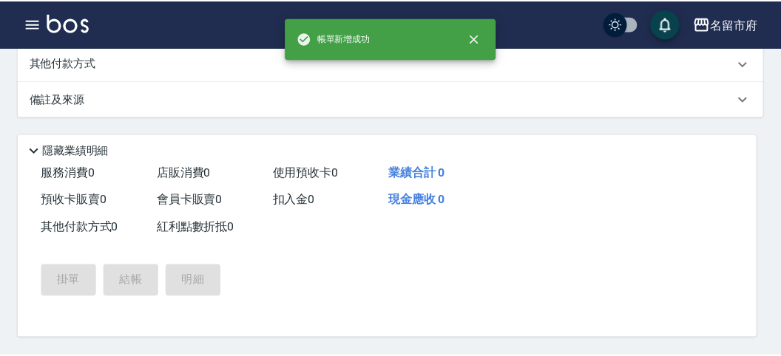
scroll to position [0, 0]
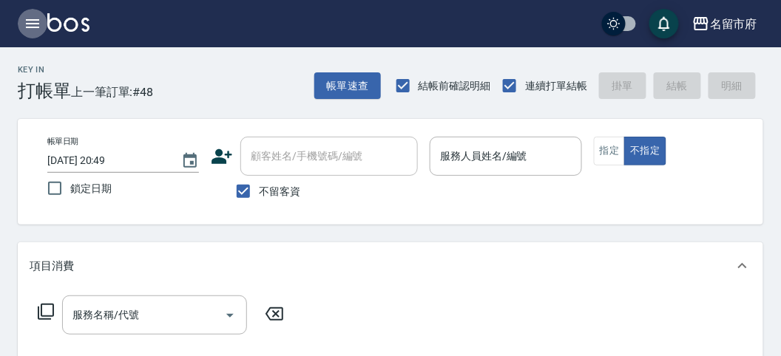
click at [32, 24] on icon "button" at bounding box center [32, 23] width 13 height 9
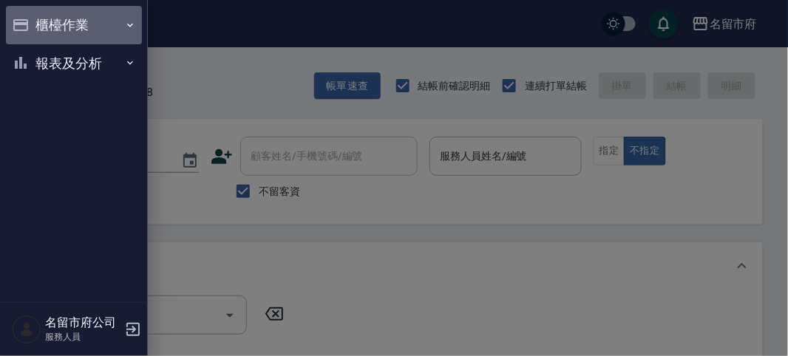
click at [32, 21] on button "櫃檯作業" at bounding box center [74, 25] width 136 height 38
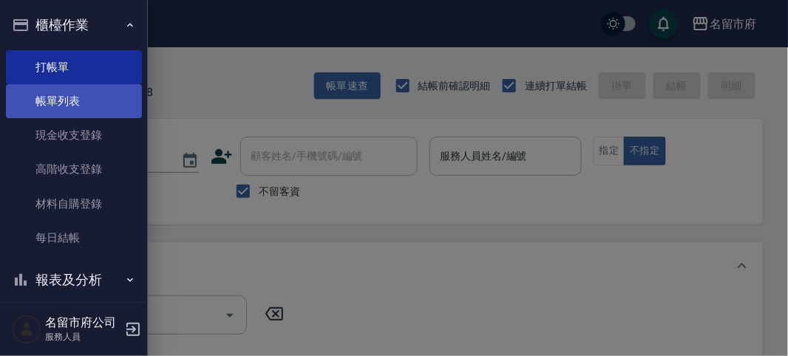
click at [50, 106] on link "帳單列表" at bounding box center [74, 101] width 136 height 34
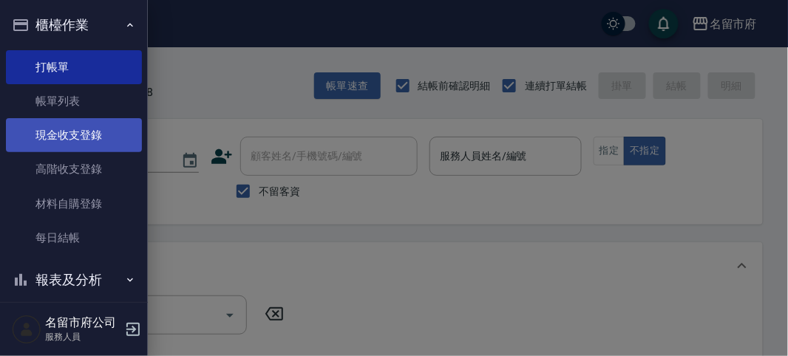
click at [53, 98] on link "帳單列表" at bounding box center [74, 101] width 136 height 34
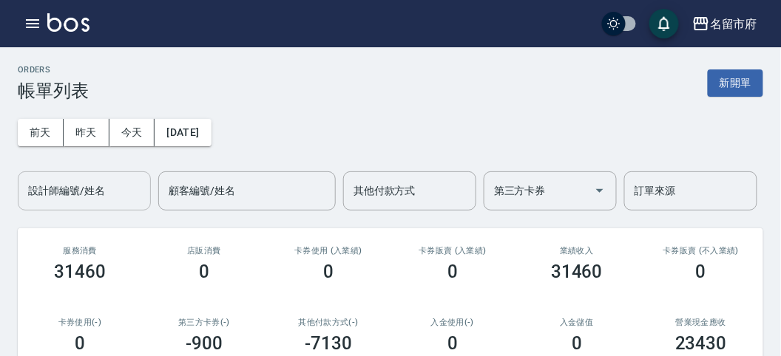
click at [104, 189] on div "設計師編號/姓名 設計師編號/姓名" at bounding box center [84, 191] width 133 height 39
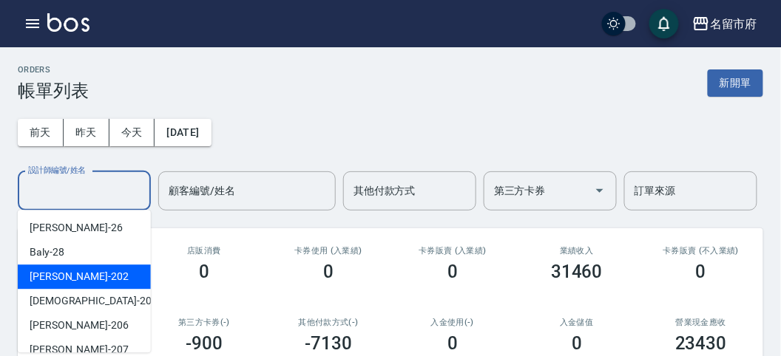
click at [107, 282] on div "[PERSON_NAME] -202" at bounding box center [84, 277] width 133 height 24
type input "[PERSON_NAME]-202"
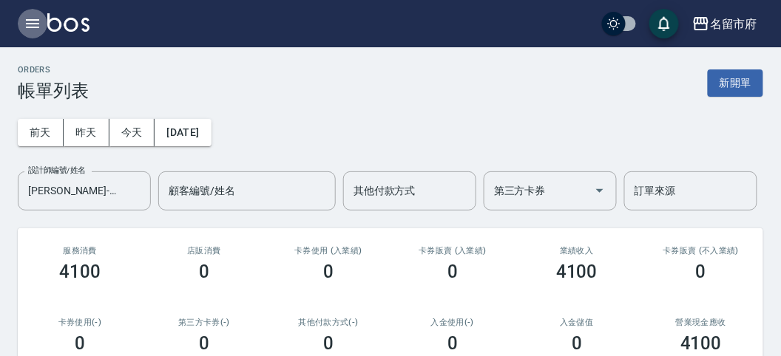
click at [35, 24] on icon "button" at bounding box center [32, 23] width 13 height 9
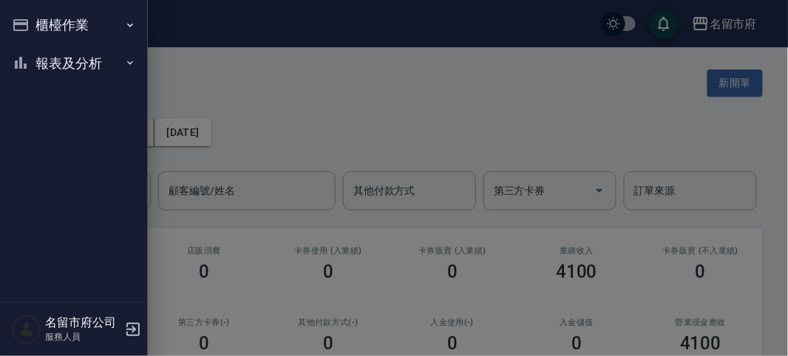
click at [37, 23] on button "櫃檯作業" at bounding box center [74, 25] width 136 height 38
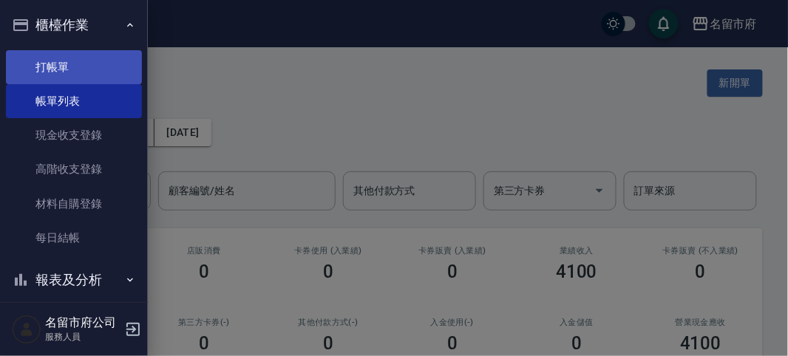
click at [61, 64] on link "打帳單" at bounding box center [74, 67] width 136 height 34
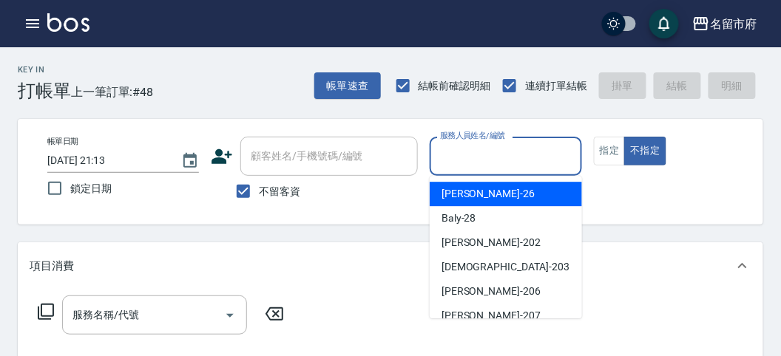
click at [460, 157] on input "服務人員姓名/編號" at bounding box center [505, 156] width 138 height 26
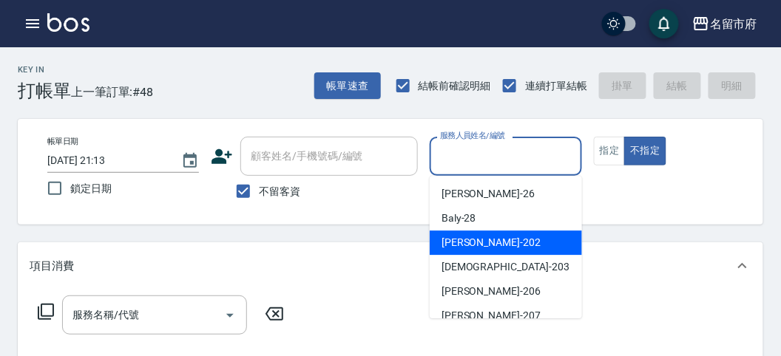
drag, startPoint x: 457, startPoint y: 245, endPoint x: 469, endPoint y: 230, distance: 19.4
click at [457, 244] on span "[PERSON_NAME] -202" at bounding box center [490, 243] width 99 height 16
type input "[PERSON_NAME]-202"
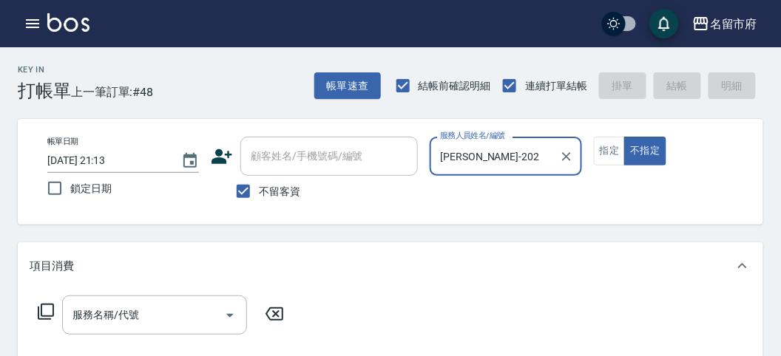
drag, startPoint x: 606, startPoint y: 150, endPoint x: 214, endPoint y: 247, distance: 403.7
click at [601, 150] on button "指定" at bounding box center [610, 151] width 32 height 29
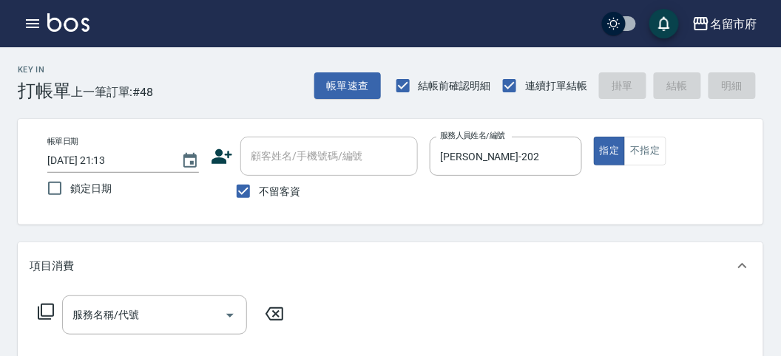
click at [50, 307] on icon at bounding box center [46, 312] width 18 height 18
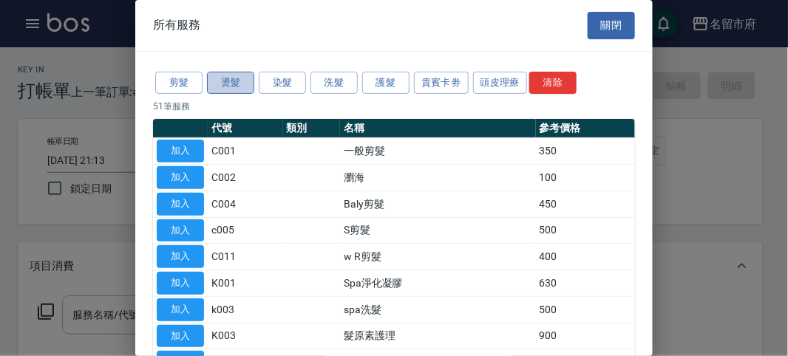
click at [221, 77] on button "燙髮" at bounding box center [230, 83] width 47 height 23
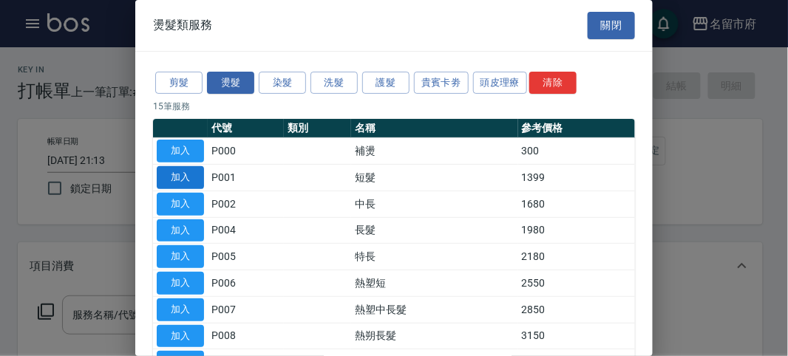
click at [180, 174] on button "加入" at bounding box center [180, 177] width 47 height 23
type input "短髮(P001)"
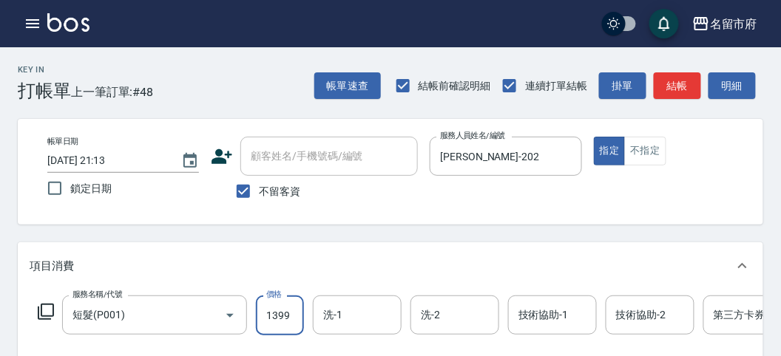
click at [272, 322] on input "1399" at bounding box center [280, 316] width 48 height 40
type input "3250"
click at [685, 83] on button "結帳" at bounding box center [677, 85] width 47 height 27
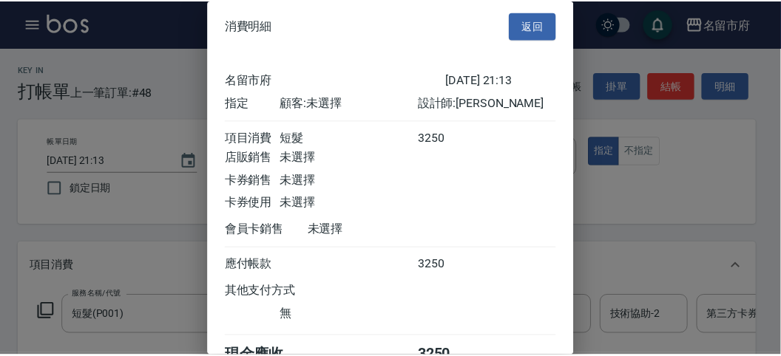
scroll to position [82, 0]
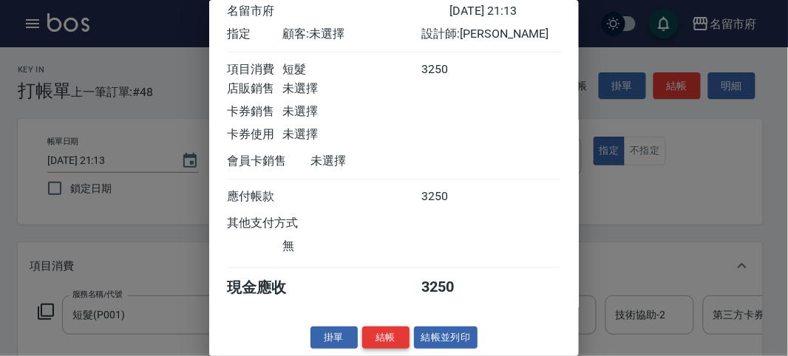
click at [394, 336] on button "結帳" at bounding box center [385, 338] width 47 height 23
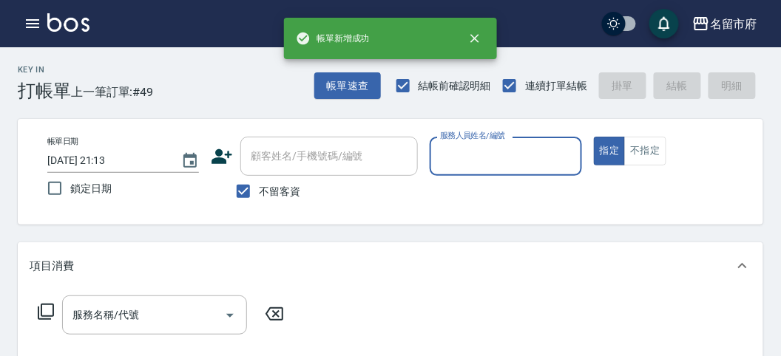
click at [513, 152] on input "服務人員姓名/編號" at bounding box center [505, 156] width 138 height 26
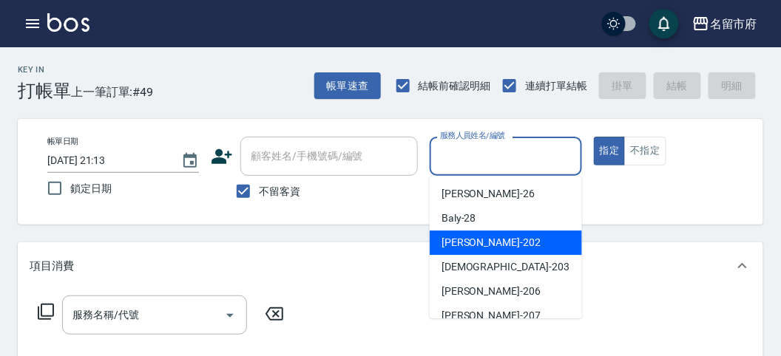
drag, startPoint x: 507, startPoint y: 238, endPoint x: 213, endPoint y: 289, distance: 298.7
click at [507, 238] on div "[PERSON_NAME] -202" at bounding box center [506, 243] width 152 height 24
type input "[PERSON_NAME]-202"
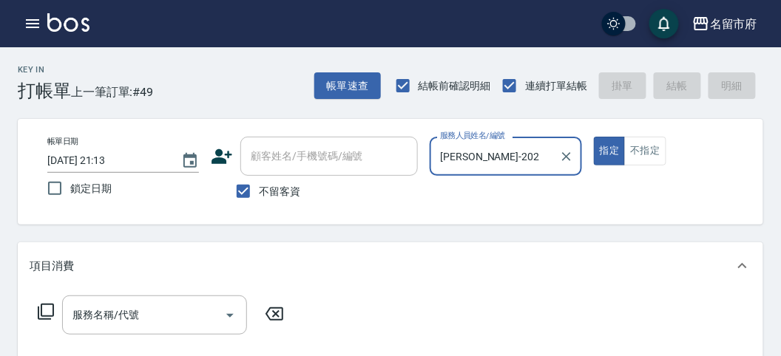
click at [49, 307] on icon at bounding box center [46, 312] width 18 height 18
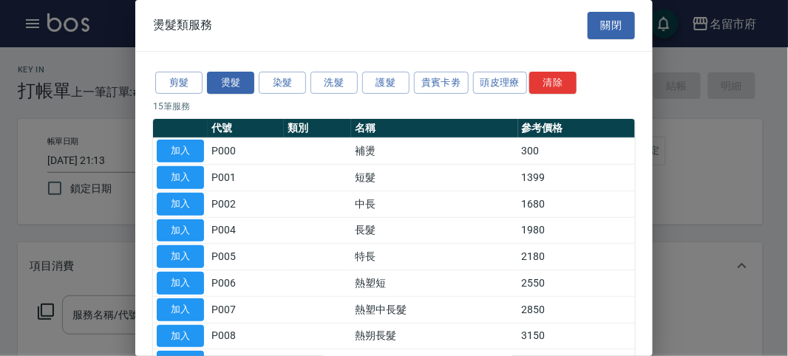
drag, startPoint x: 194, startPoint y: 166, endPoint x: 104, endPoint y: 285, distance: 148.9
click at [196, 169] on button "加入" at bounding box center [180, 177] width 47 height 23
type input "短髮(P001)"
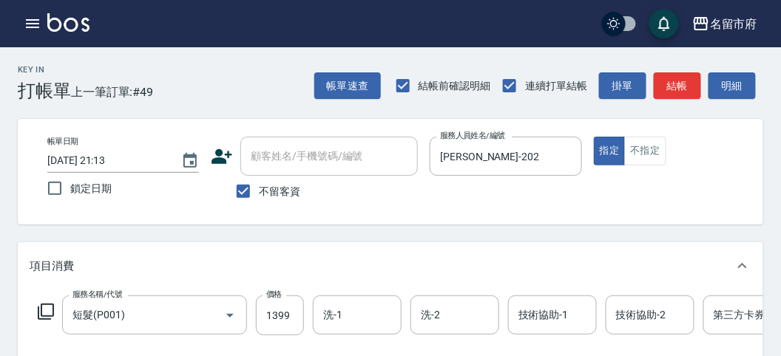
click at [48, 302] on div "服務名稱/代號 短髮(P001) 服務名稱/代號 價格 1399 價格 洗-1 洗-1 洗-2 洗-2 技術協助-1 技術協助-1 技術協助-2 技術協助-2…" at bounding box center [445, 316] width 830 height 40
click at [41, 313] on icon at bounding box center [46, 312] width 16 height 16
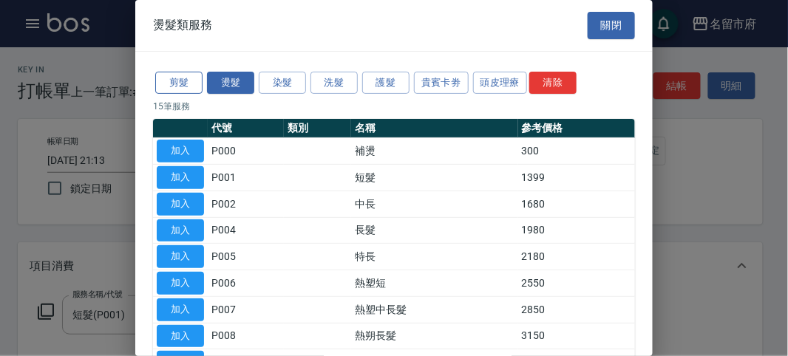
click at [179, 92] on button "剪髮" at bounding box center [178, 83] width 47 height 23
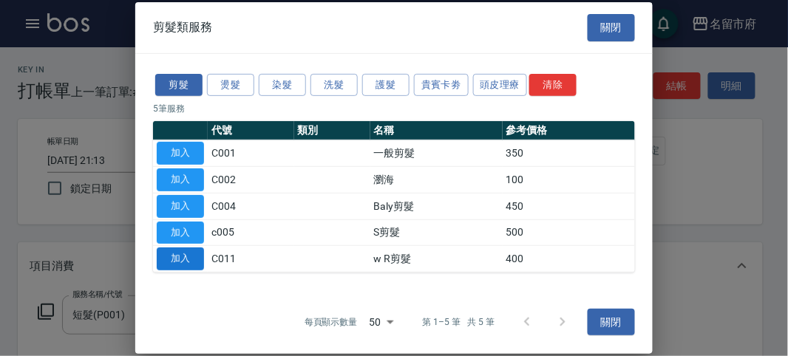
click at [193, 266] on button "加入" at bounding box center [180, 259] width 47 height 23
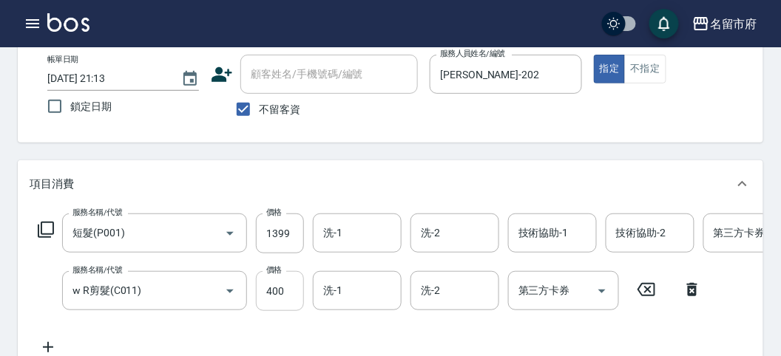
click at [278, 298] on input "400" at bounding box center [280, 291] width 48 height 40
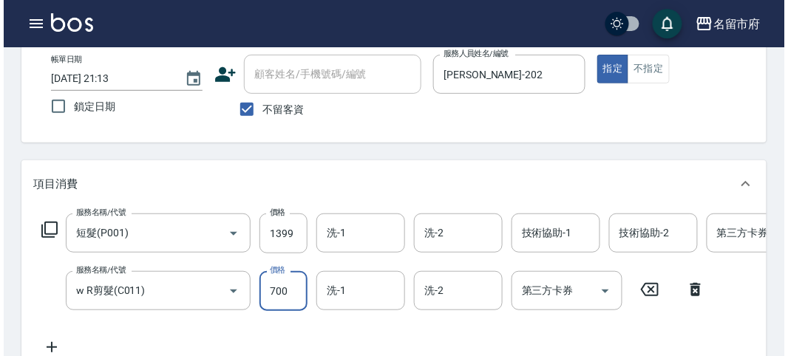
scroll to position [0, 0]
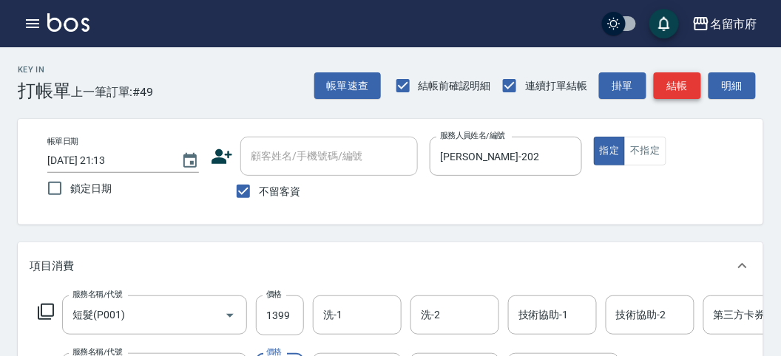
type input "700"
click at [659, 81] on button "結帳" at bounding box center [677, 85] width 47 height 27
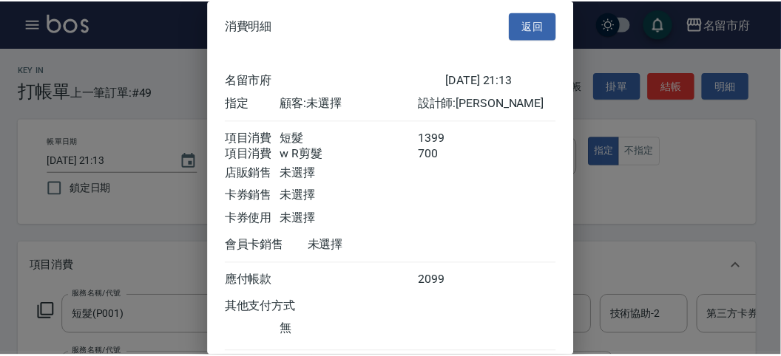
scroll to position [98, 0]
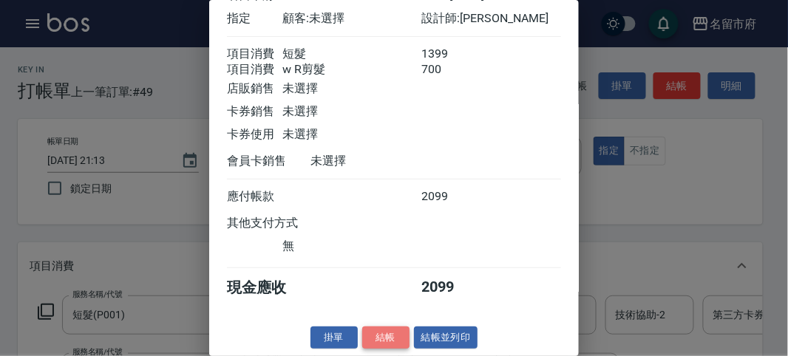
click at [382, 338] on button "結帳" at bounding box center [385, 338] width 47 height 23
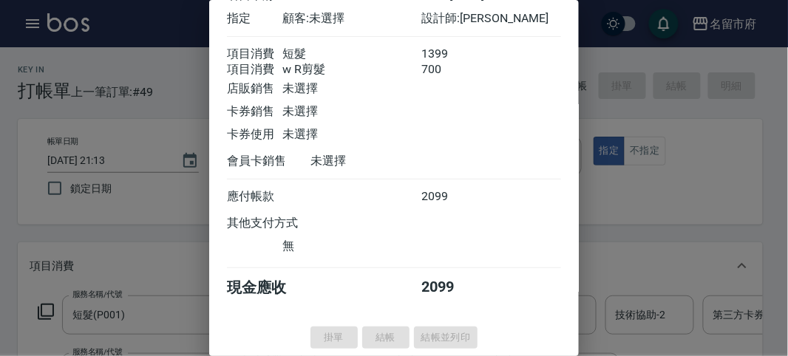
type input "[DATE] 21:14"
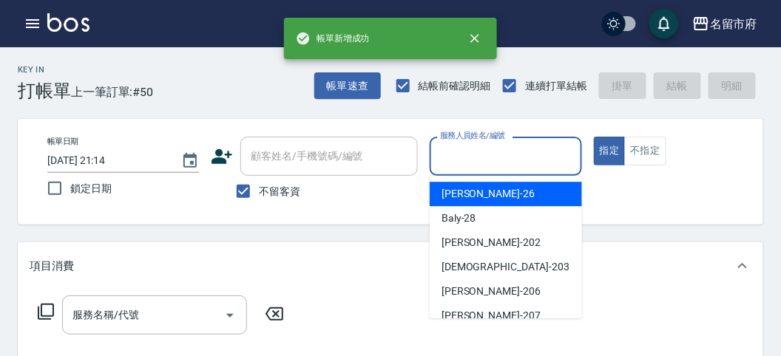
click at [494, 143] on input "服務人員姓名/編號" at bounding box center [505, 156] width 138 height 26
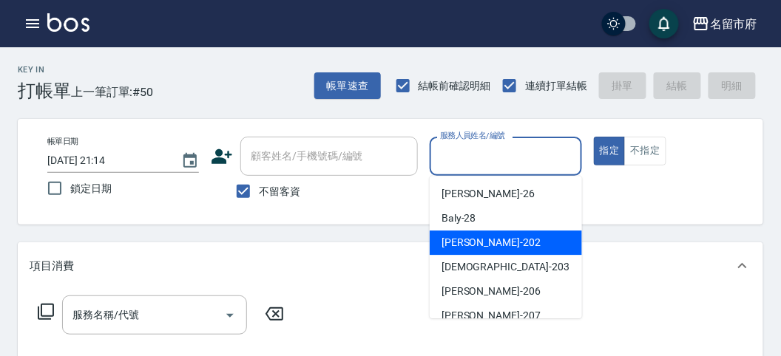
click at [484, 250] on div "[PERSON_NAME] -202" at bounding box center [506, 243] width 152 height 24
type input "[PERSON_NAME]-202"
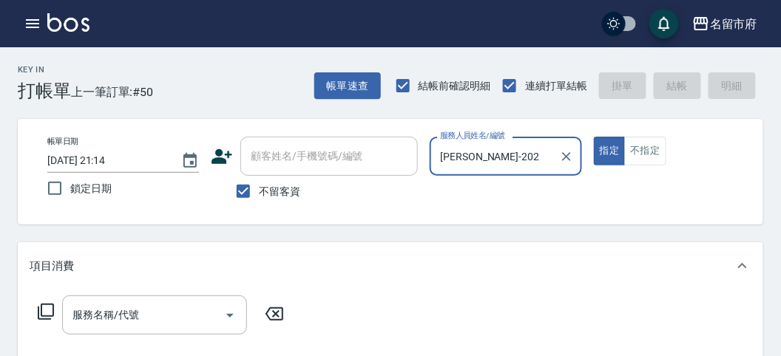
click at [41, 309] on icon at bounding box center [46, 312] width 16 height 16
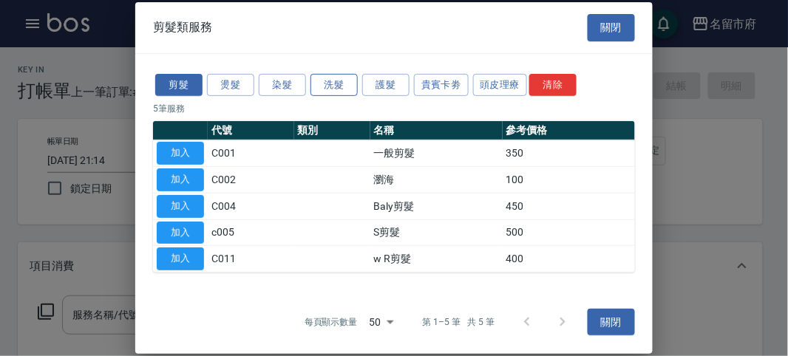
click at [348, 80] on button "洗髮" at bounding box center [334, 84] width 47 height 23
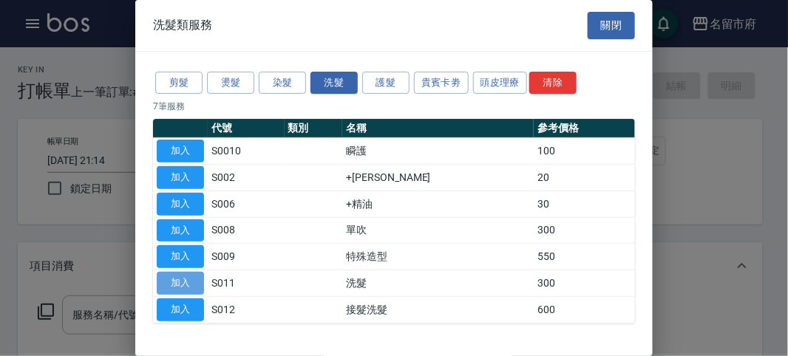
click at [200, 277] on button "加入" at bounding box center [180, 283] width 47 height 23
type input "洗髮(S011)"
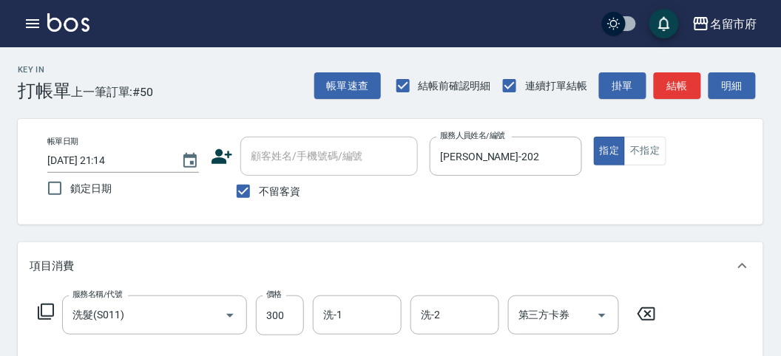
click at [50, 305] on icon at bounding box center [46, 312] width 18 height 18
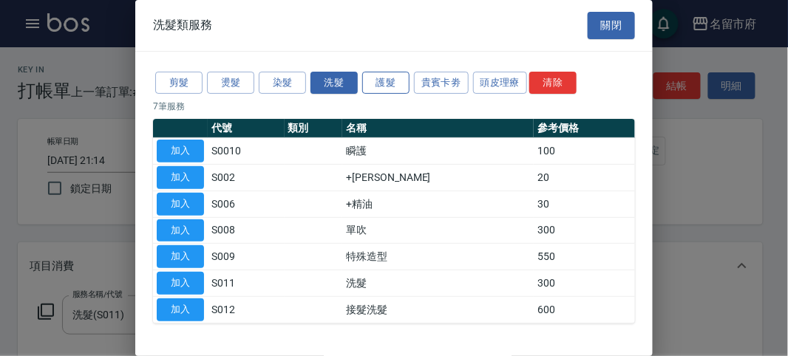
click at [381, 81] on button "護髮" at bounding box center [385, 83] width 47 height 23
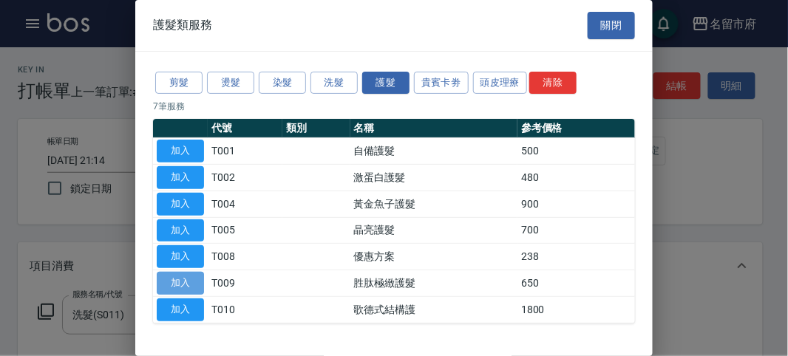
click at [191, 276] on button "加入" at bounding box center [180, 283] width 47 height 23
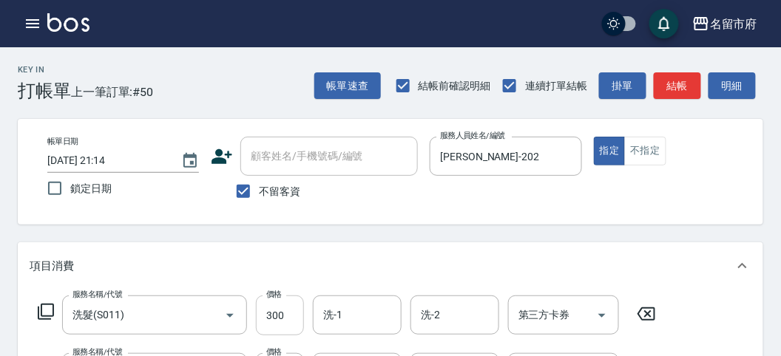
scroll to position [82, 0]
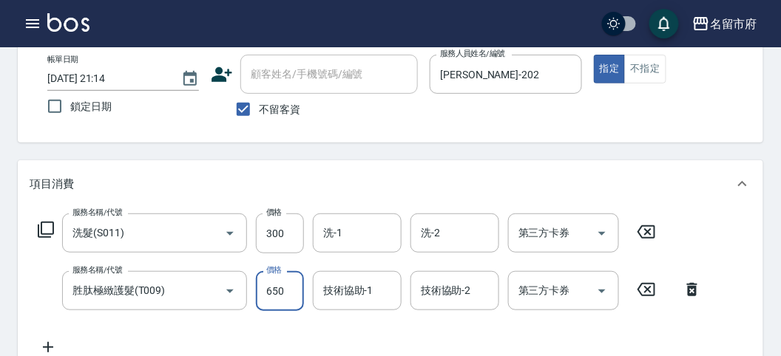
click at [291, 292] on input "650" at bounding box center [280, 291] width 48 height 40
click at [336, 289] on div "技術協助-1 技術協助-1" at bounding box center [357, 290] width 89 height 39
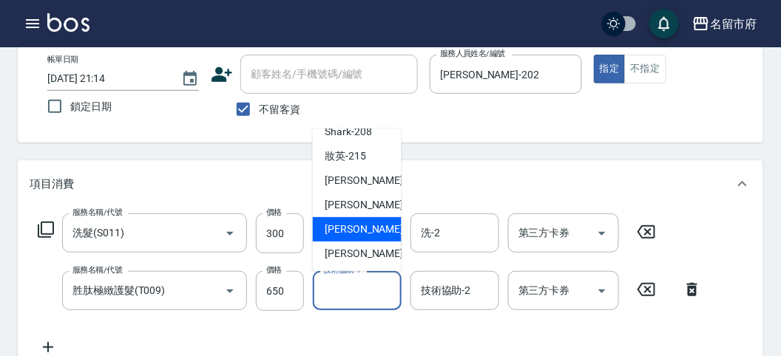
scroll to position [164, 0]
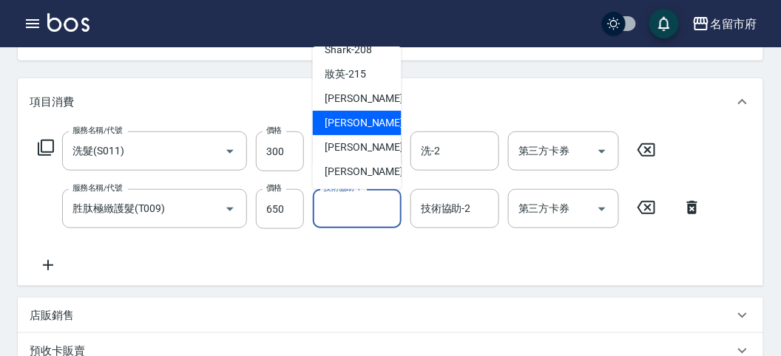
click at [360, 123] on span "Min Min -218" at bounding box center [374, 123] width 99 height 16
type input "Min Min-218"
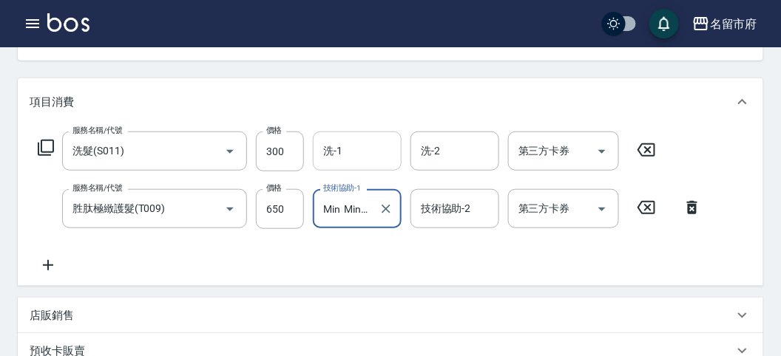
click at [358, 152] on input "洗-1" at bounding box center [356, 151] width 75 height 26
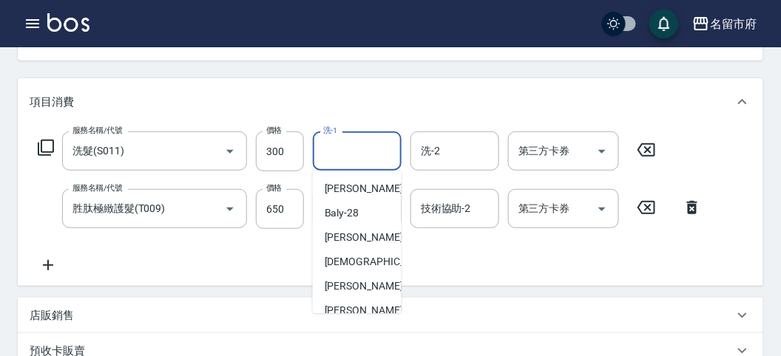
scroll to position [161, 0]
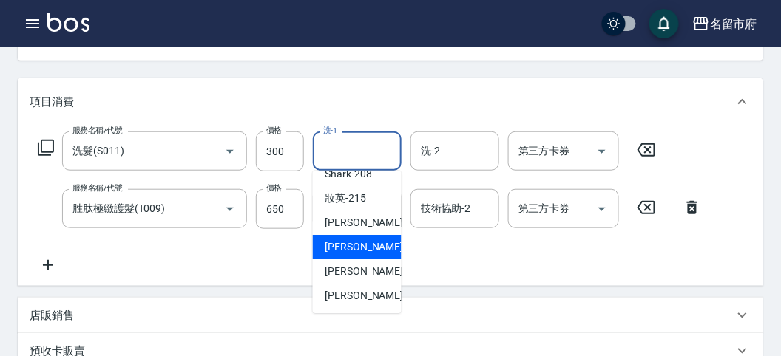
click at [360, 241] on span "Min Min -218" at bounding box center [374, 248] width 99 height 16
type input "Min Min-218"
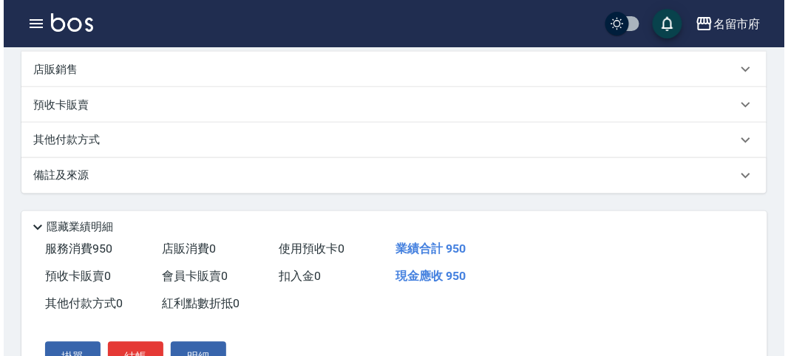
scroll to position [490, 0]
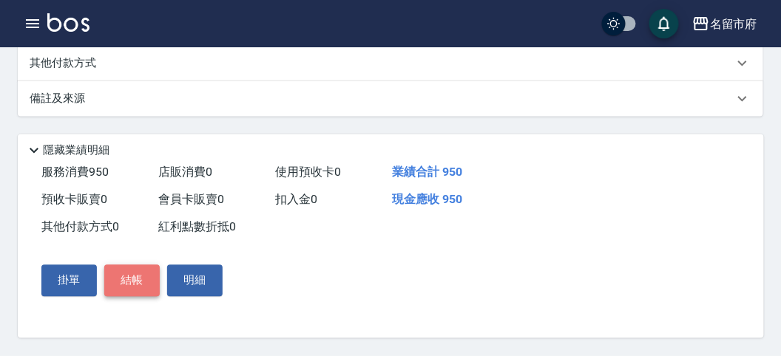
click at [141, 287] on button "結帳" at bounding box center [131, 280] width 55 height 31
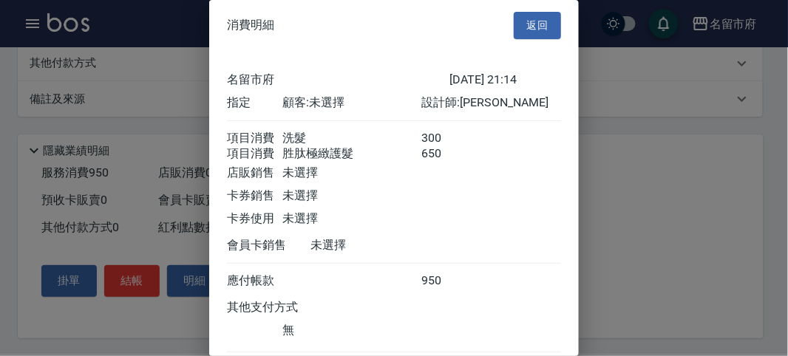
scroll to position [98, 0]
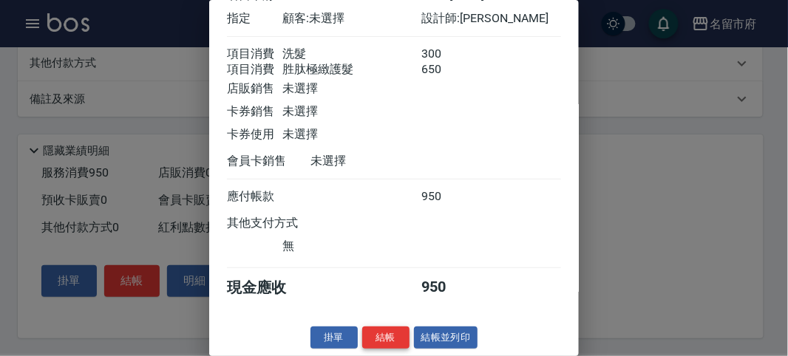
drag, startPoint x: 385, startPoint y: 331, endPoint x: 378, endPoint y: 249, distance: 82.4
click at [384, 330] on button "結帳" at bounding box center [385, 338] width 47 height 23
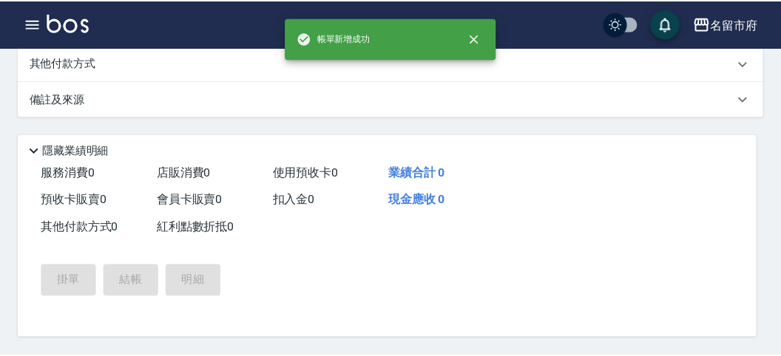
scroll to position [0, 0]
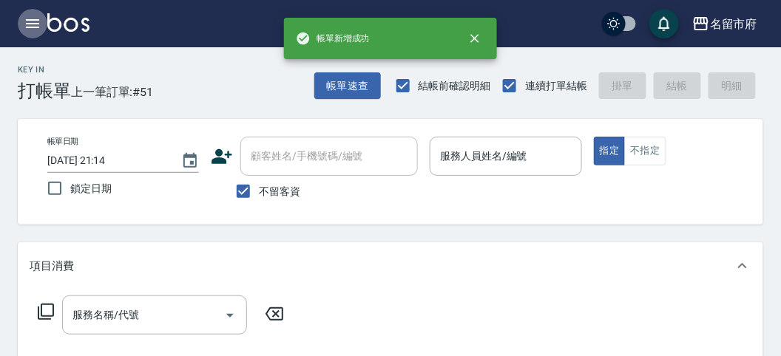
click at [33, 25] on icon "button" at bounding box center [33, 24] width 18 height 18
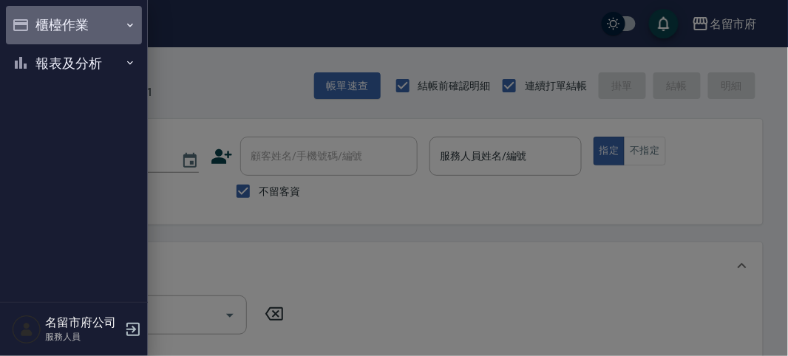
click at [50, 27] on button "櫃檯作業" at bounding box center [74, 25] width 136 height 38
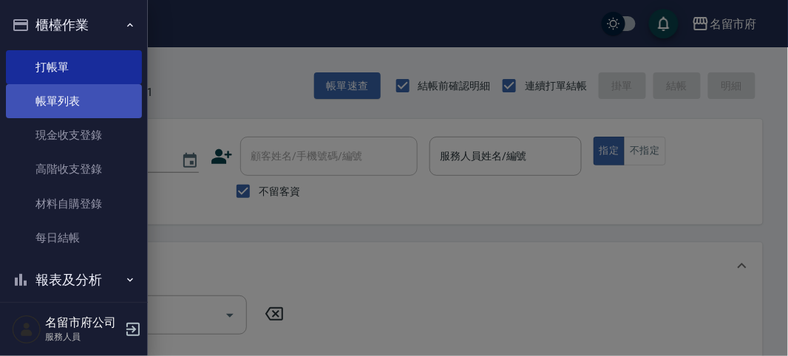
click at [80, 96] on link "帳單列表" at bounding box center [74, 101] width 136 height 34
click at [79, 97] on link "帳單列表" at bounding box center [74, 101] width 136 height 34
click at [87, 106] on link "帳單列表" at bounding box center [74, 101] width 136 height 34
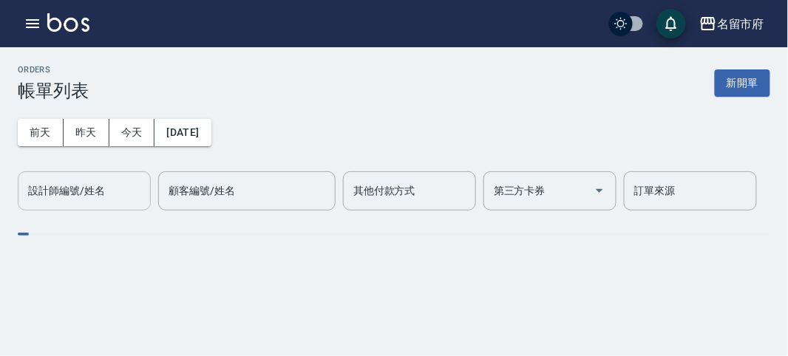
click at [97, 194] on div "設計師編號/姓名 設計師編號/姓名" at bounding box center [84, 191] width 133 height 39
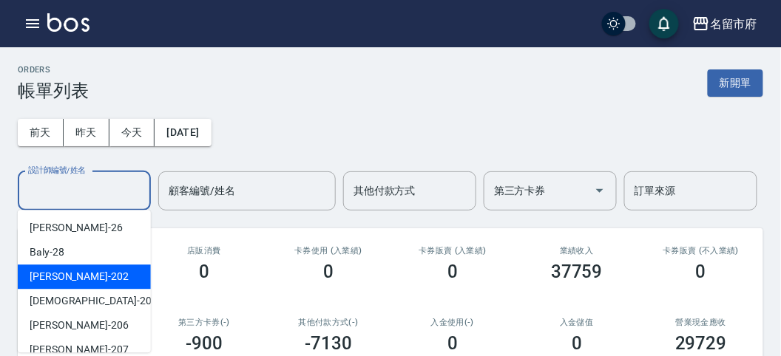
click at [100, 274] on div "[PERSON_NAME] -202" at bounding box center [84, 277] width 133 height 24
type input "[PERSON_NAME]-202"
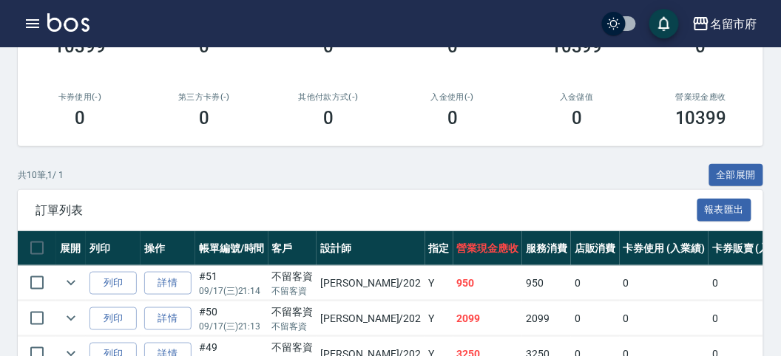
scroll to position [61, 0]
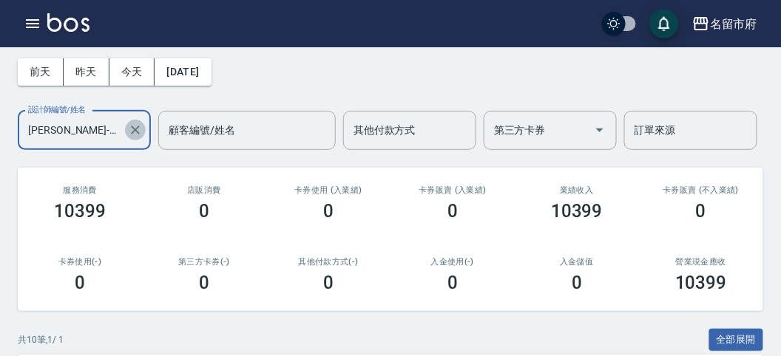
click at [137, 127] on icon "Clear" at bounding box center [135, 130] width 9 height 9
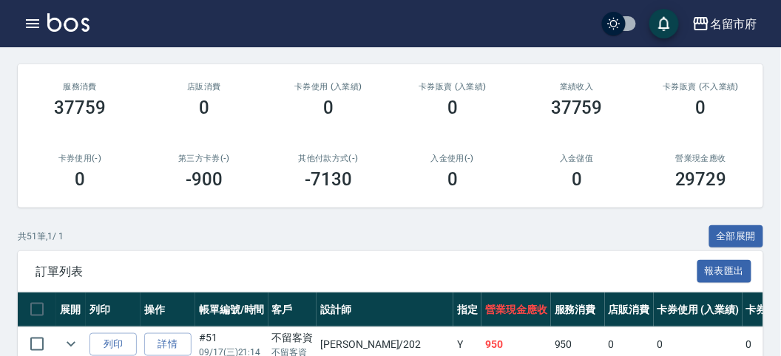
scroll to position [0, 0]
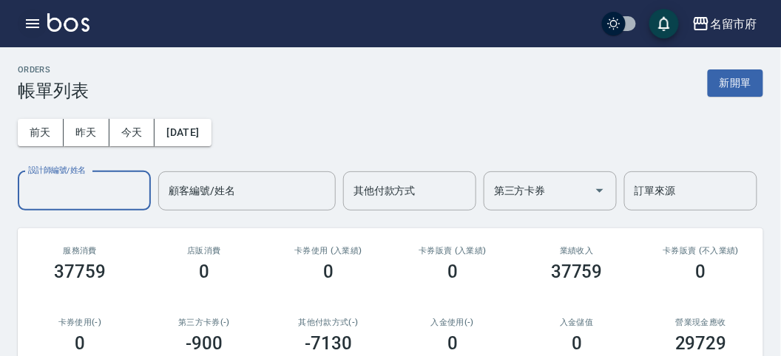
click at [31, 28] on icon "button" at bounding box center [33, 24] width 18 height 18
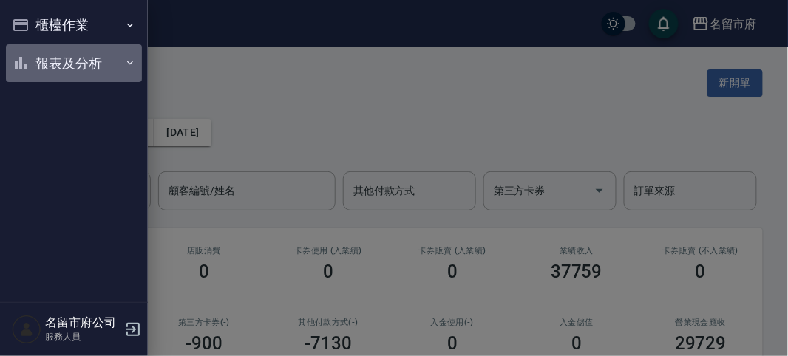
click at [40, 53] on button "報表及分析" at bounding box center [74, 63] width 136 height 38
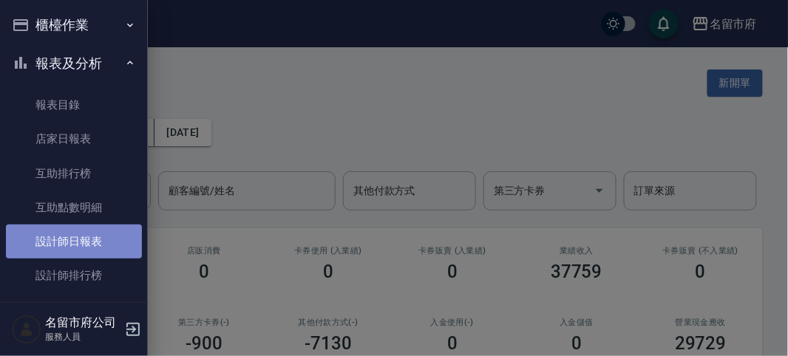
click at [87, 245] on link "設計師日報表" at bounding box center [74, 242] width 136 height 34
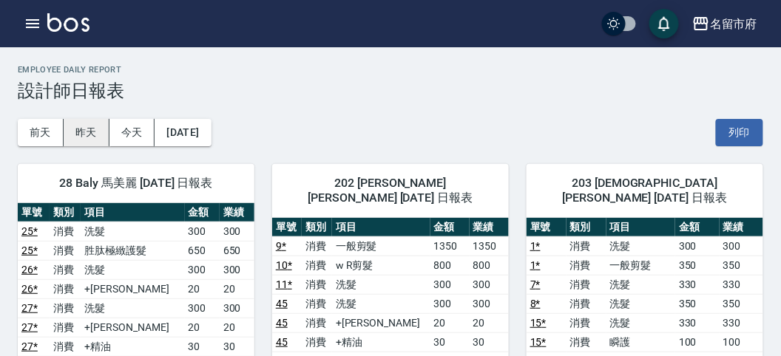
click at [73, 133] on button "昨天" at bounding box center [87, 132] width 46 height 27
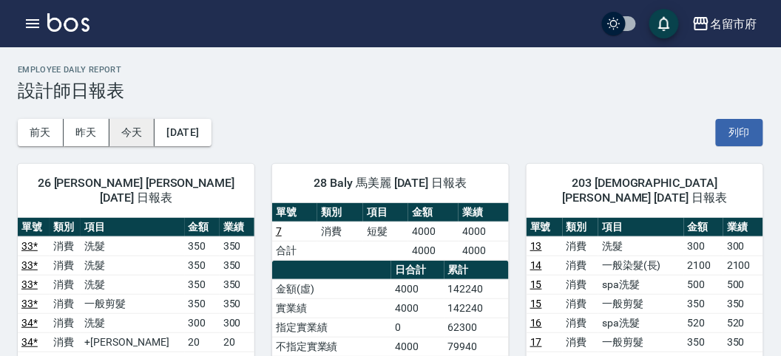
click at [131, 133] on button "今天" at bounding box center [132, 132] width 46 height 27
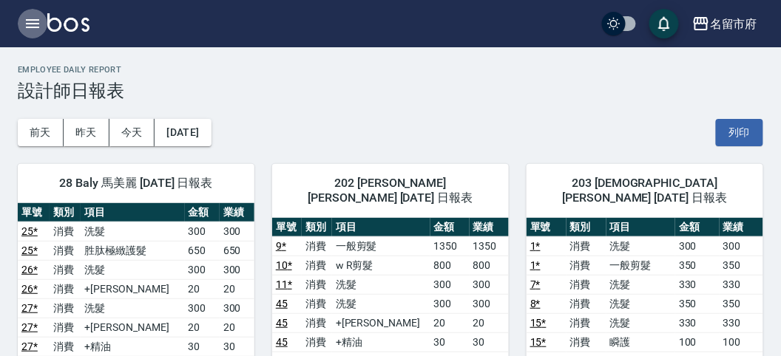
click at [36, 24] on icon "button" at bounding box center [33, 24] width 18 height 18
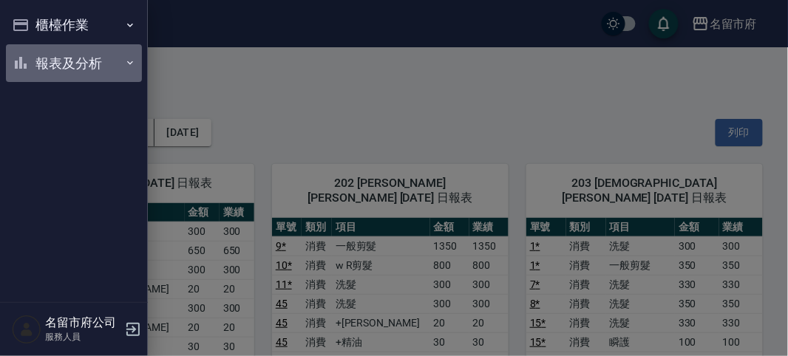
click at [38, 64] on button "報表及分析" at bounding box center [74, 63] width 136 height 38
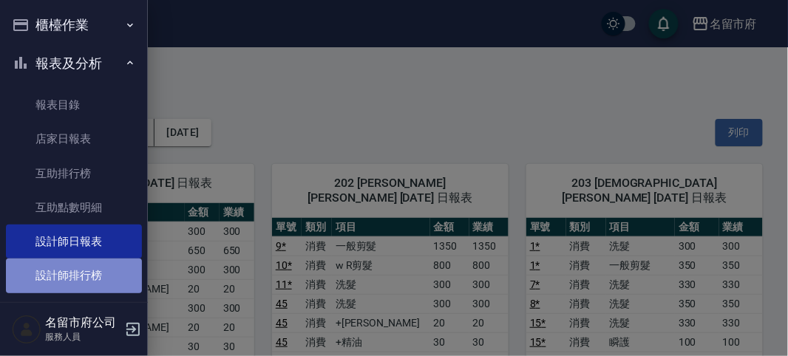
click at [88, 272] on link "設計師排行榜" at bounding box center [74, 276] width 136 height 34
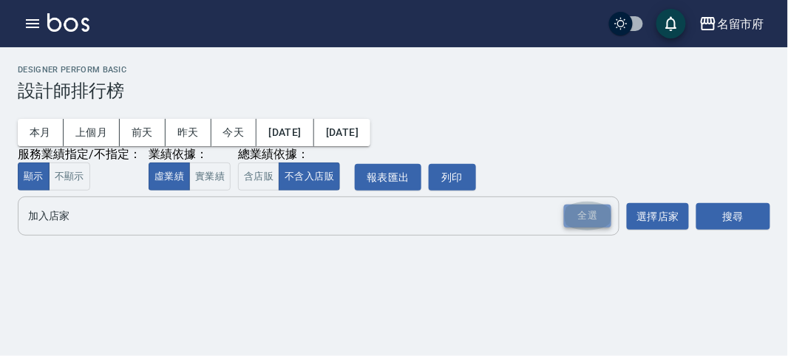
click at [573, 226] on div "全選" at bounding box center [587, 216] width 47 height 23
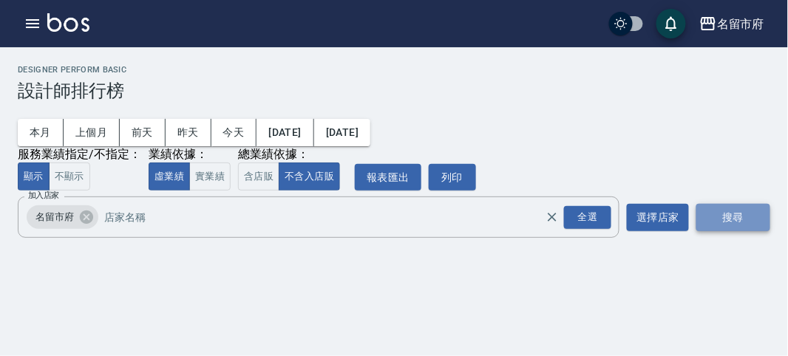
click at [735, 217] on button "搜尋" at bounding box center [733, 217] width 74 height 27
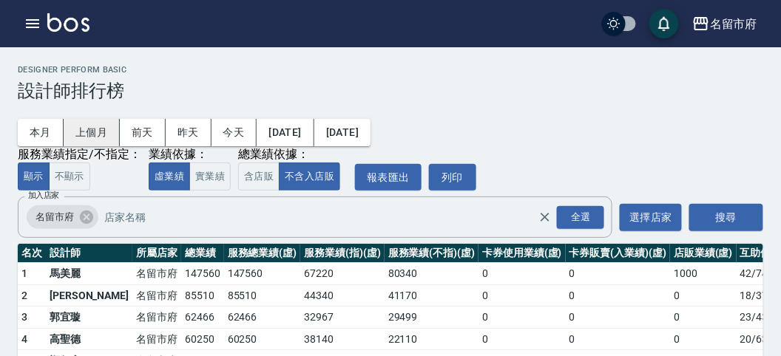
click at [91, 132] on button "上個月" at bounding box center [92, 132] width 56 height 27
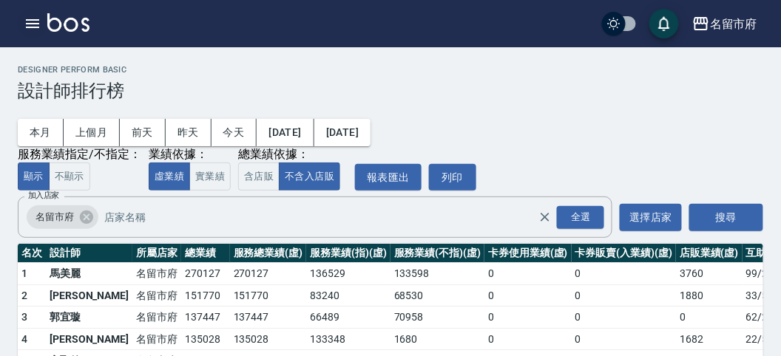
click at [30, 18] on icon "button" at bounding box center [33, 24] width 18 height 18
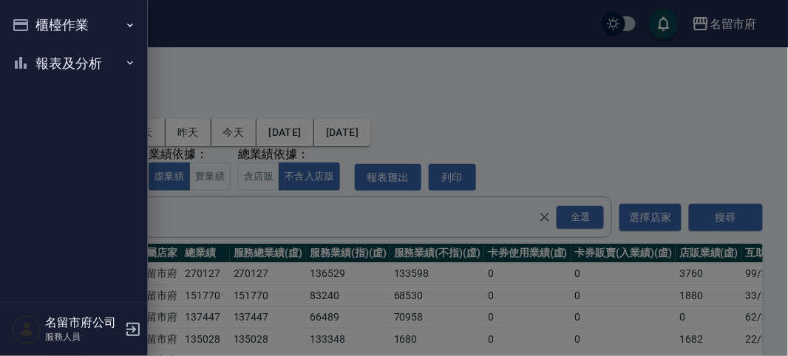
click at [229, 65] on div at bounding box center [394, 178] width 788 height 356
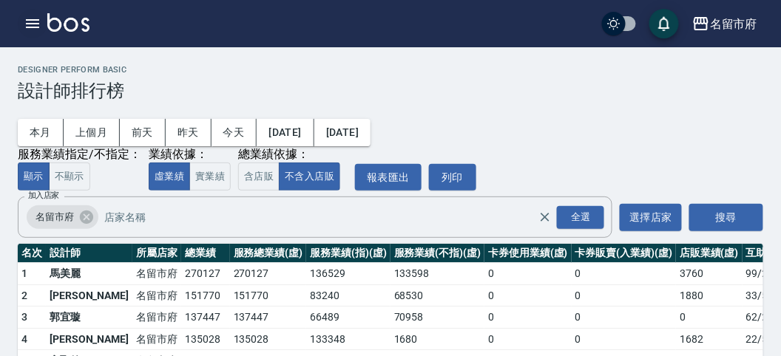
click at [35, 19] on icon "button" at bounding box center [32, 23] width 13 height 9
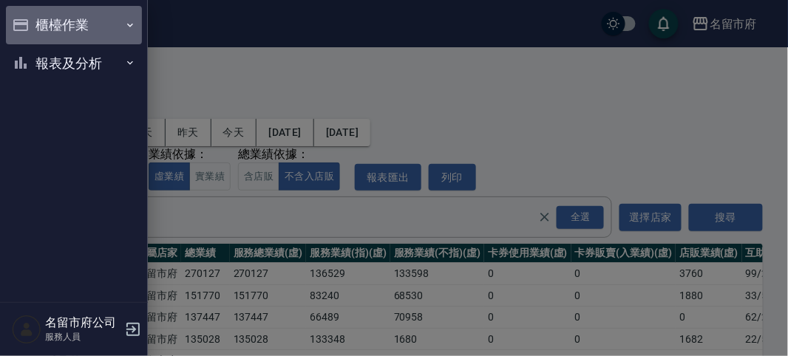
click at [61, 33] on button "櫃檯作業" at bounding box center [74, 25] width 136 height 38
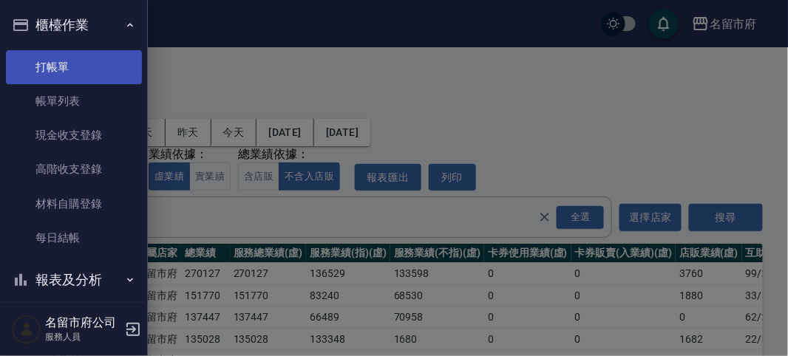
click at [59, 79] on link "打帳單" at bounding box center [74, 67] width 136 height 34
